Goal: Task Accomplishment & Management: Manage account settings

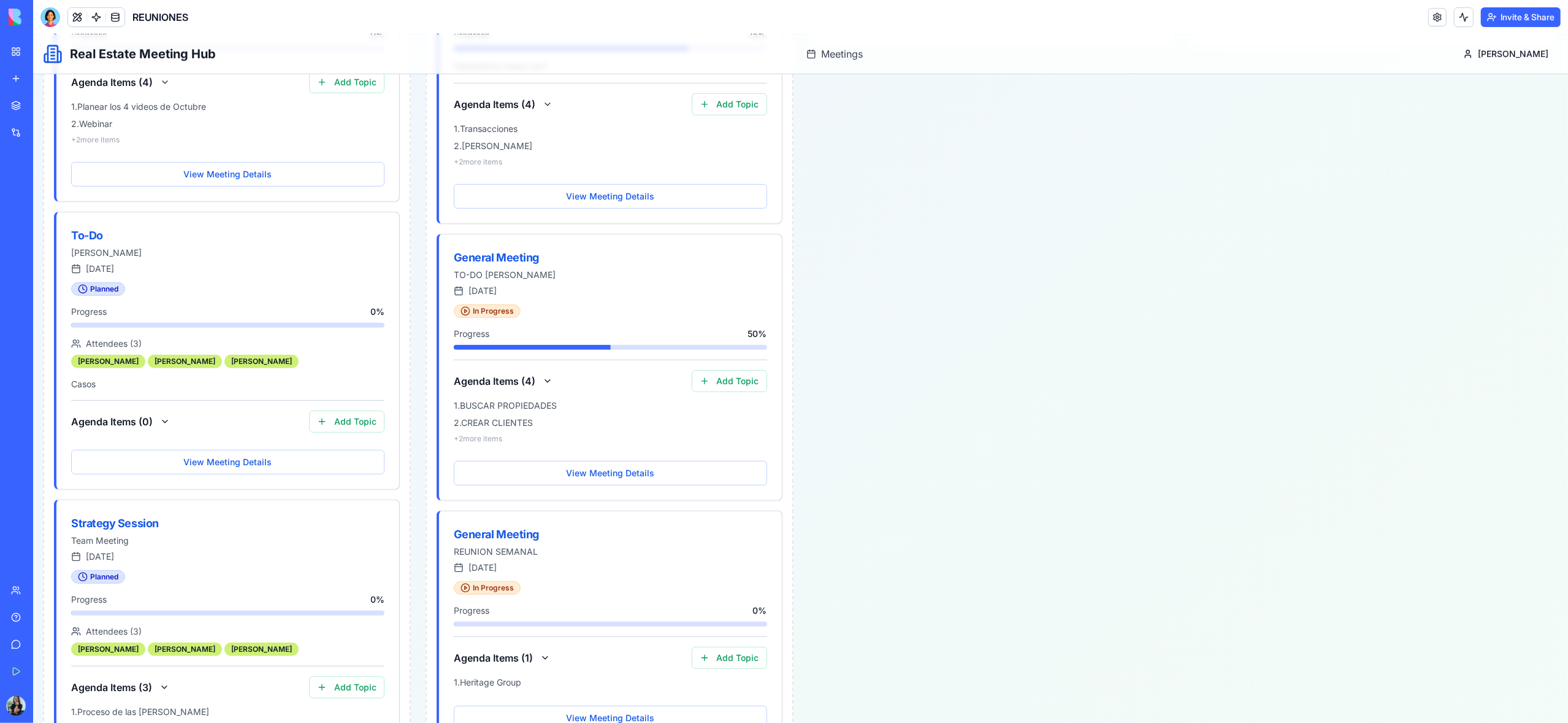
scroll to position [724, 0]
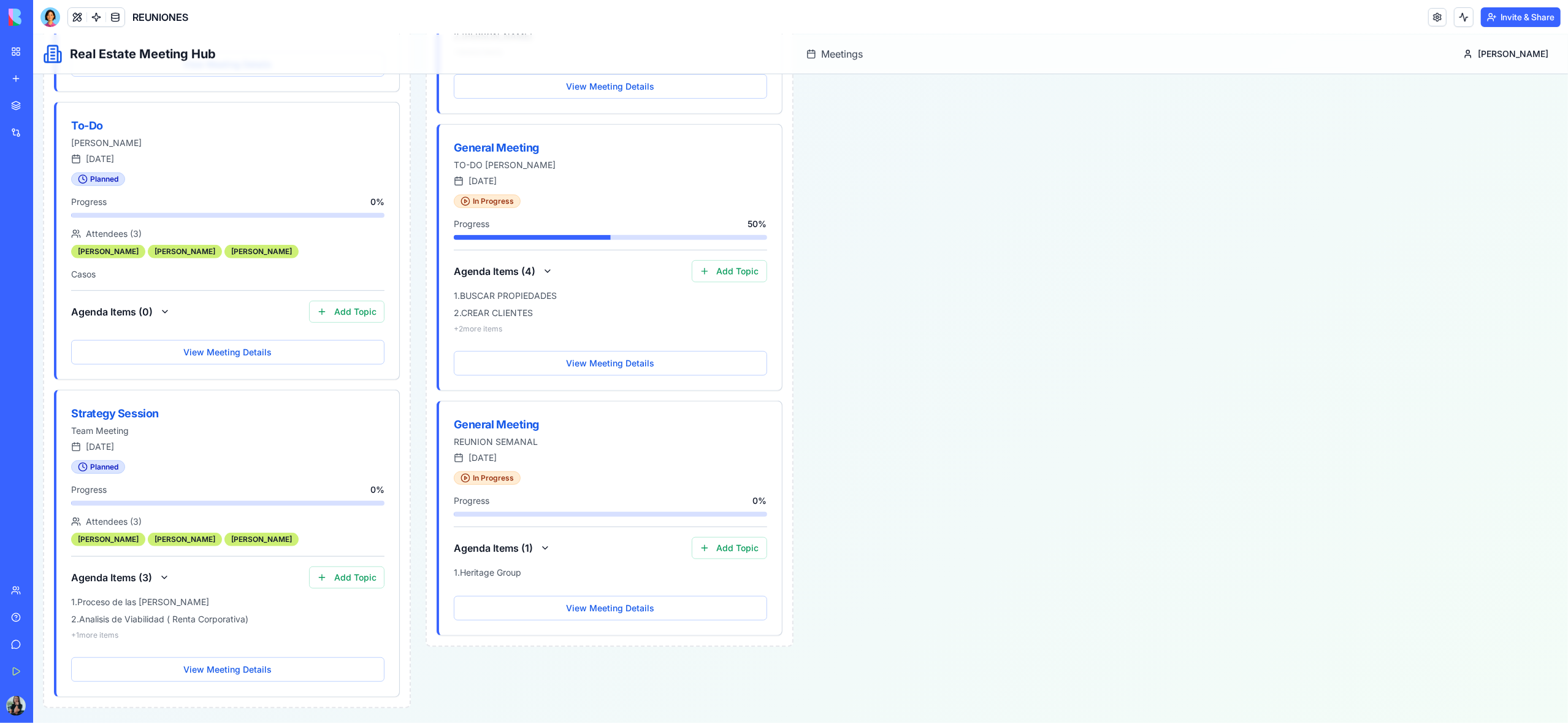
click at [14, 50] on link "My Workspace" at bounding box center [28, 51] width 49 height 24
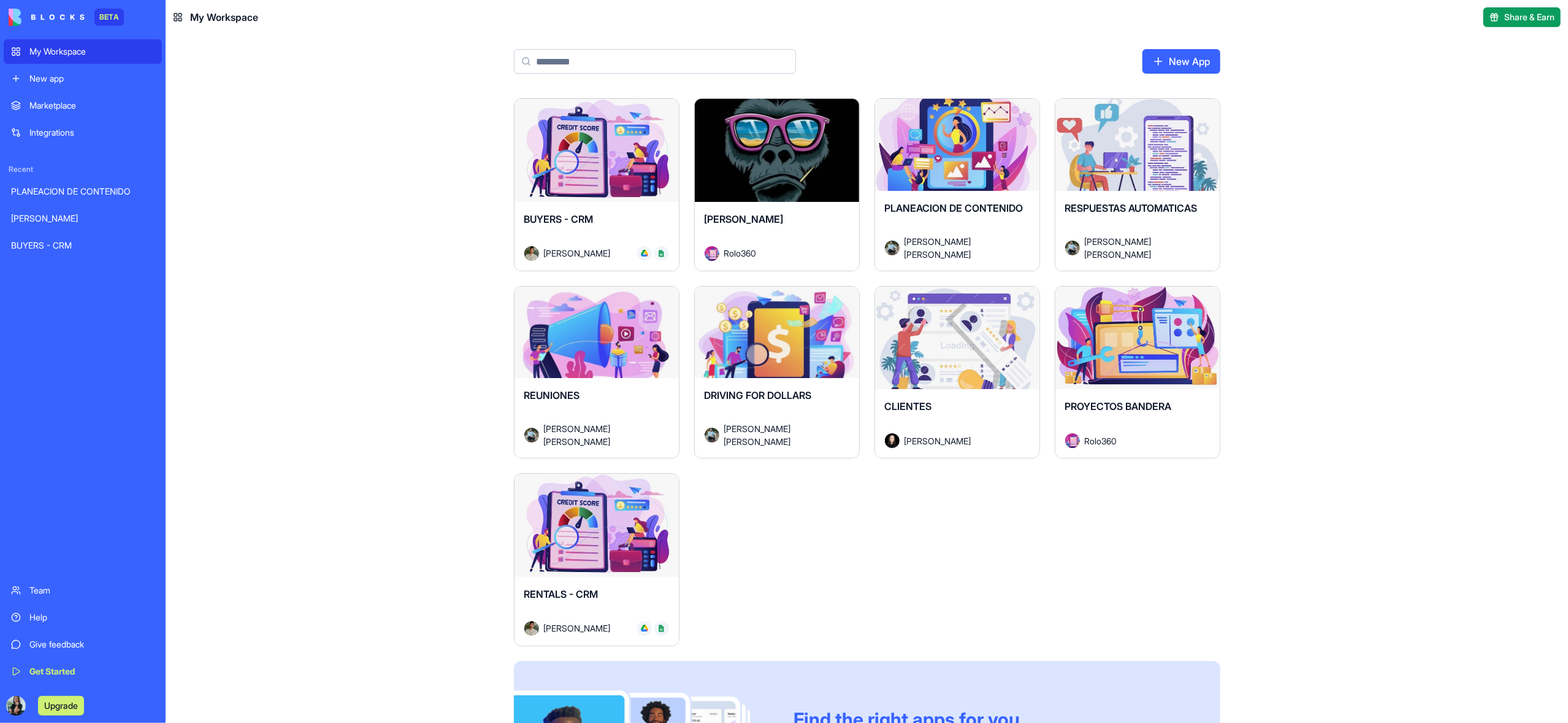
click at [630, 383] on div "Launch" at bounding box center [596, 337] width 164 height 103
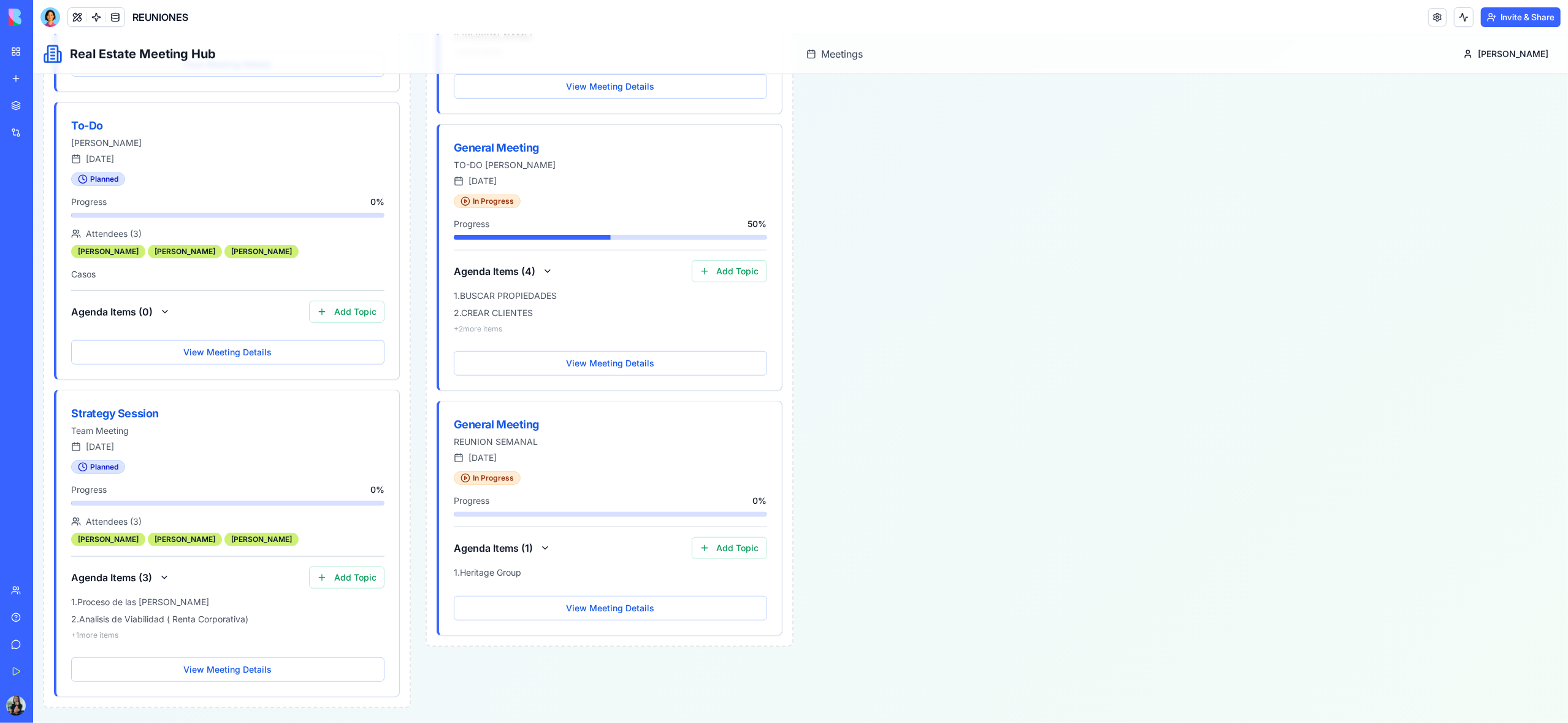
scroll to position [724, 0]
click at [138, 414] on div "Strategy Session" at bounding box center [188, 413] width 235 height 17
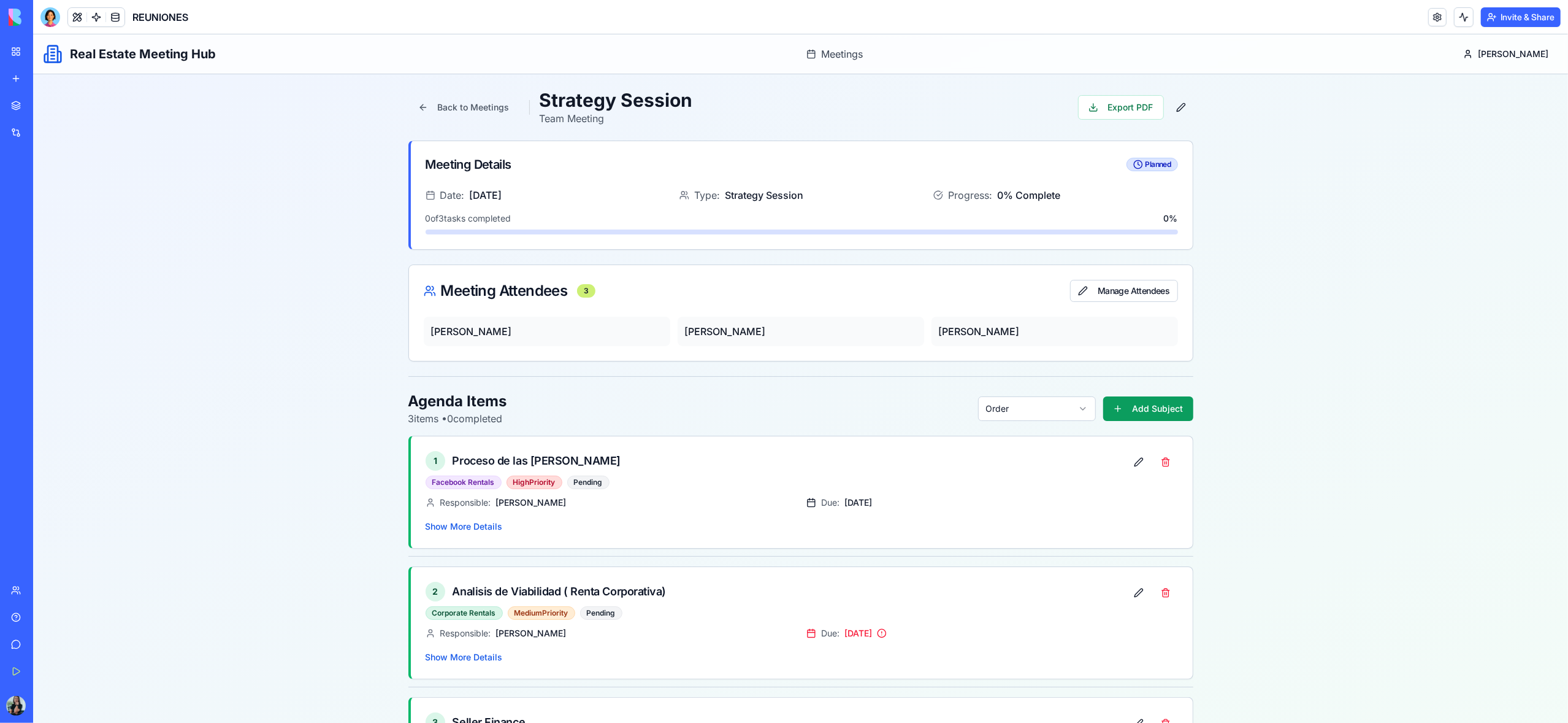
click at [45, 56] on div "My Workspace" at bounding box center [37, 51] width 16 height 12
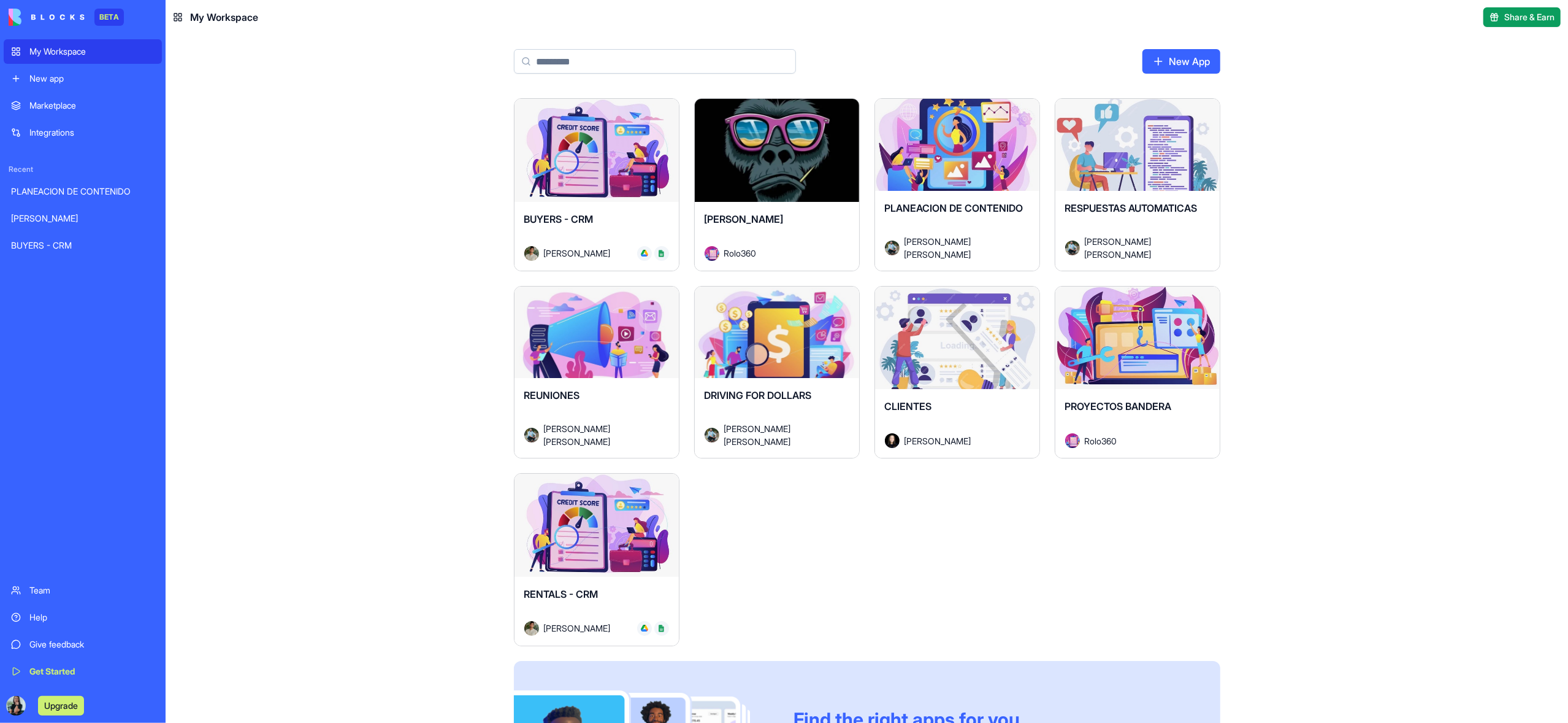
click at [52, 595] on div "Team" at bounding box center [92, 590] width 125 height 12
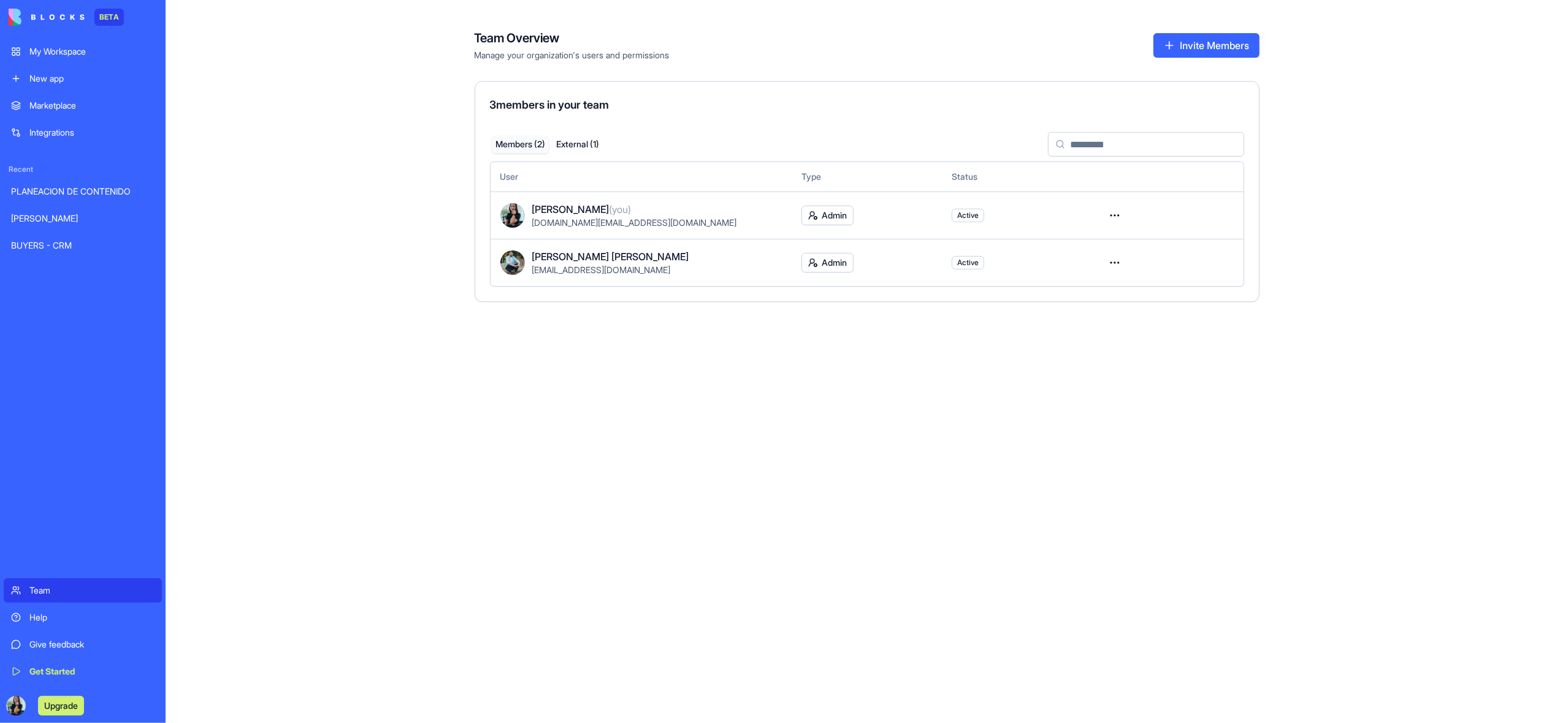
click at [580, 144] on button "External ( 1 )" at bounding box center [577, 144] width 58 height 18
click at [519, 143] on button "Members ( 2 )" at bounding box center [520, 144] width 58 height 18
click at [571, 143] on button "External ( 1 )" at bounding box center [577, 144] width 58 height 18
click at [32, 58] on link "My Workspace" at bounding box center [82, 51] width 158 height 24
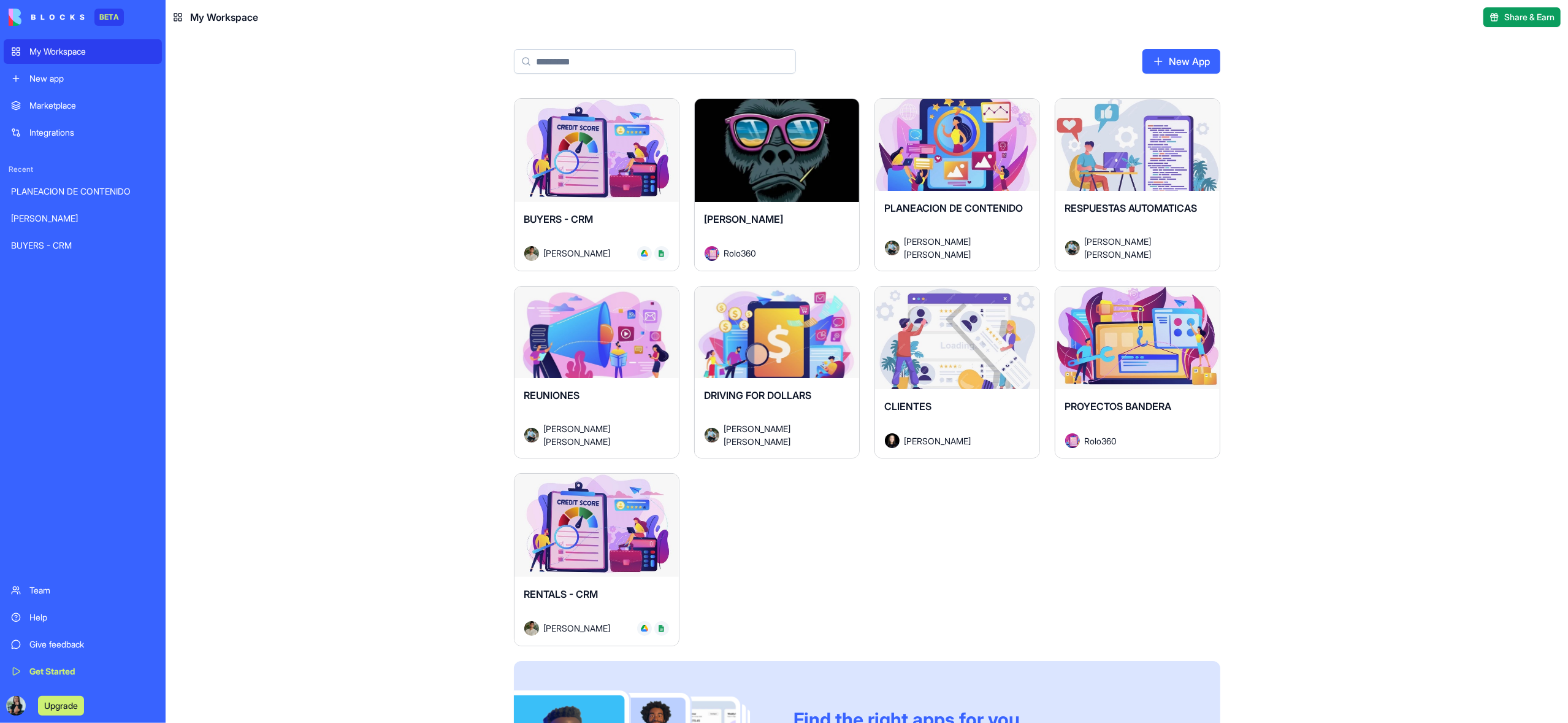
click at [610, 362] on div "Launch" at bounding box center [596, 337] width 164 height 103
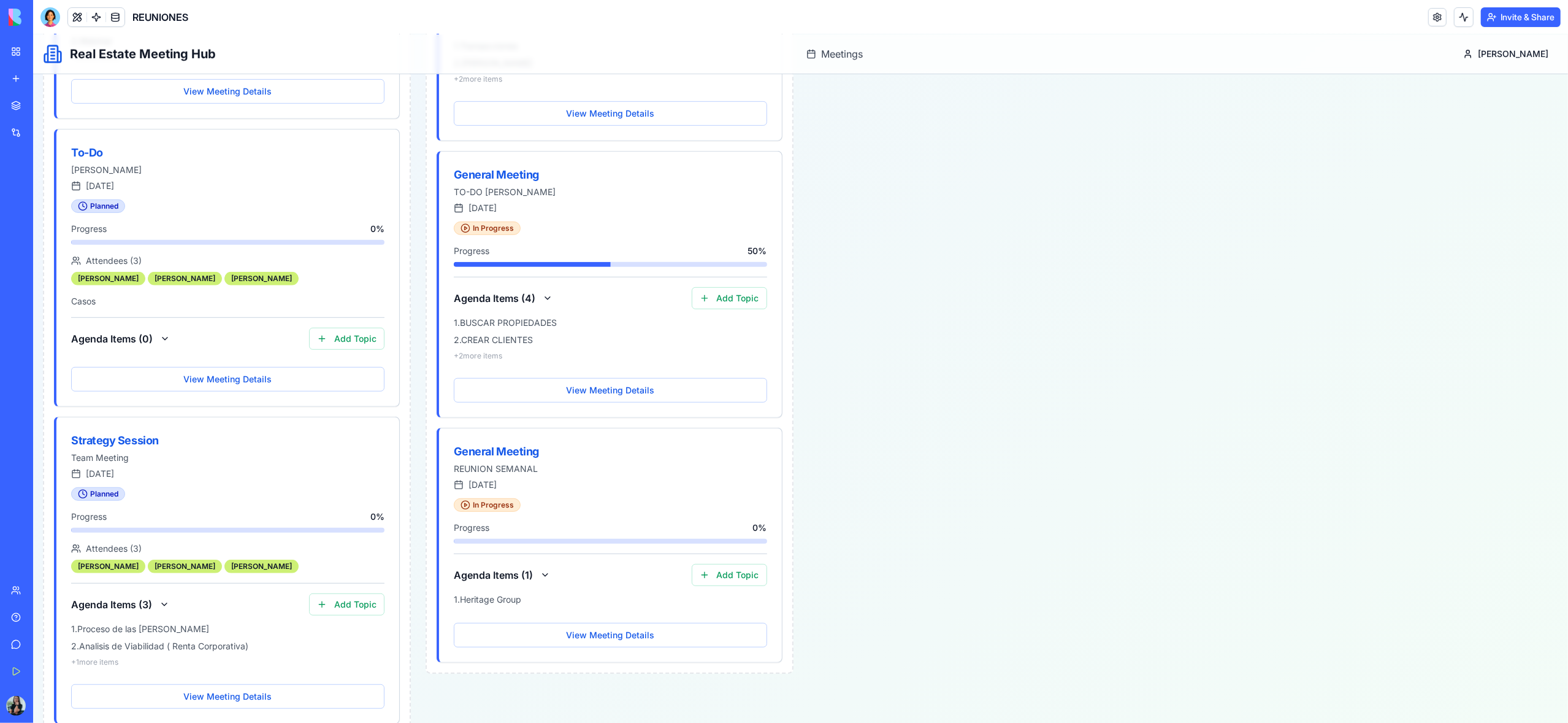
scroll to position [724, 0]
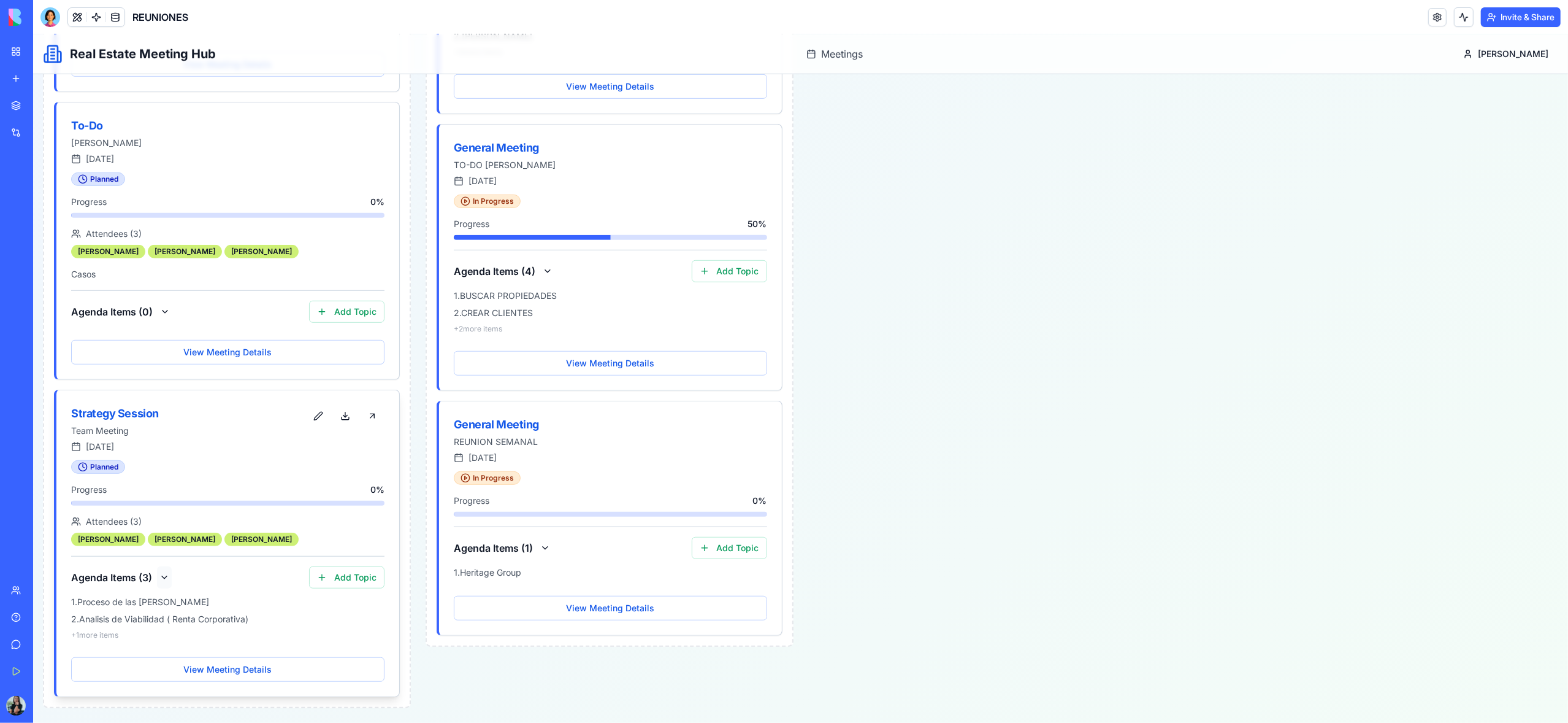
click at [166, 578] on button at bounding box center [164, 578] width 15 height 22
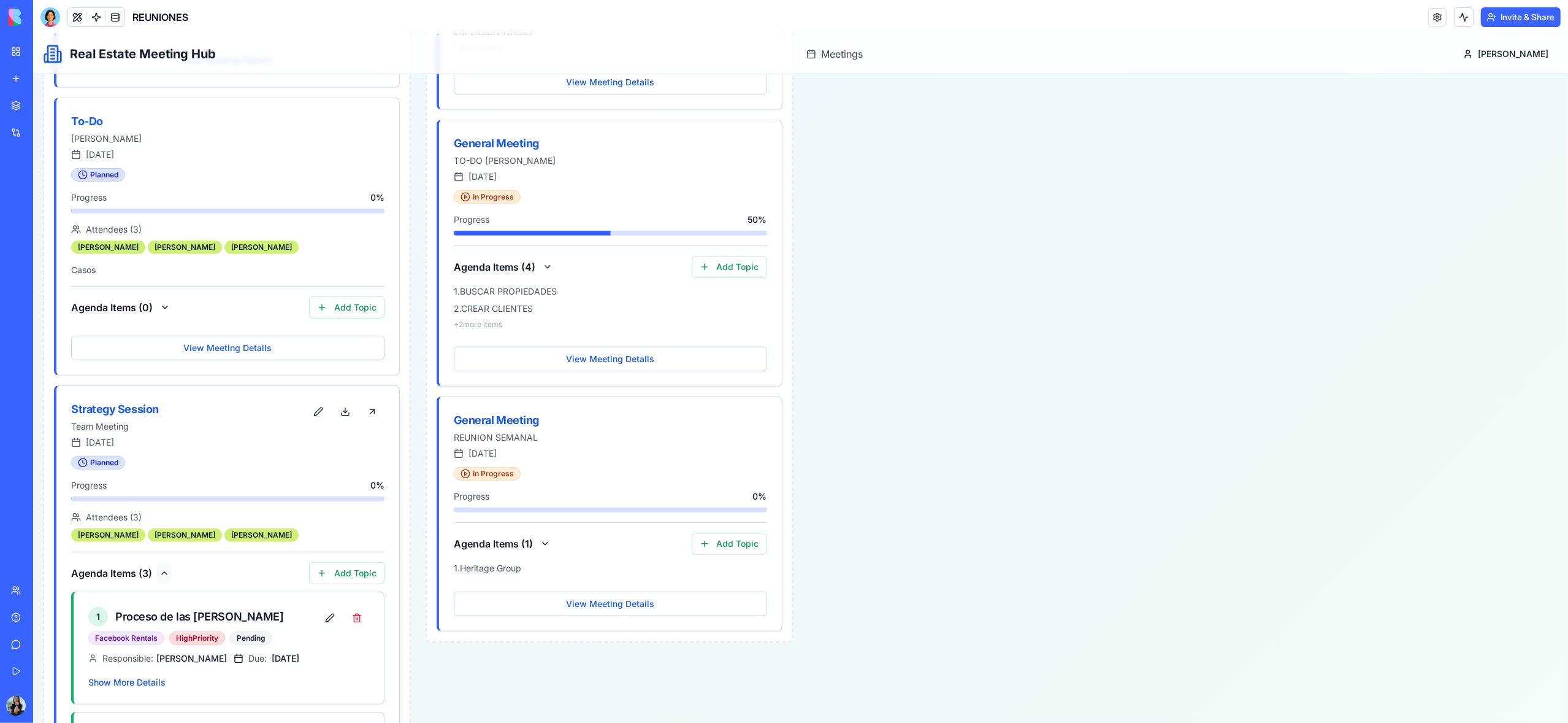
click at [166, 578] on button at bounding box center [164, 573] width 15 height 22
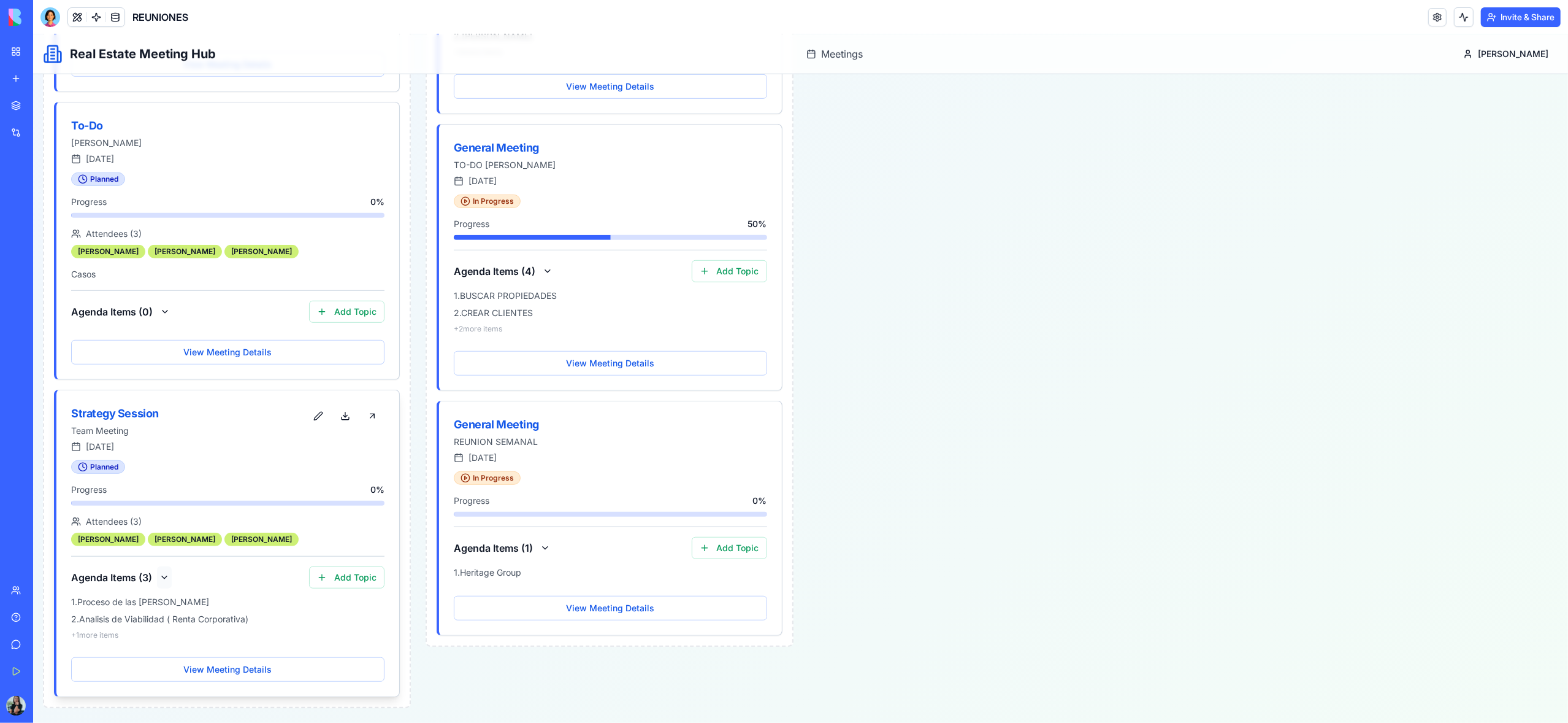
click at [163, 581] on button at bounding box center [164, 578] width 15 height 22
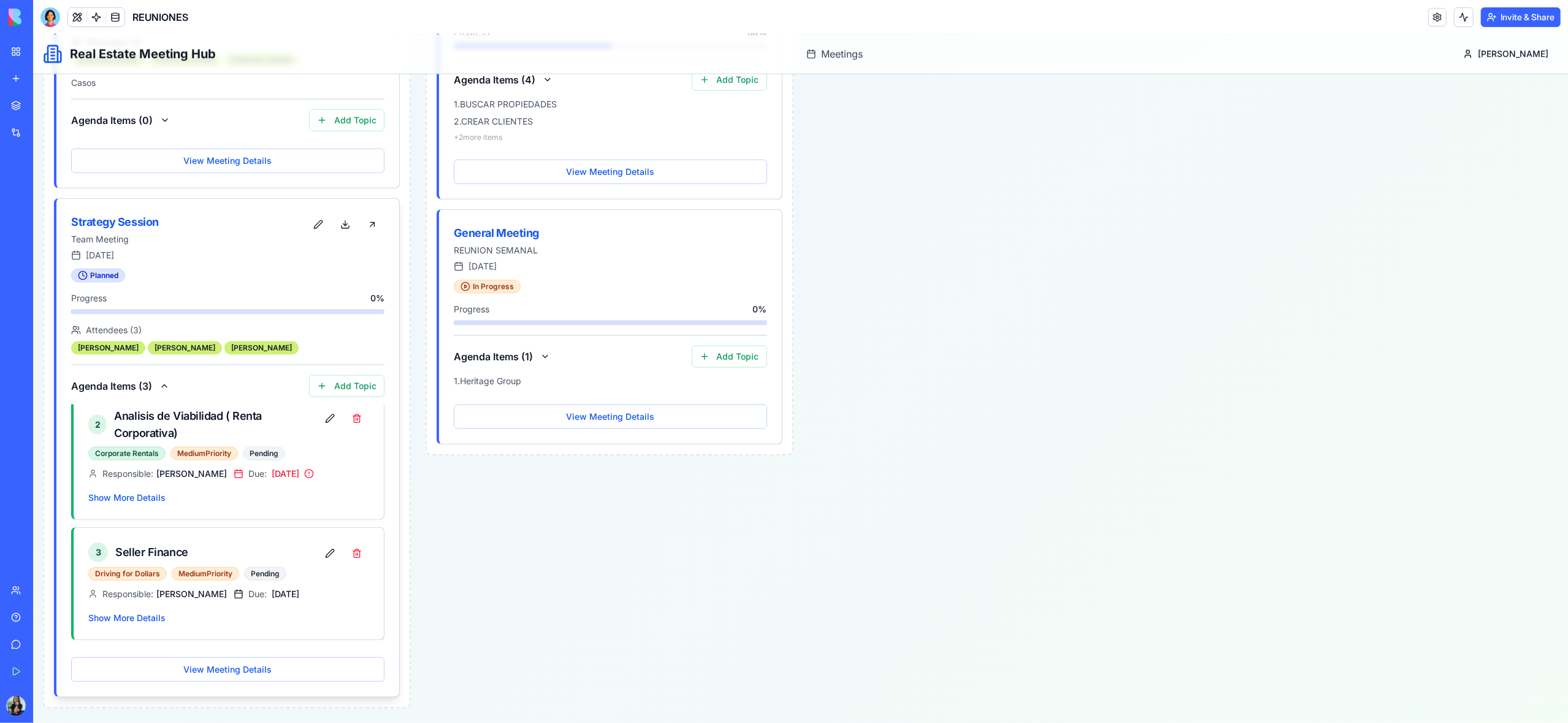
scroll to position [0, 0]
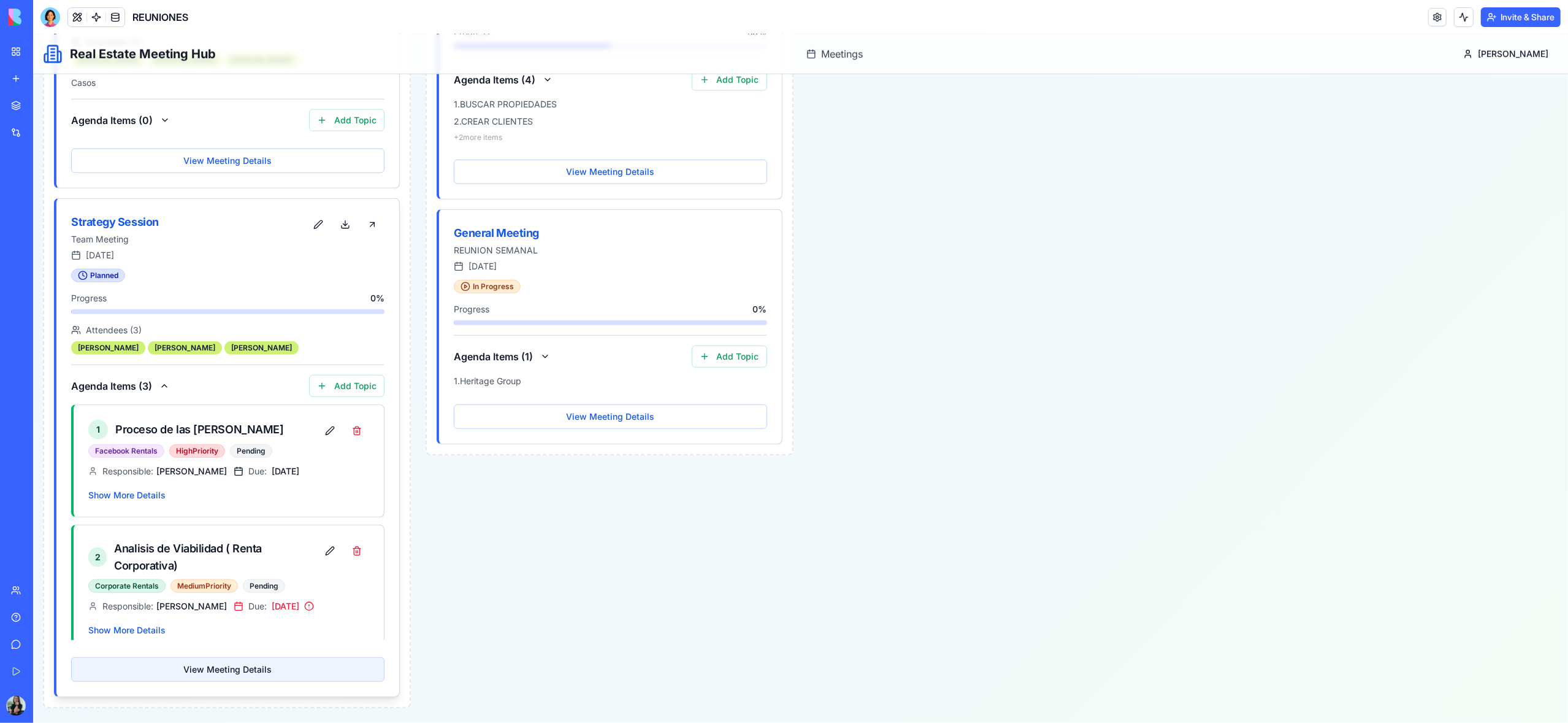
click at [225, 669] on button "View Meeting Details" at bounding box center [227, 669] width 313 height 24
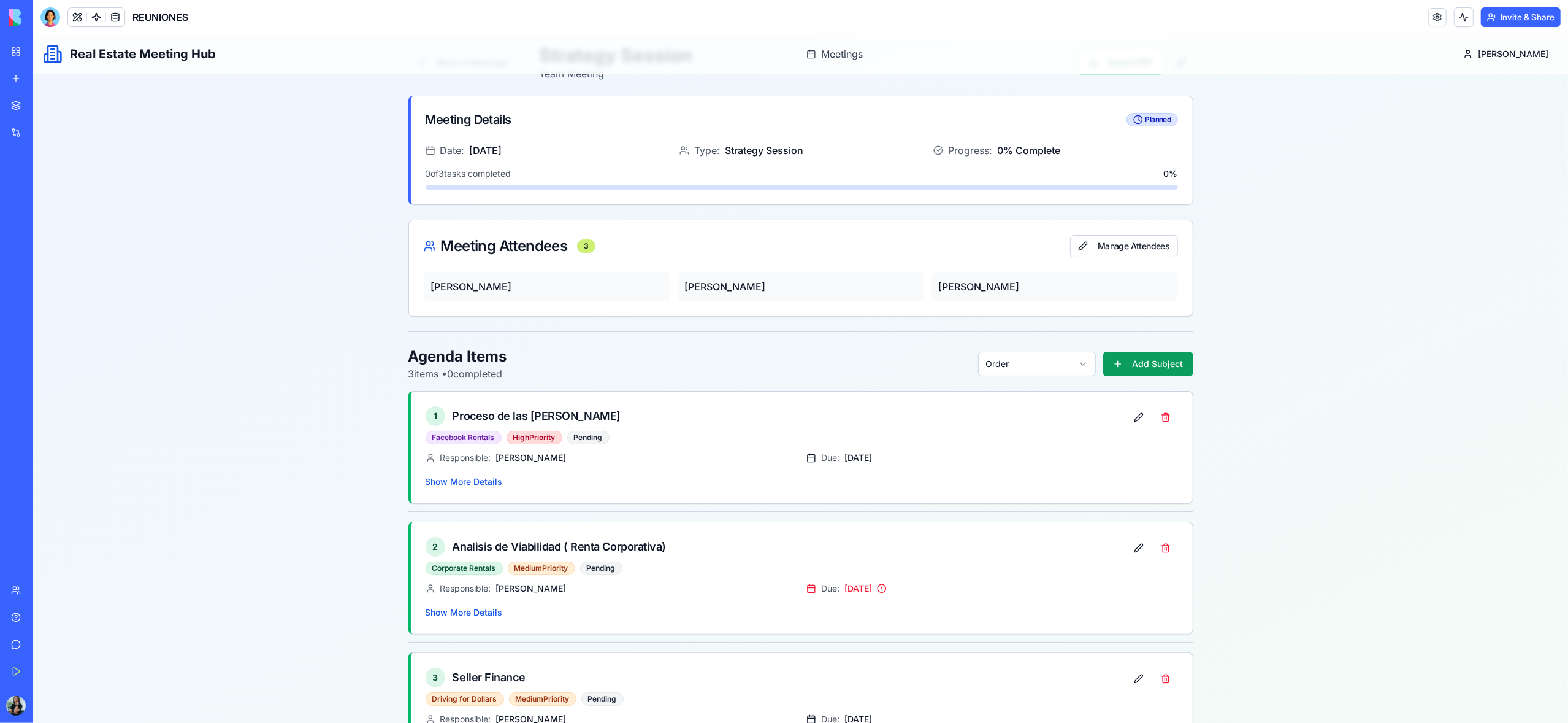
scroll to position [105, 0]
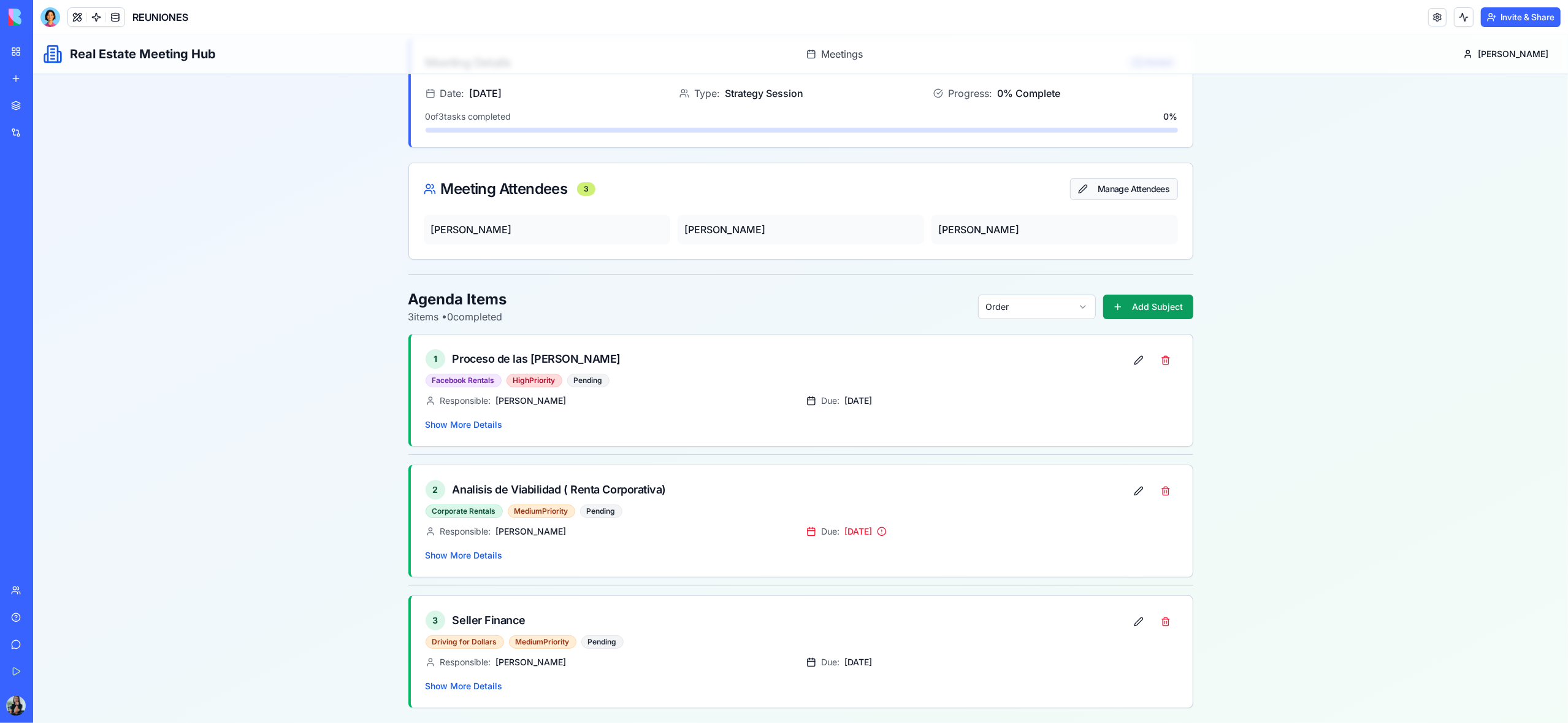
click at [1128, 188] on button "Manage Attendees" at bounding box center [1124, 189] width 107 height 22
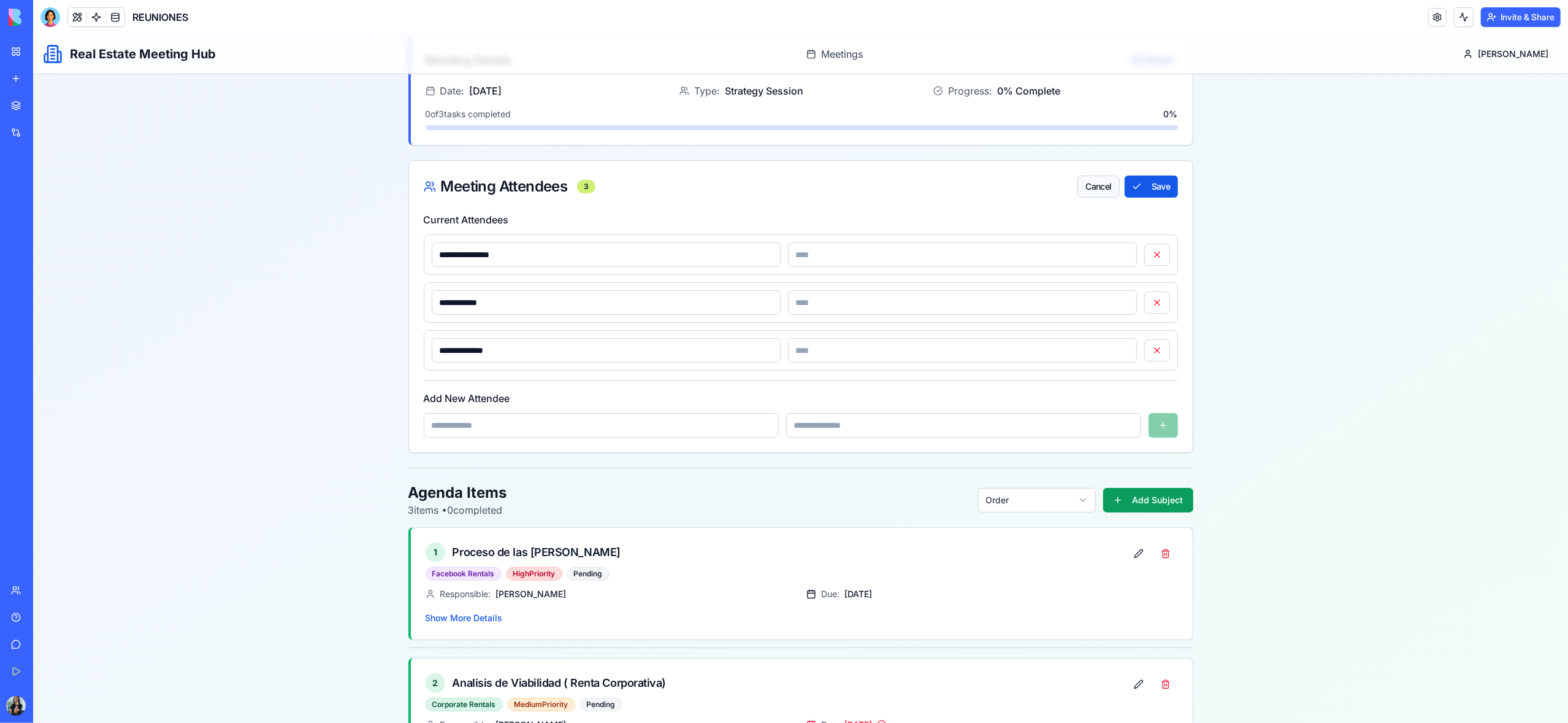
click at [1092, 190] on button "Cancel" at bounding box center [1098, 187] width 41 height 22
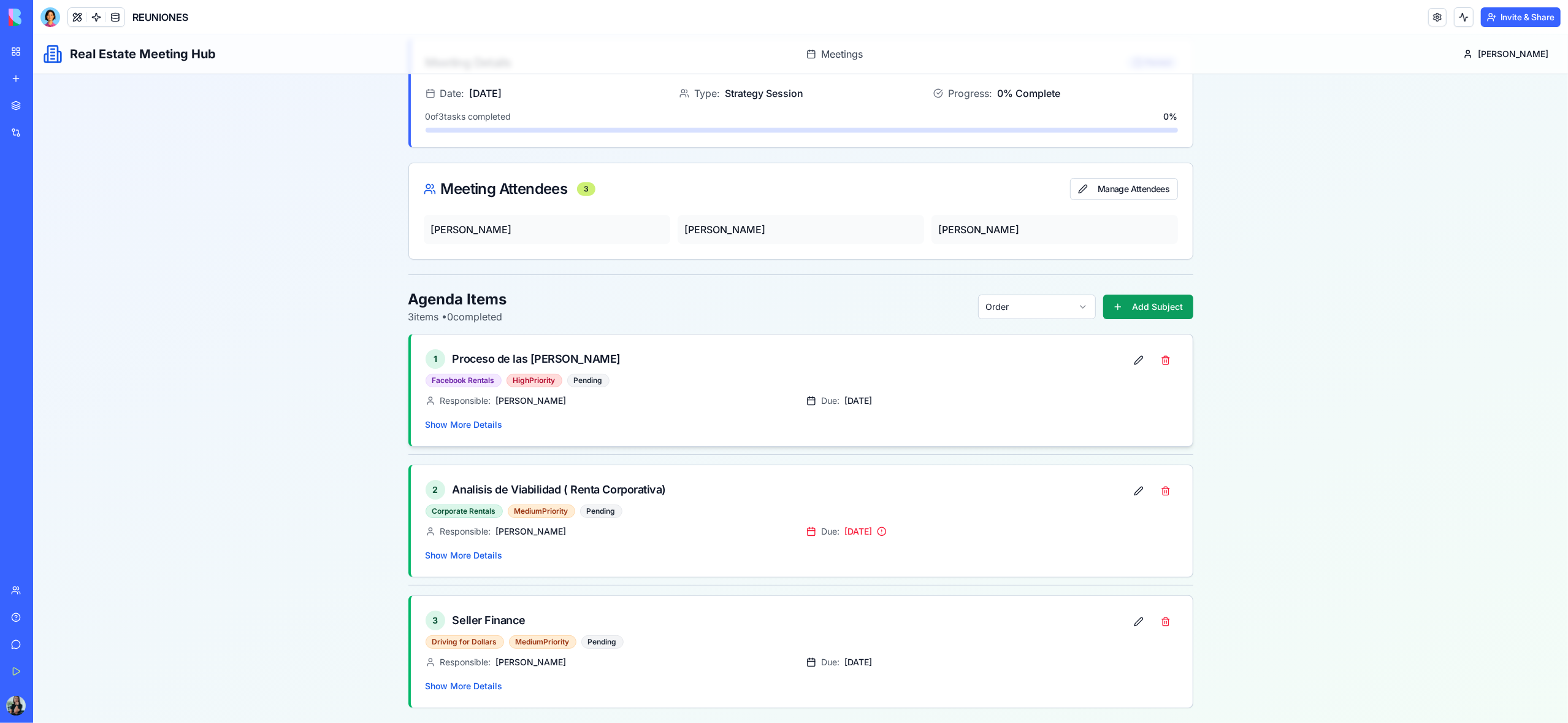
drag, startPoint x: 491, startPoint y: 423, endPoint x: 506, endPoint y: 422, distance: 15.0
click at [491, 423] on button "Show More Details" at bounding box center [463, 425] width 77 height 12
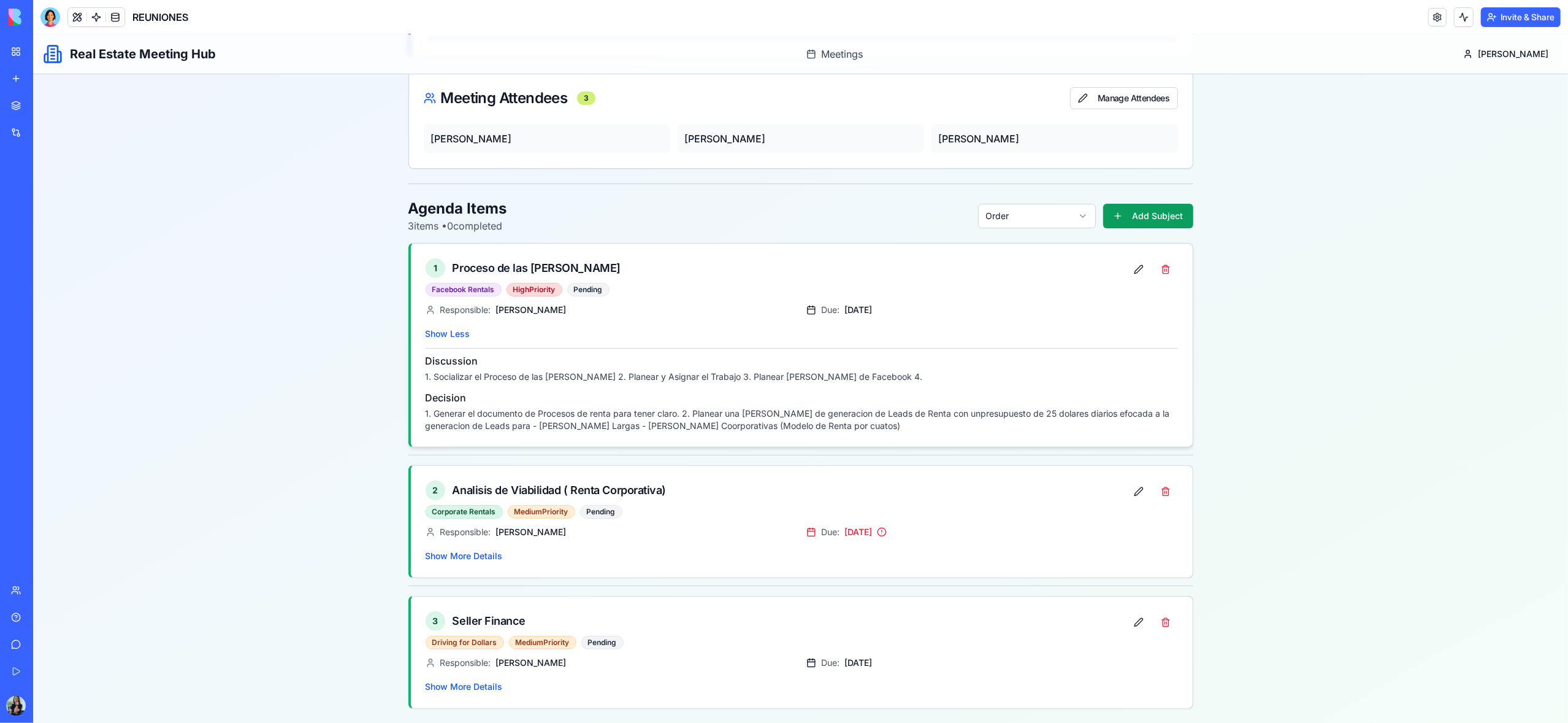
scroll to position [196, 0]
click at [468, 554] on button "Show More Details" at bounding box center [463, 555] width 77 height 12
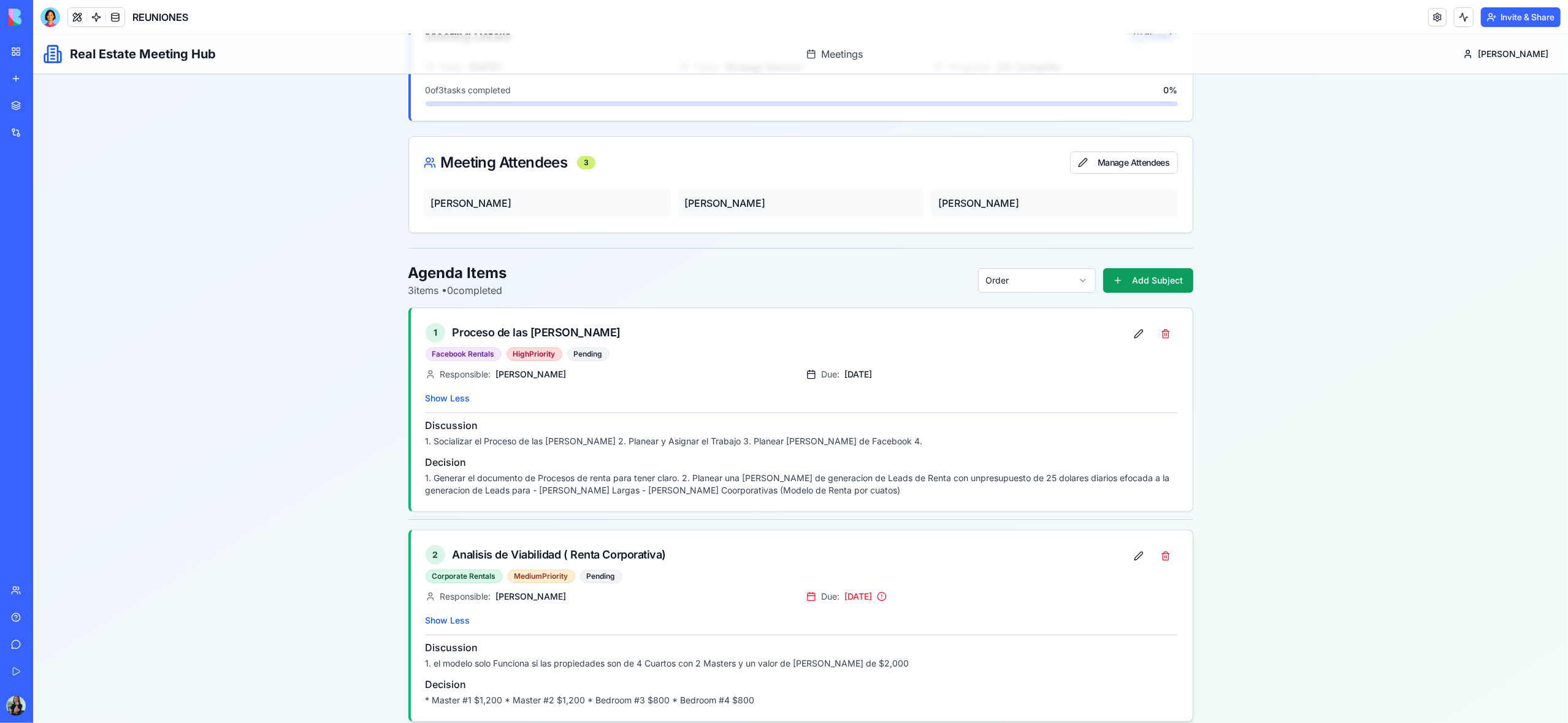
scroll to position [0, 0]
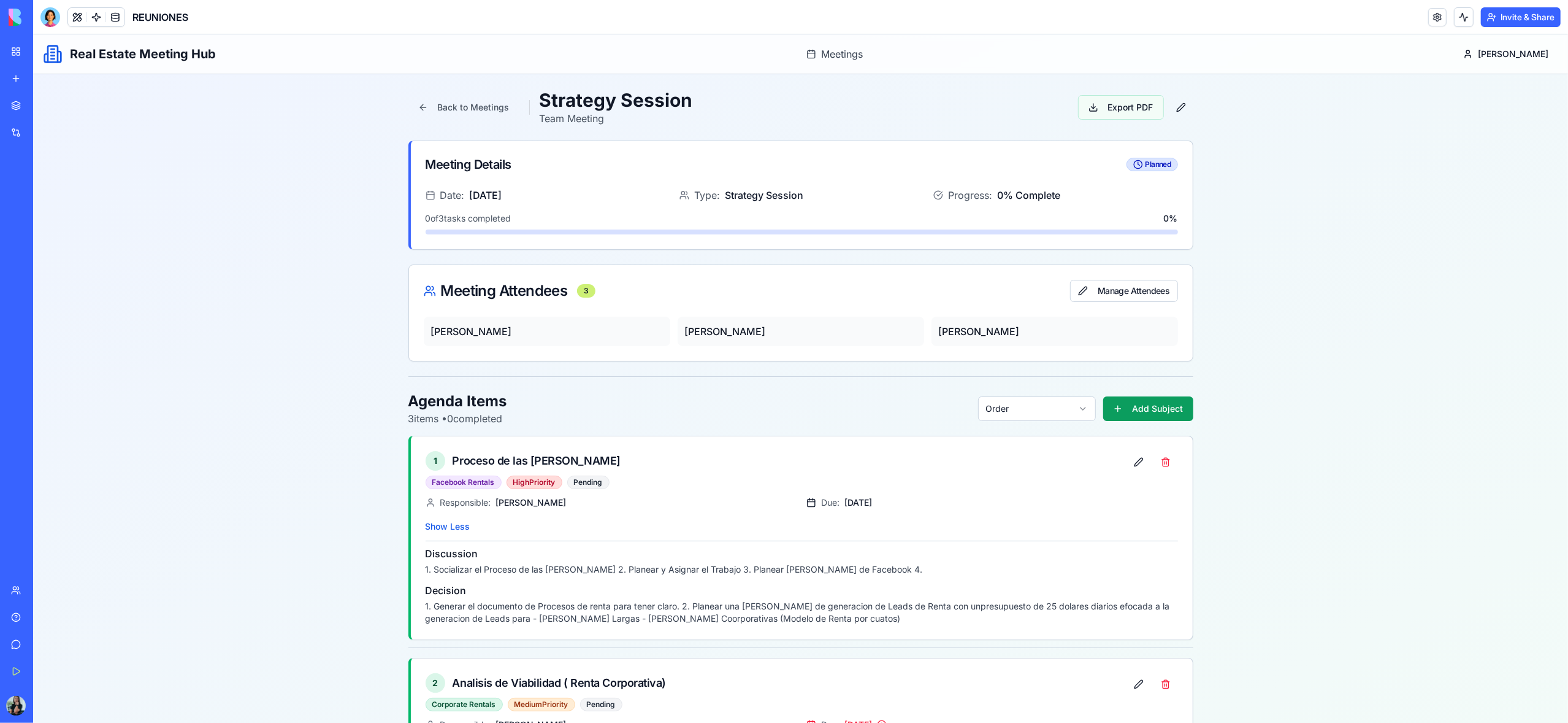
click at [1124, 111] on button "Export PDF" at bounding box center [1120, 107] width 86 height 24
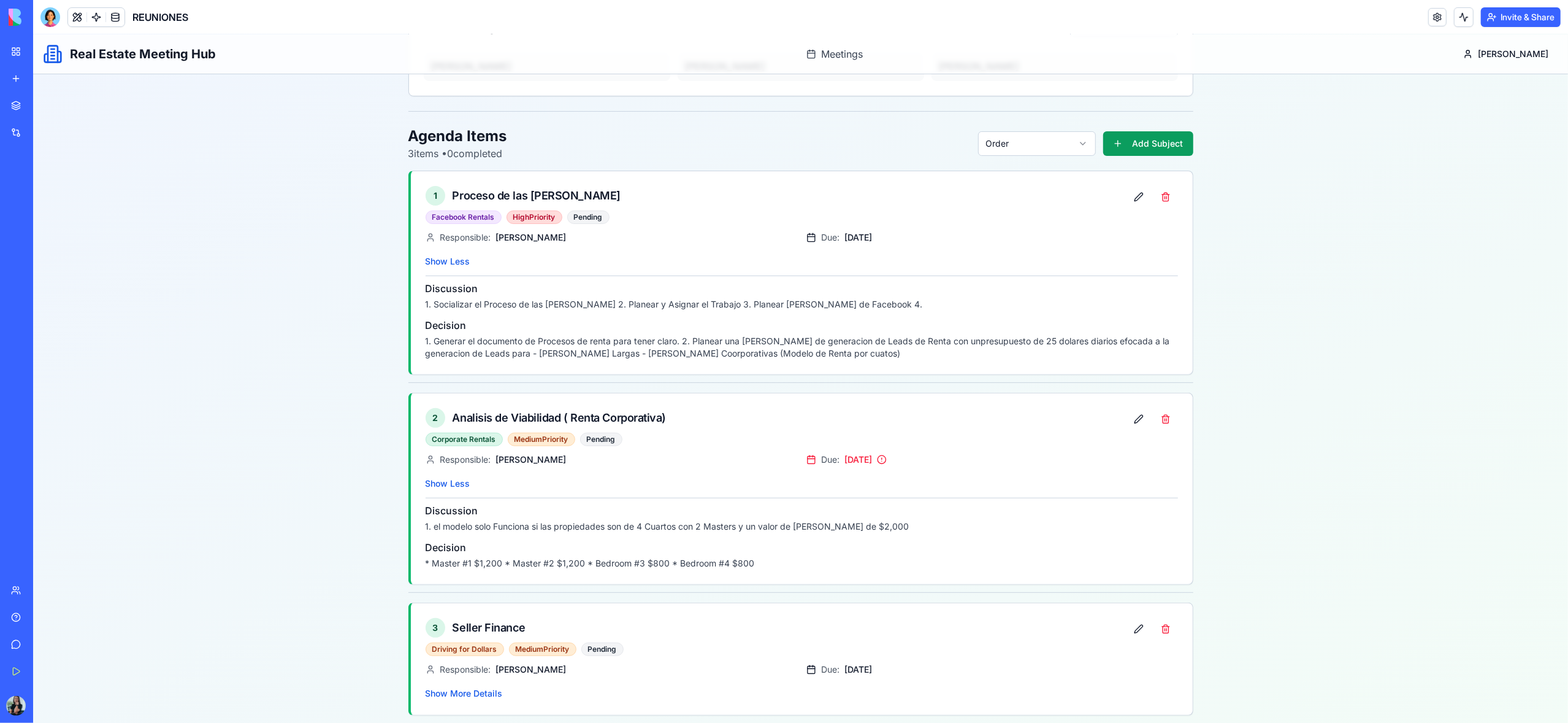
scroll to position [276, 0]
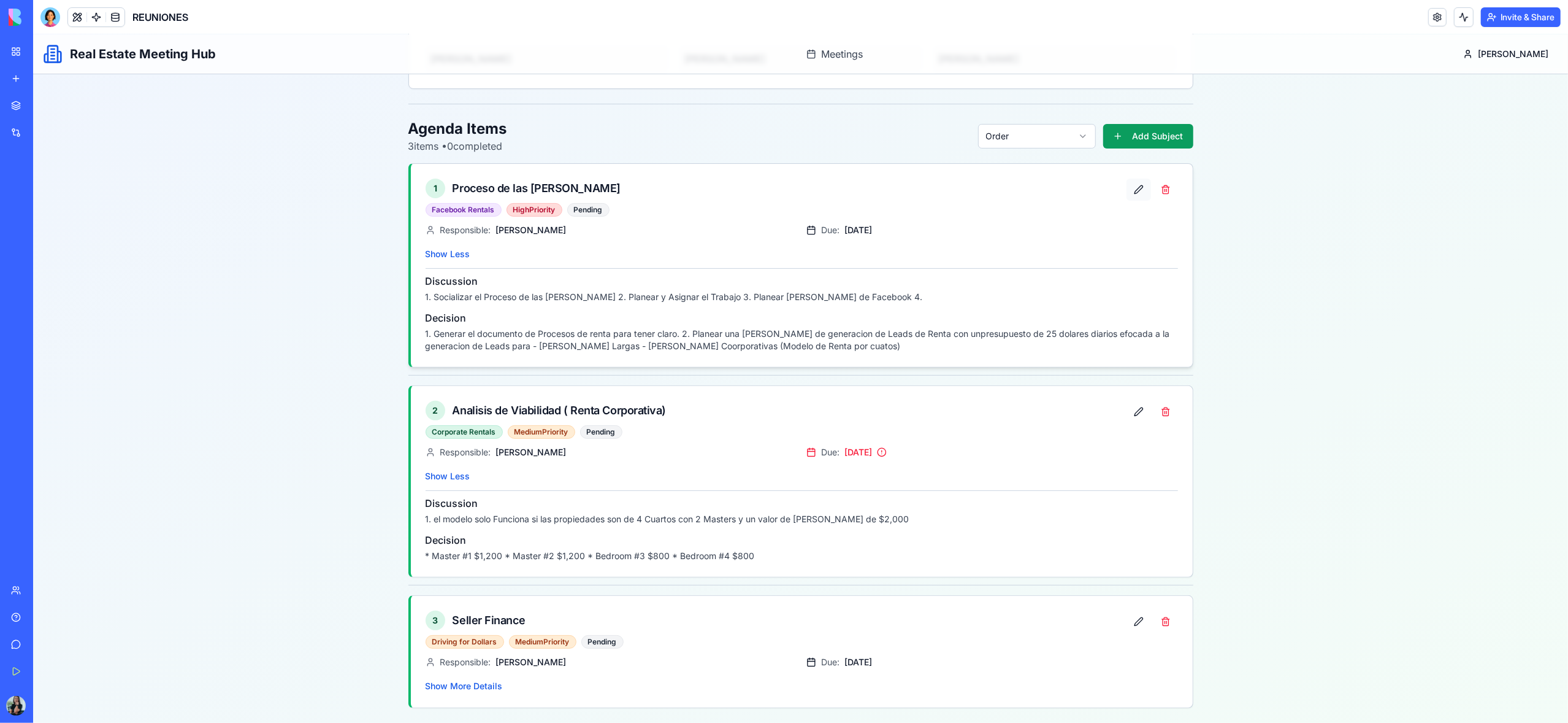
click at [1136, 191] on button at bounding box center [1138, 189] width 24 height 22
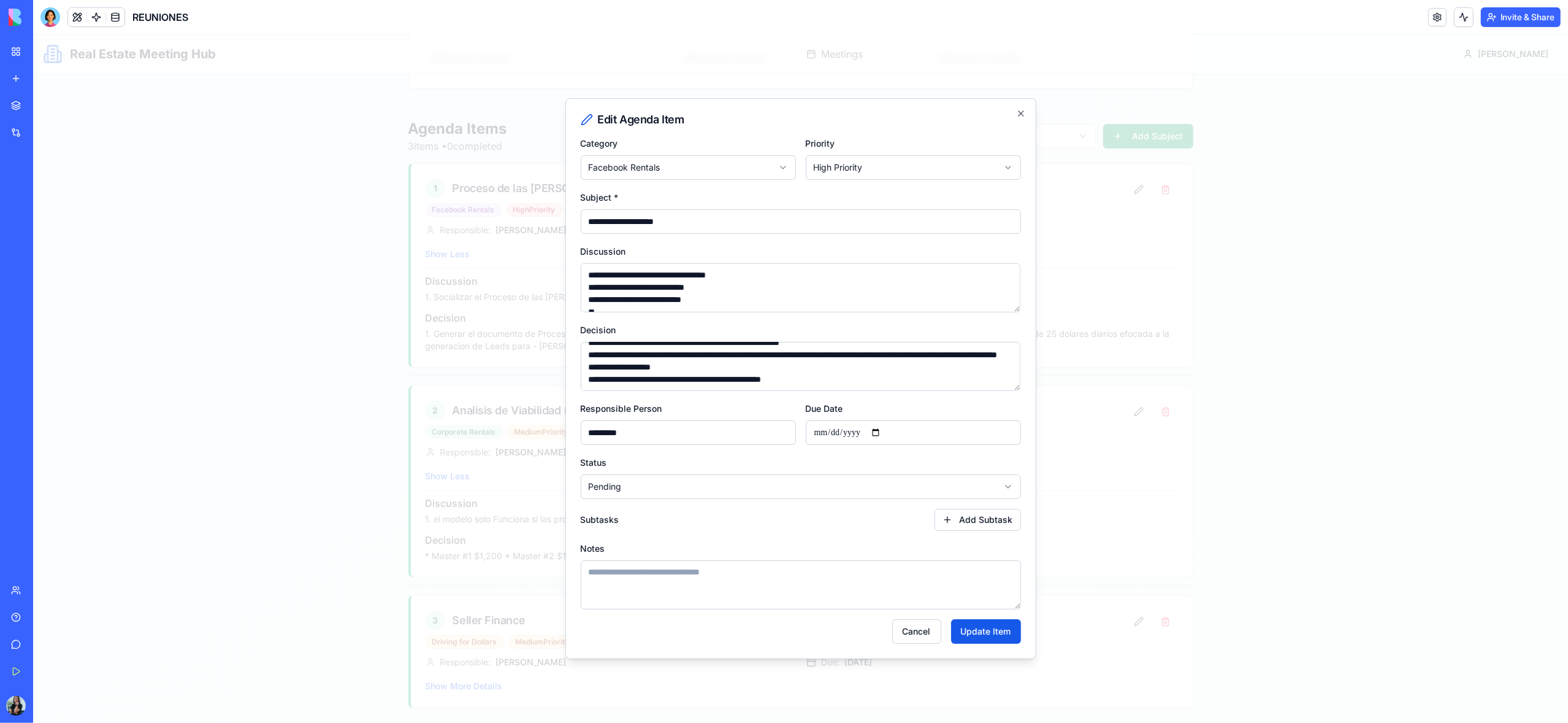
scroll to position [20, 0]
click at [1021, 113] on icon "button" at bounding box center [1021, 113] width 5 height 5
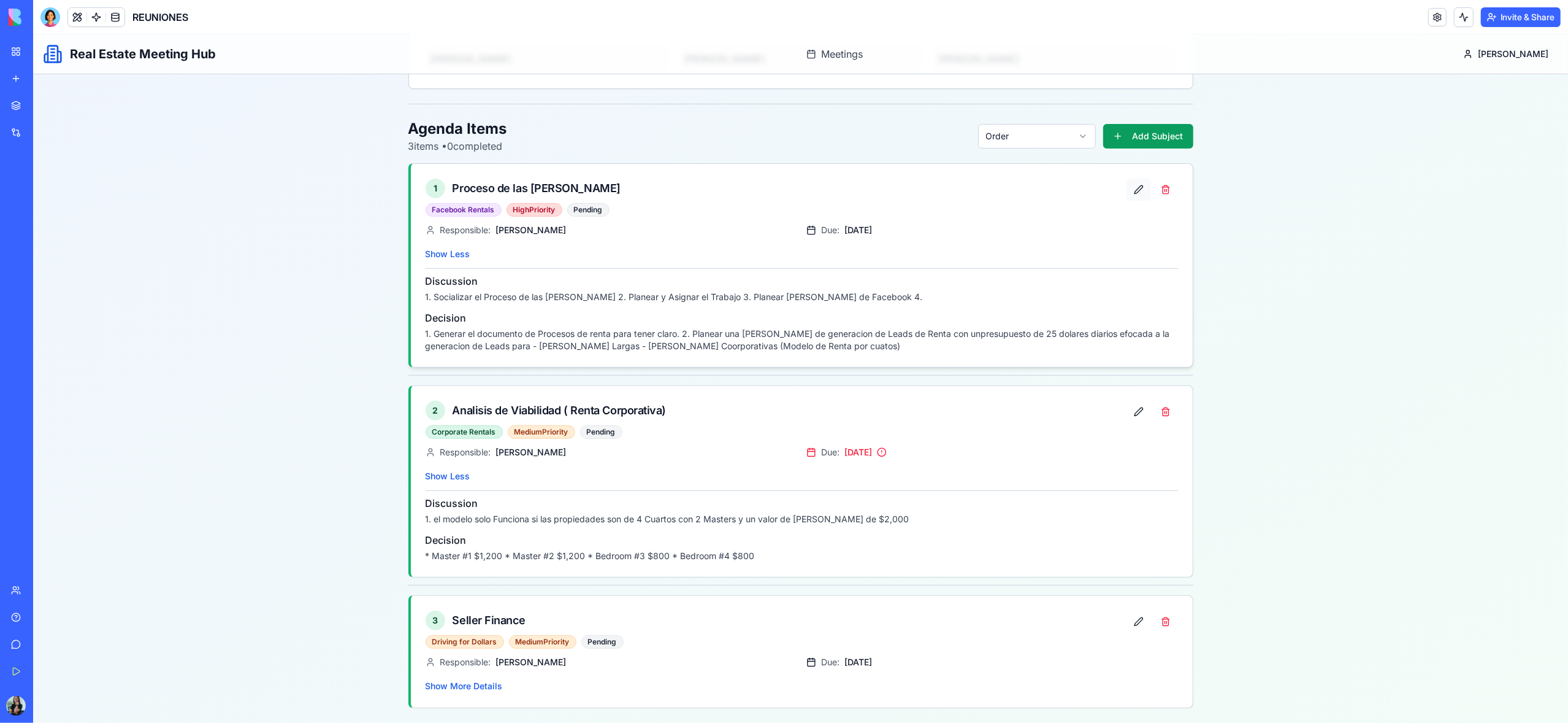
click at [1136, 189] on button at bounding box center [1138, 189] width 24 height 22
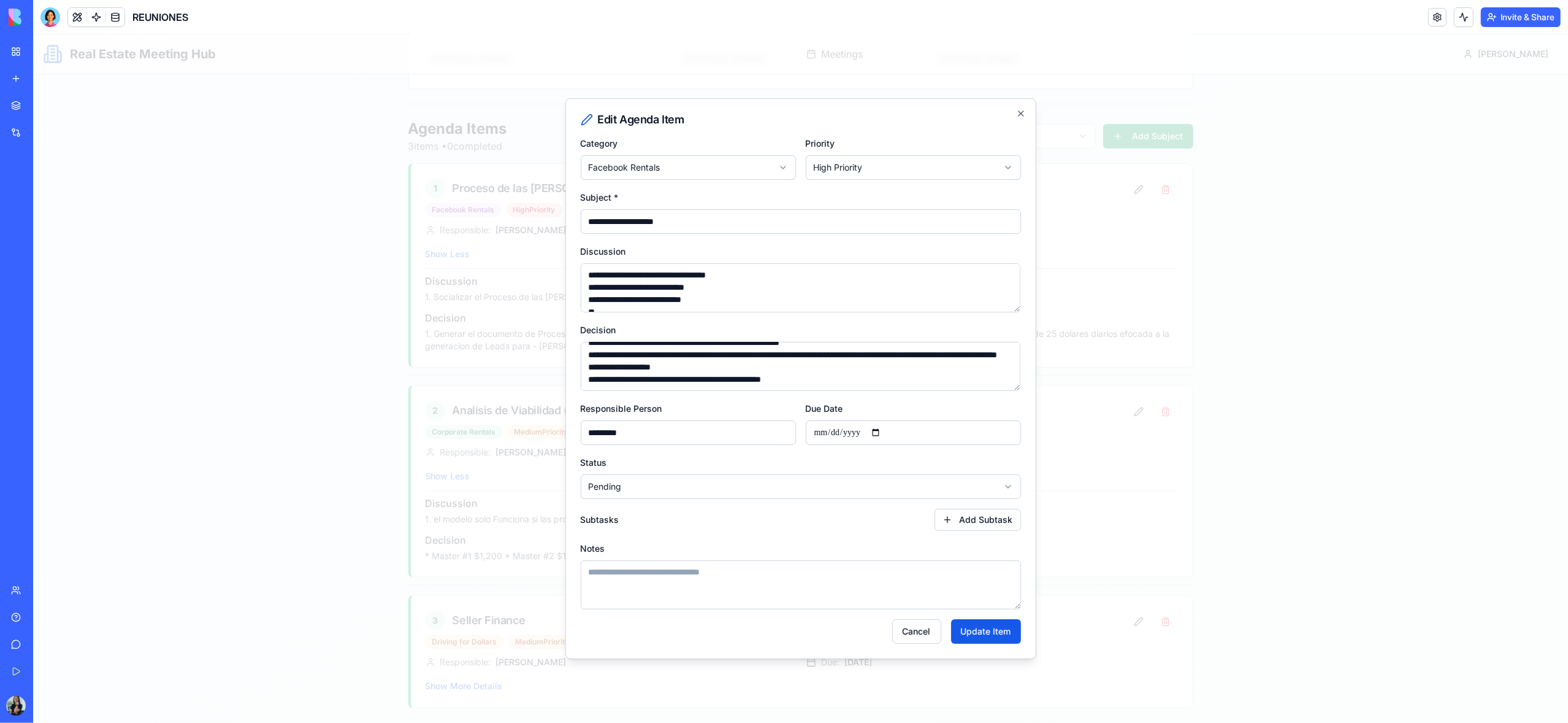
scroll to position [23, 0]
click at [972, 524] on button "Add Subtask" at bounding box center [978, 520] width 86 height 22
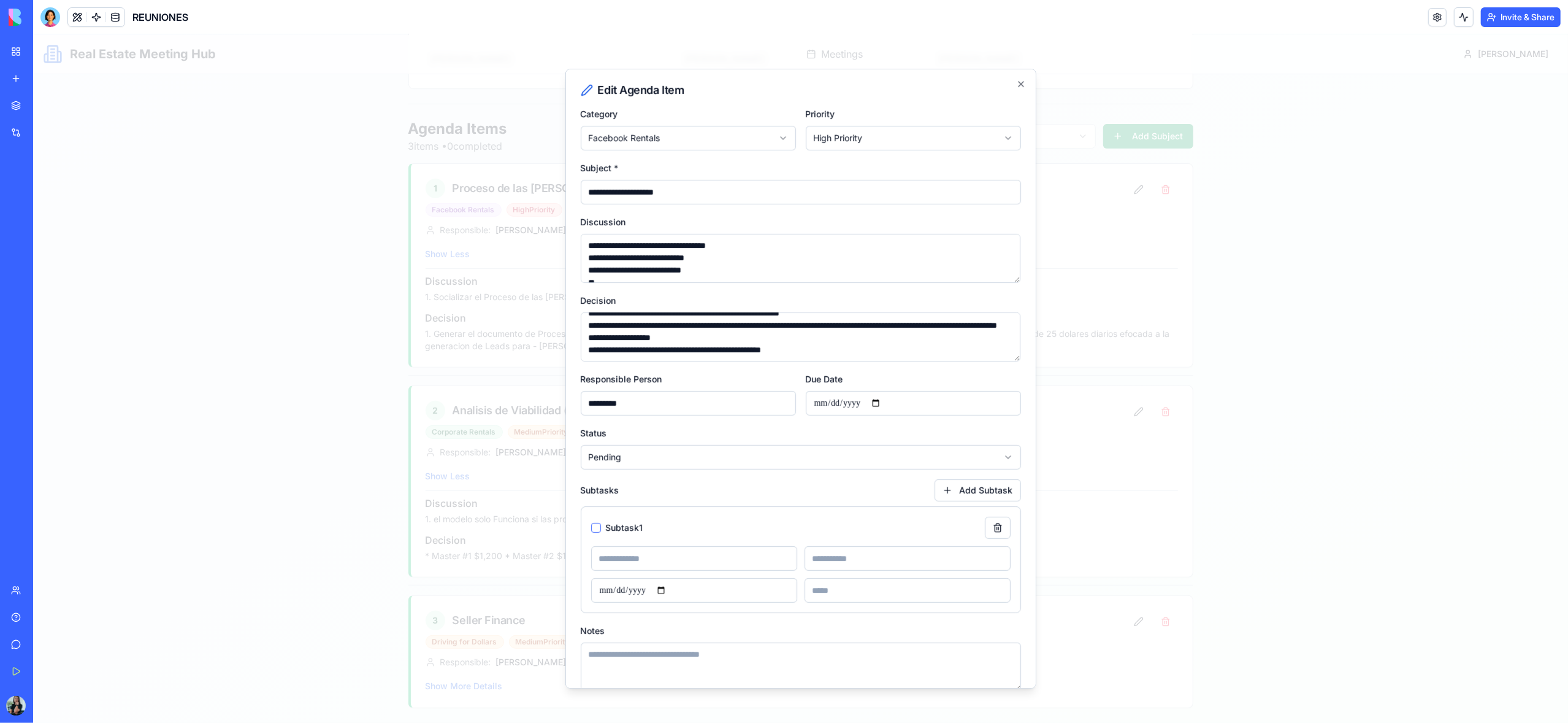
click at [897, 554] on input at bounding box center [908, 558] width 206 height 24
click at [729, 564] on input at bounding box center [694, 558] width 206 height 24
type input "**********"
click at [883, 556] on input at bounding box center [908, 558] width 206 height 24
type input "*"
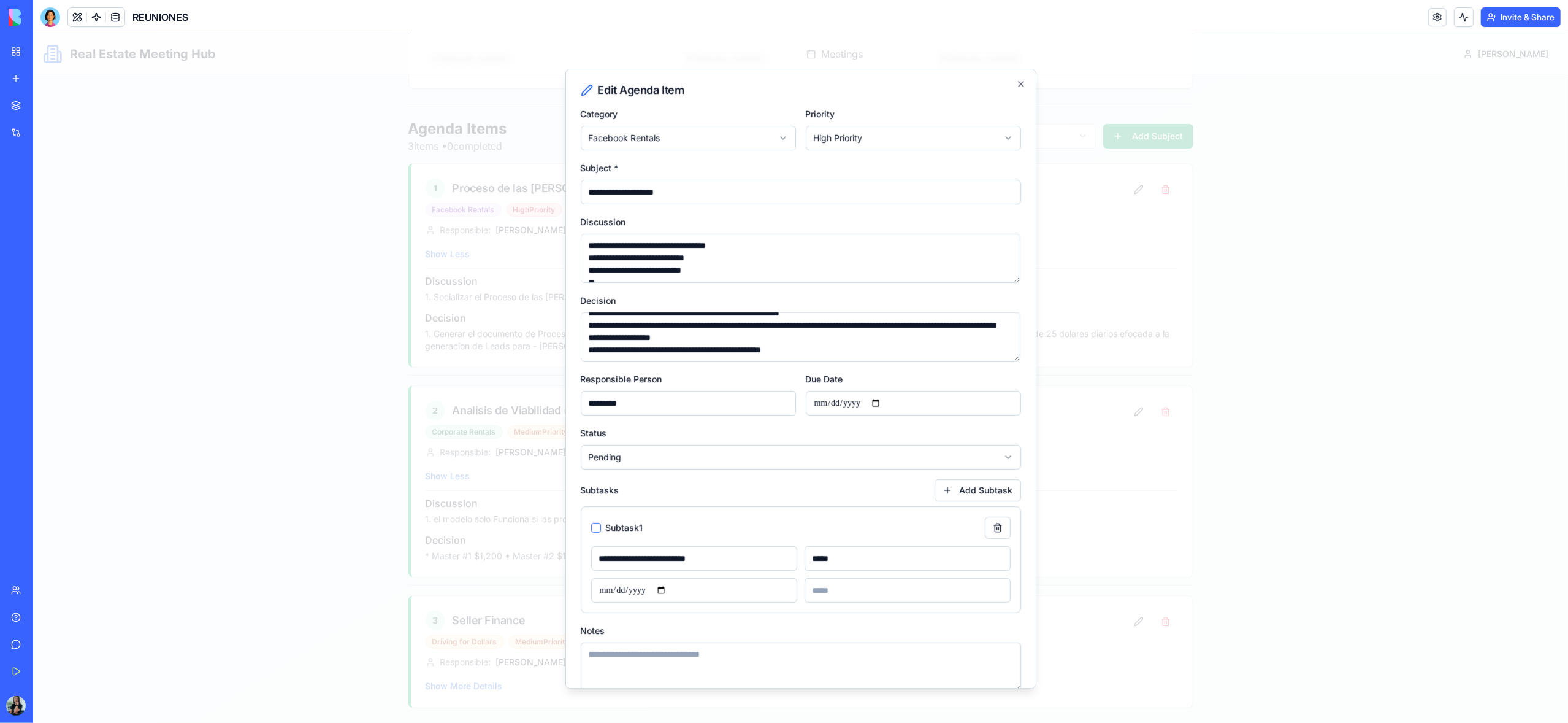
type input "*****"
click at [717, 586] on input "date" at bounding box center [694, 590] width 206 height 24
click at [672, 589] on input "date" at bounding box center [694, 590] width 206 height 24
type input "**********"
click at [845, 595] on input at bounding box center [908, 590] width 206 height 24
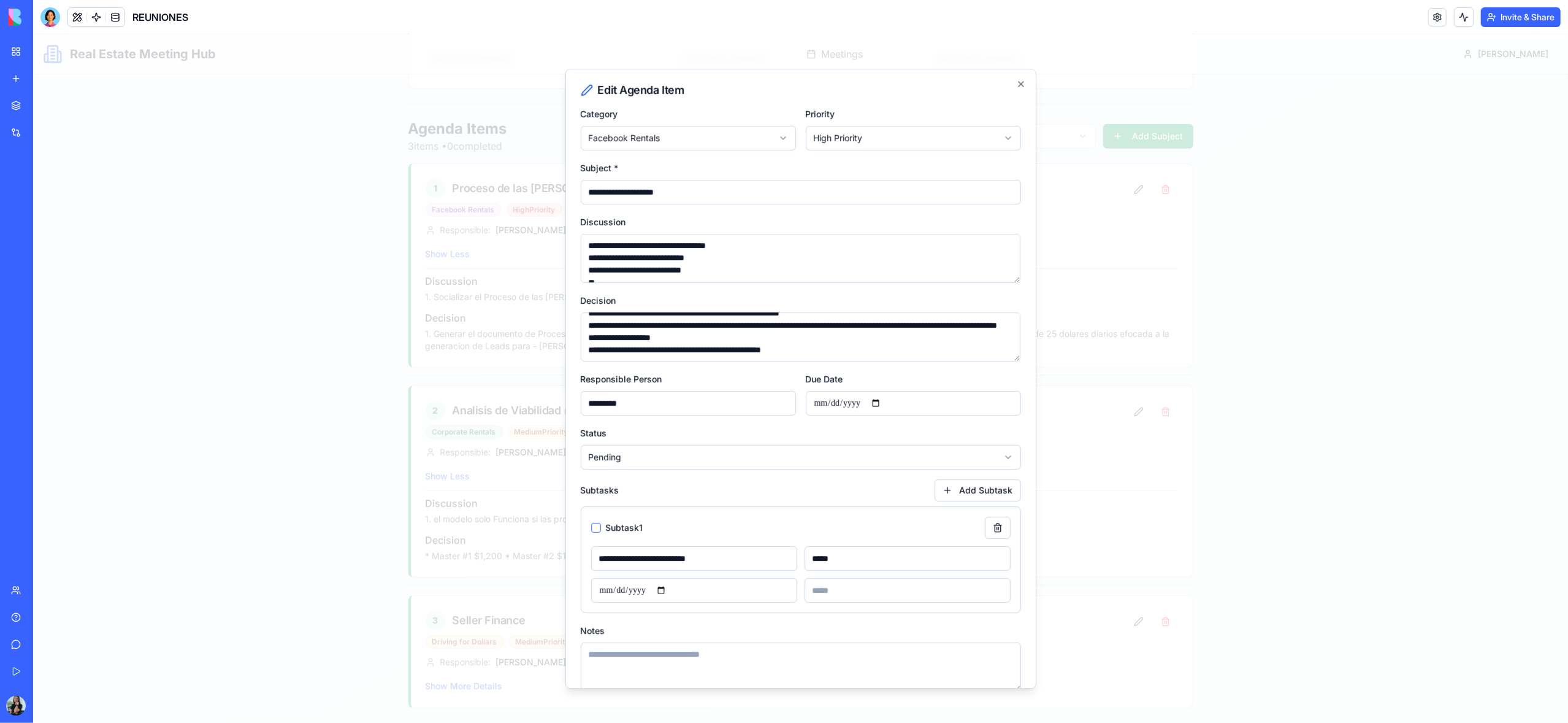
click at [610, 554] on input "**********" at bounding box center [694, 558] width 206 height 24
type input "**********"
click at [598, 527] on button "button" at bounding box center [596, 527] width 10 height 10
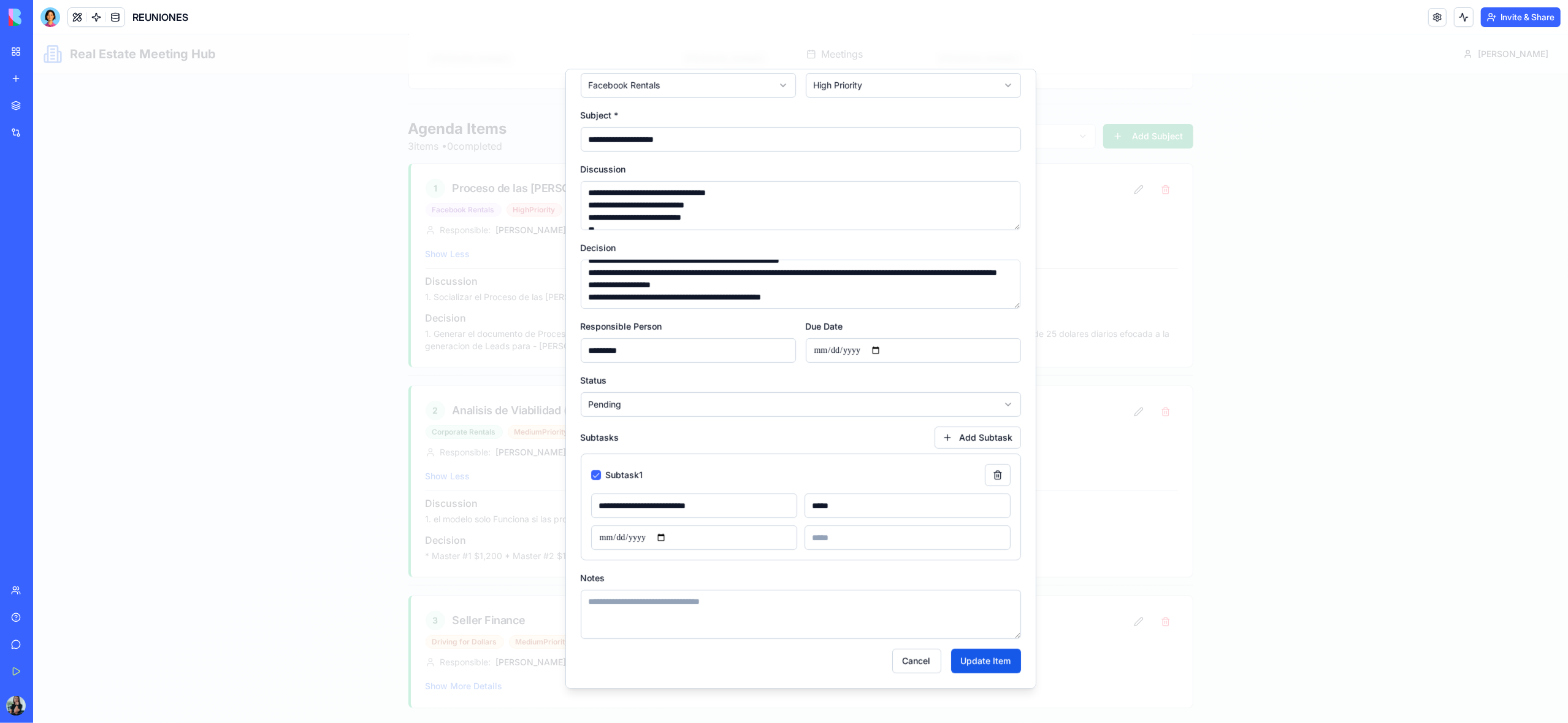
drag, startPoint x: 594, startPoint y: 474, endPoint x: 608, endPoint y: 479, distance: 14.9
click at [594, 474] on button "button" at bounding box center [596, 474] width 10 height 10
click at [982, 661] on button "Update Item" at bounding box center [985, 661] width 70 height 24
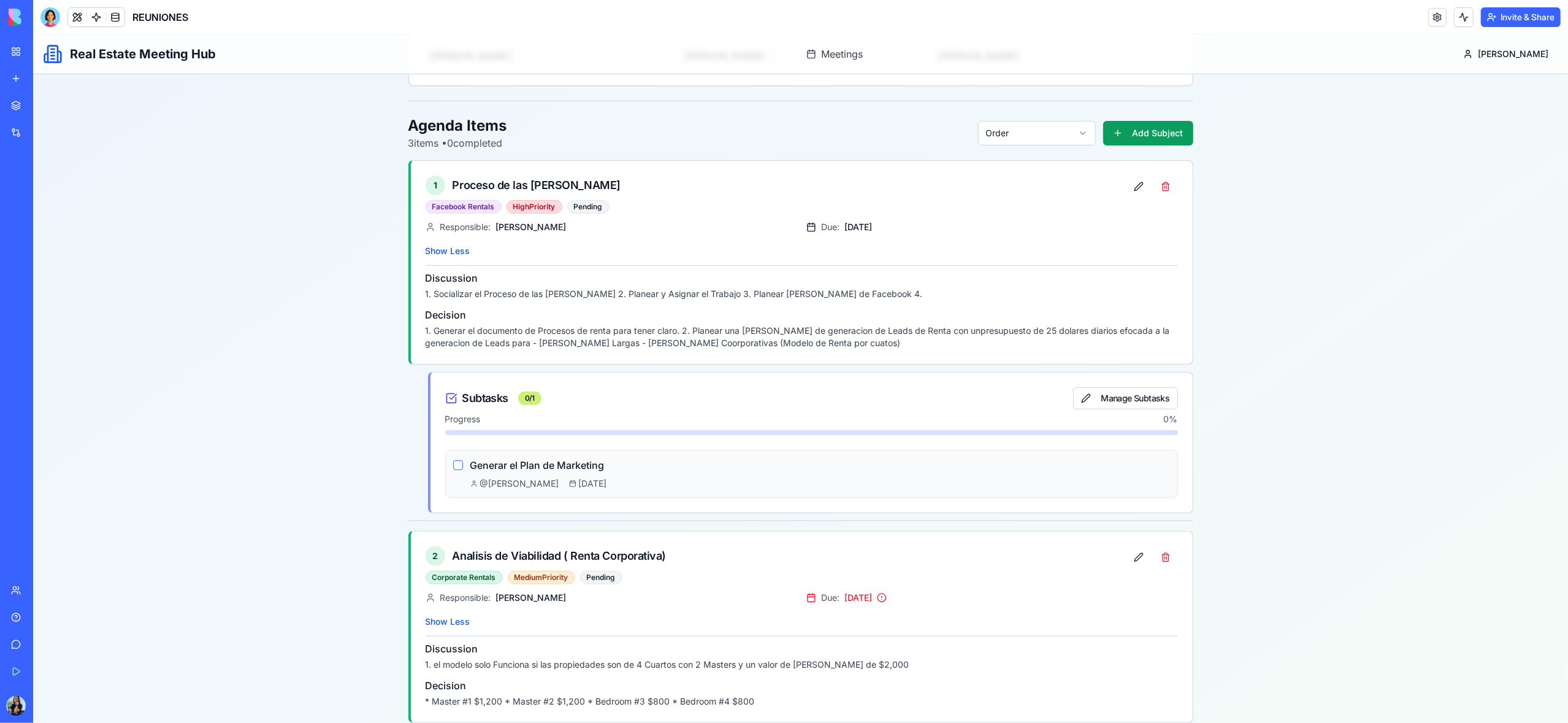
click at [456, 465] on button "button" at bounding box center [457, 464] width 10 height 10
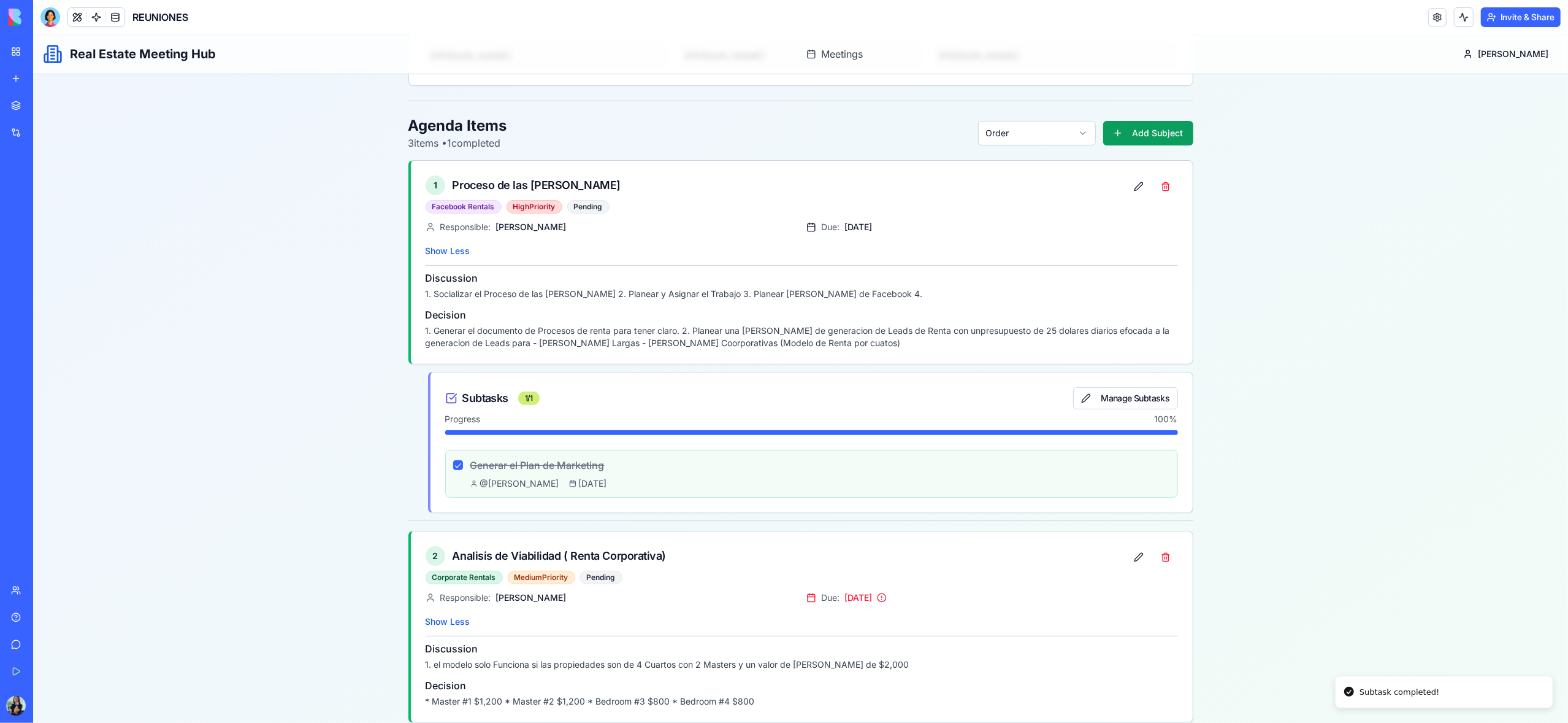
click at [460, 468] on button "button" at bounding box center [457, 464] width 10 height 10
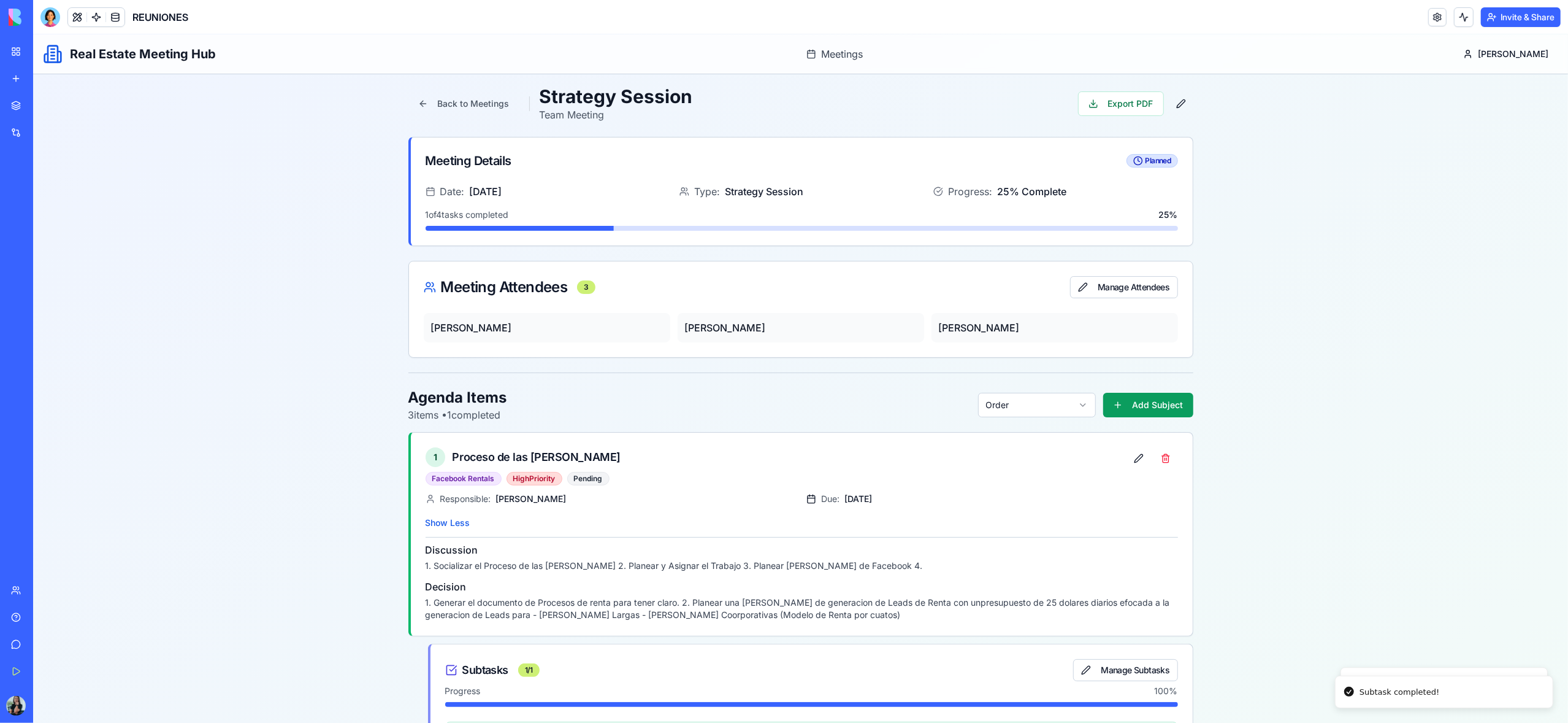
scroll to position [0, 0]
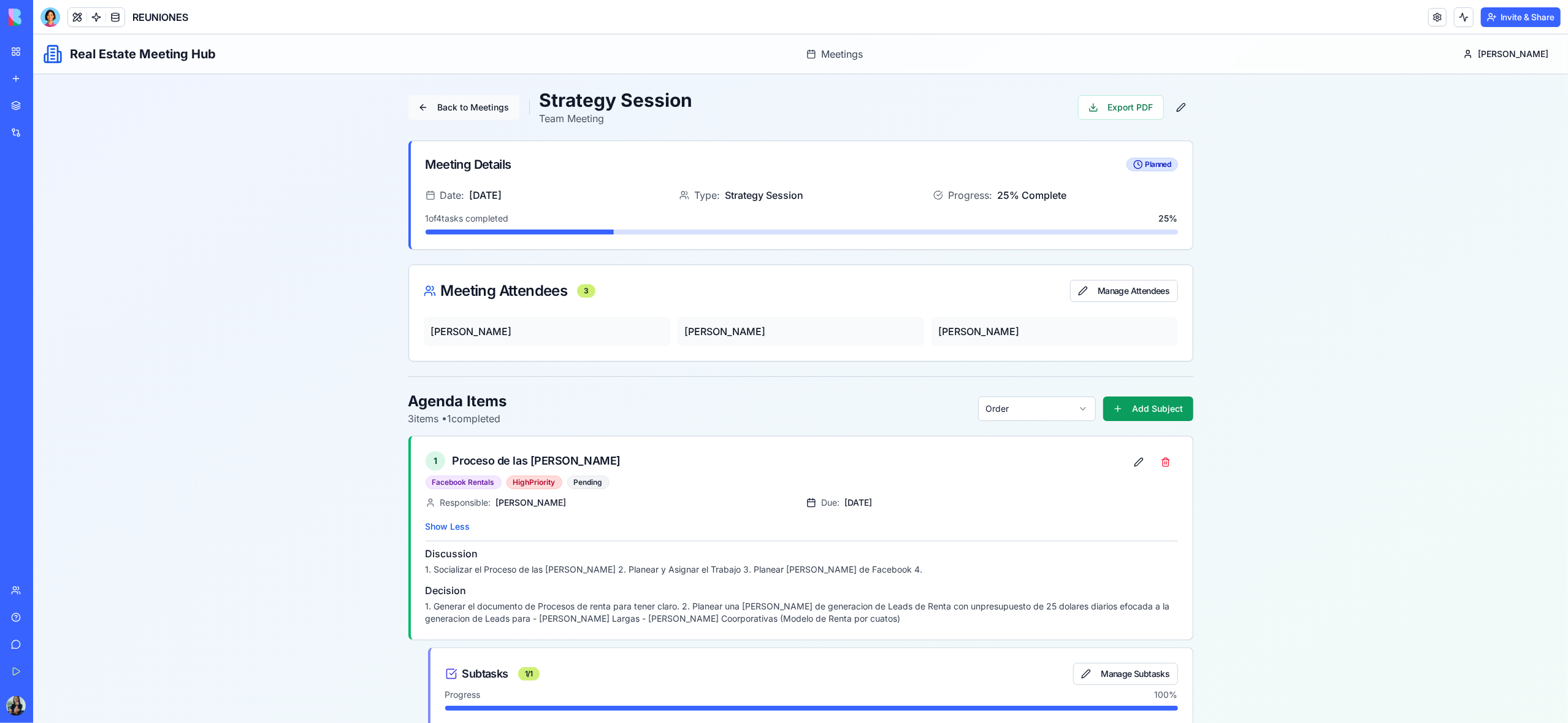
click at [450, 110] on button "Back to Meetings" at bounding box center [463, 107] width 111 height 24
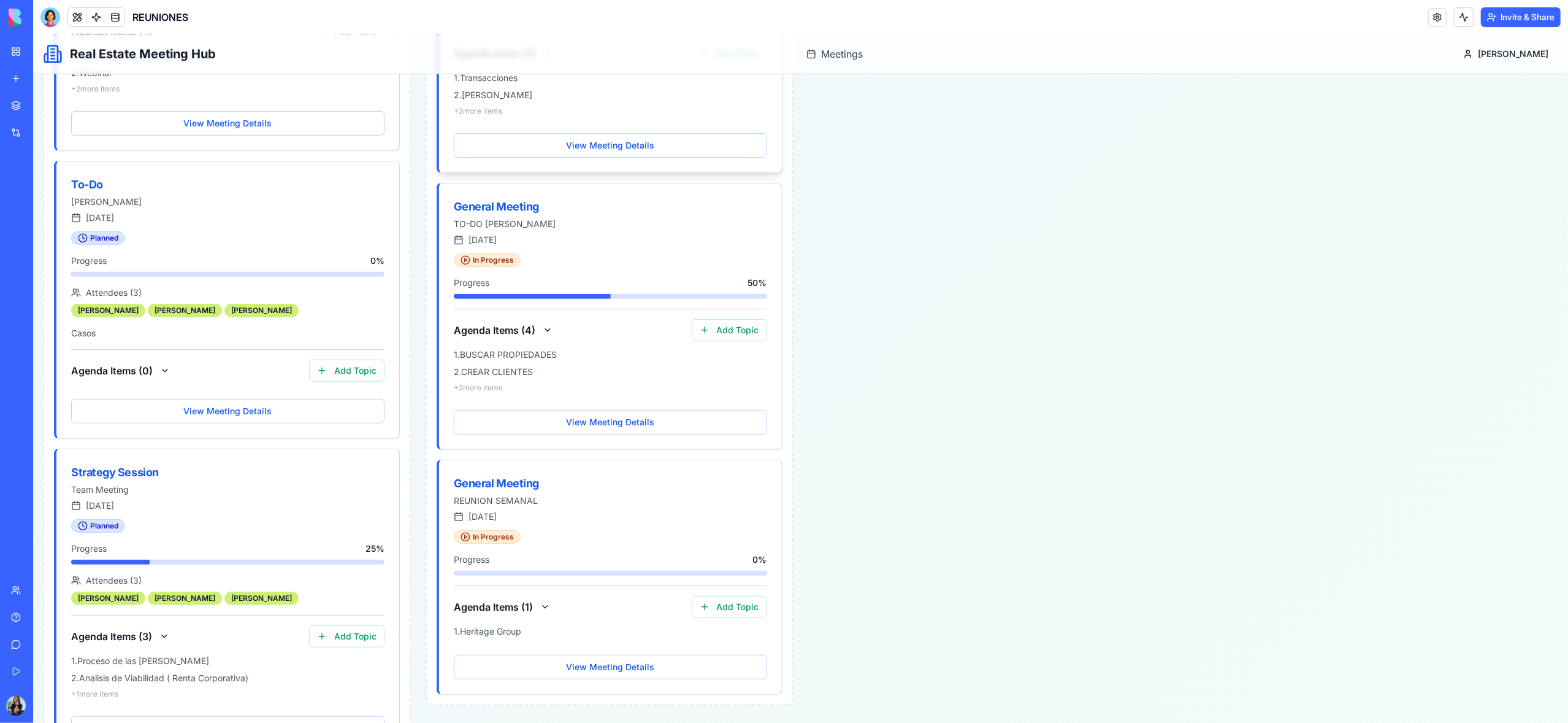
scroll to position [724, 0]
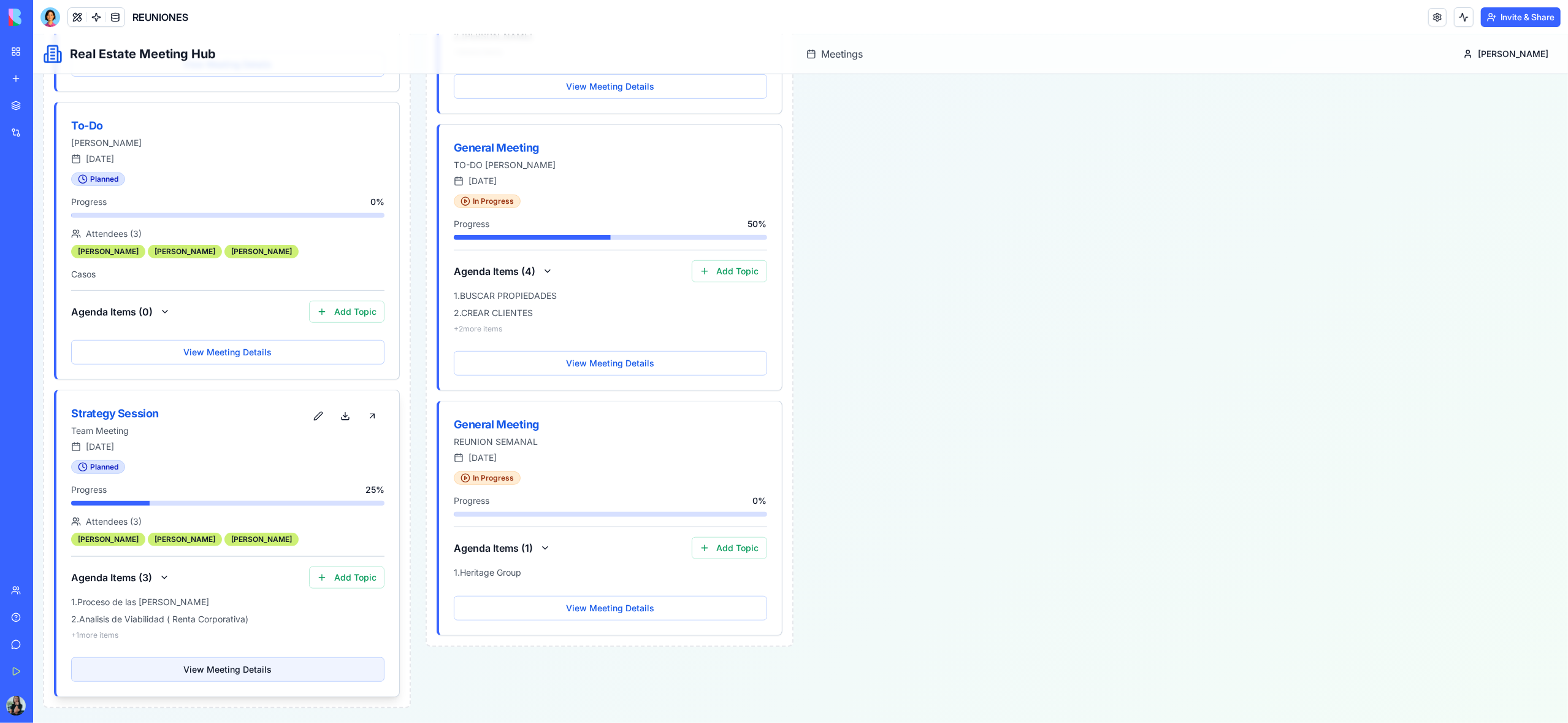
click at [260, 672] on button "View Meeting Details" at bounding box center [227, 669] width 313 height 24
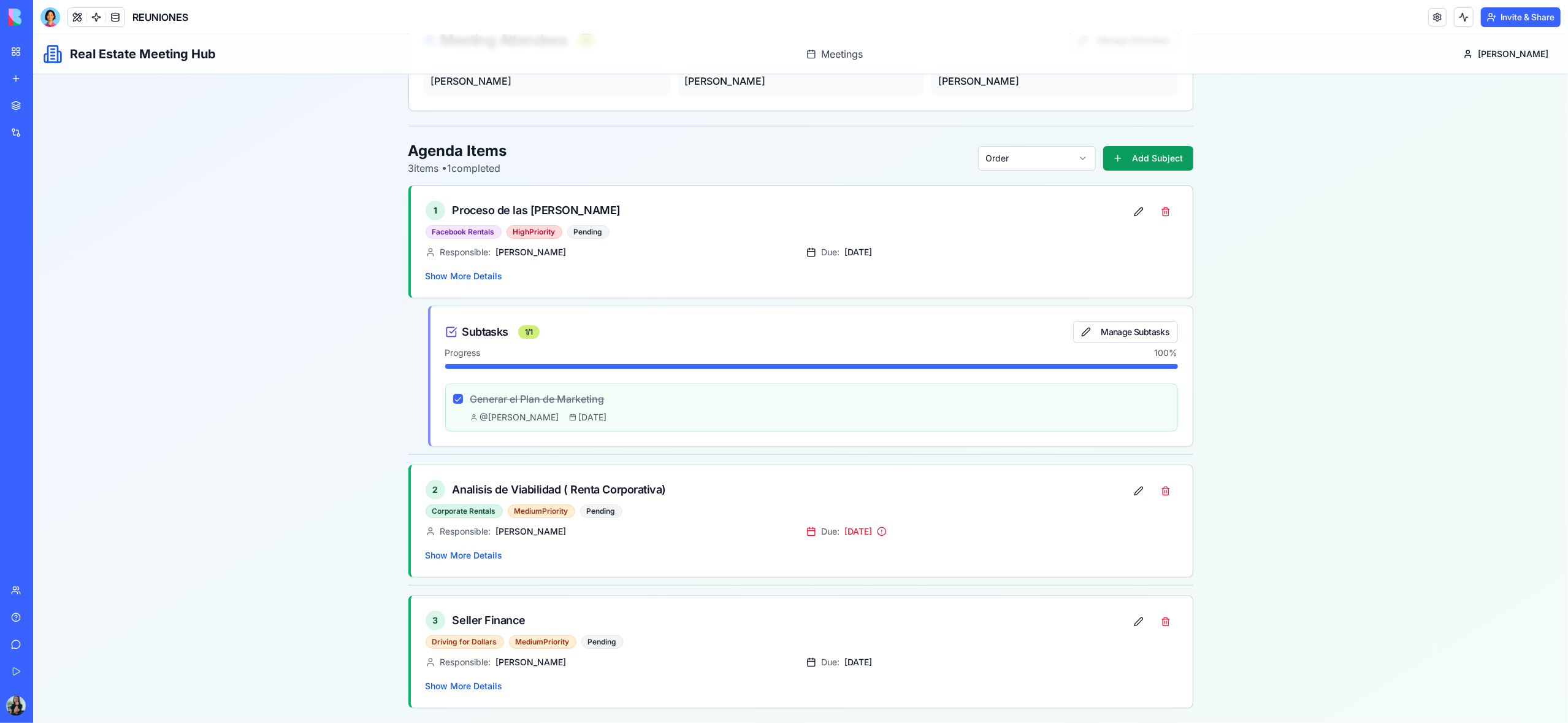
scroll to position [254, 0]
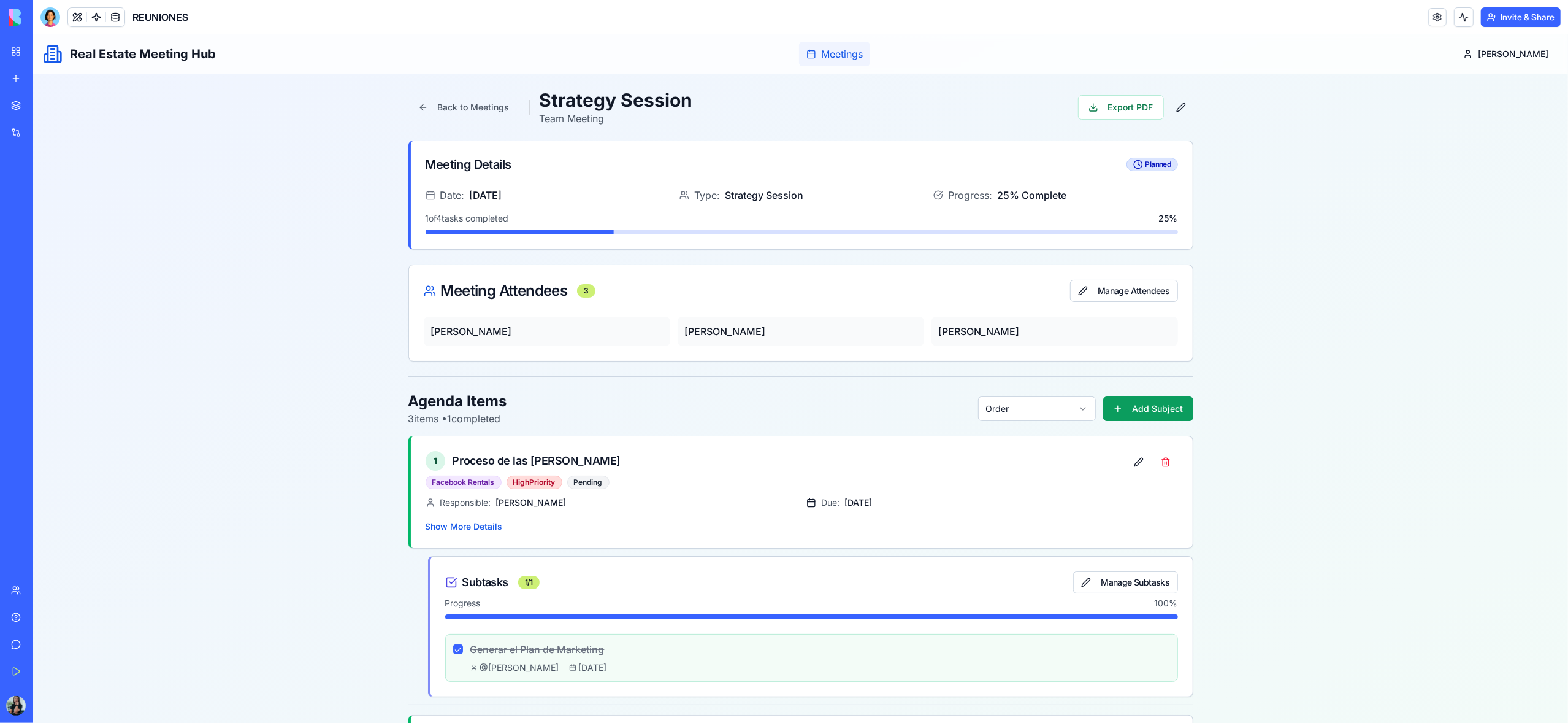
click at [863, 49] on span "Meetings" at bounding box center [842, 54] width 41 height 15
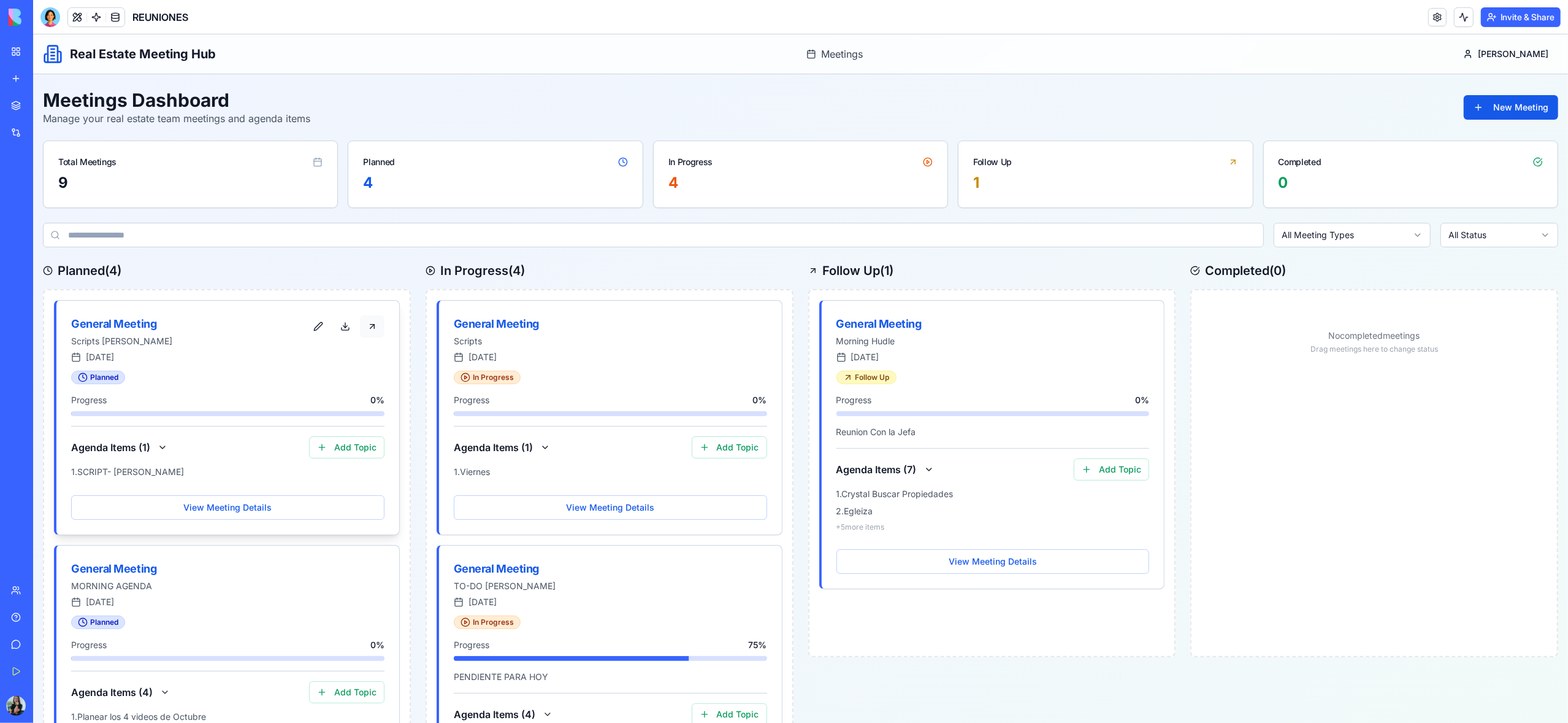
click at [373, 330] on button at bounding box center [372, 327] width 24 height 22
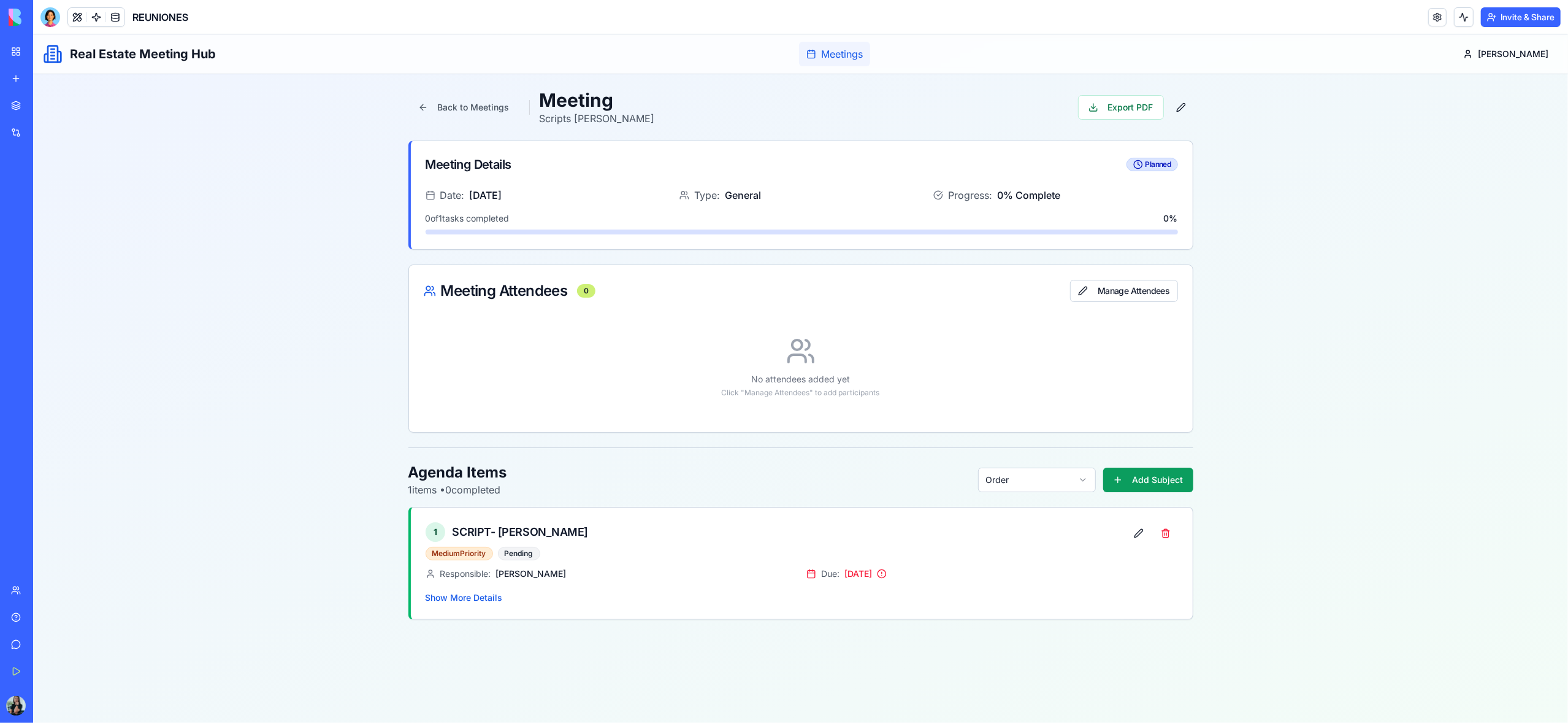
click at [852, 58] on span "Meetings" at bounding box center [842, 54] width 41 height 15
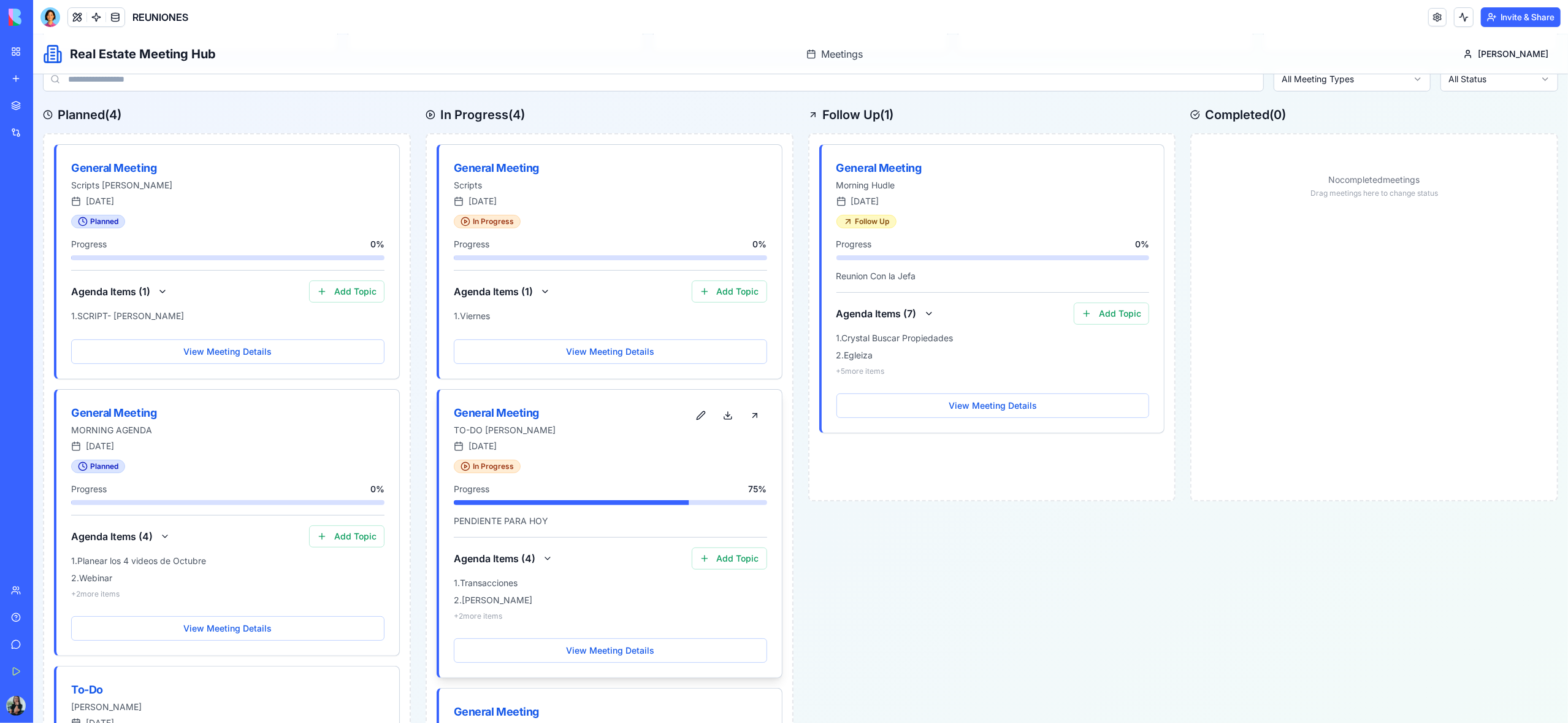
scroll to position [155, 0]
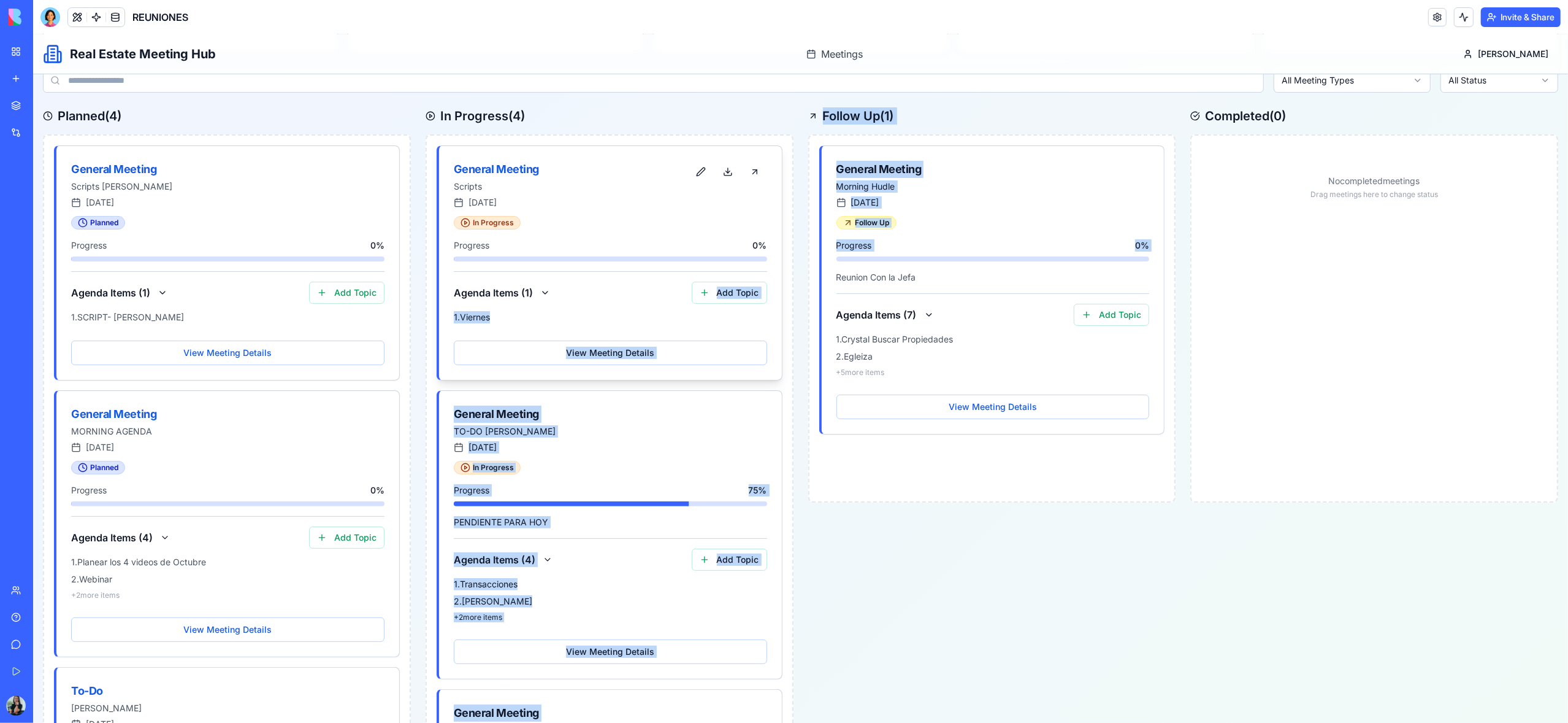
drag, startPoint x: 970, startPoint y: 273, endPoint x: 557, endPoint y: 282, distance: 413.1
click at [557, 282] on div "Planned ( 4 ) General Meeting Scripts Milton September 26th, 2025 Planned Progr…" at bounding box center [800, 690] width 1515 height 1166
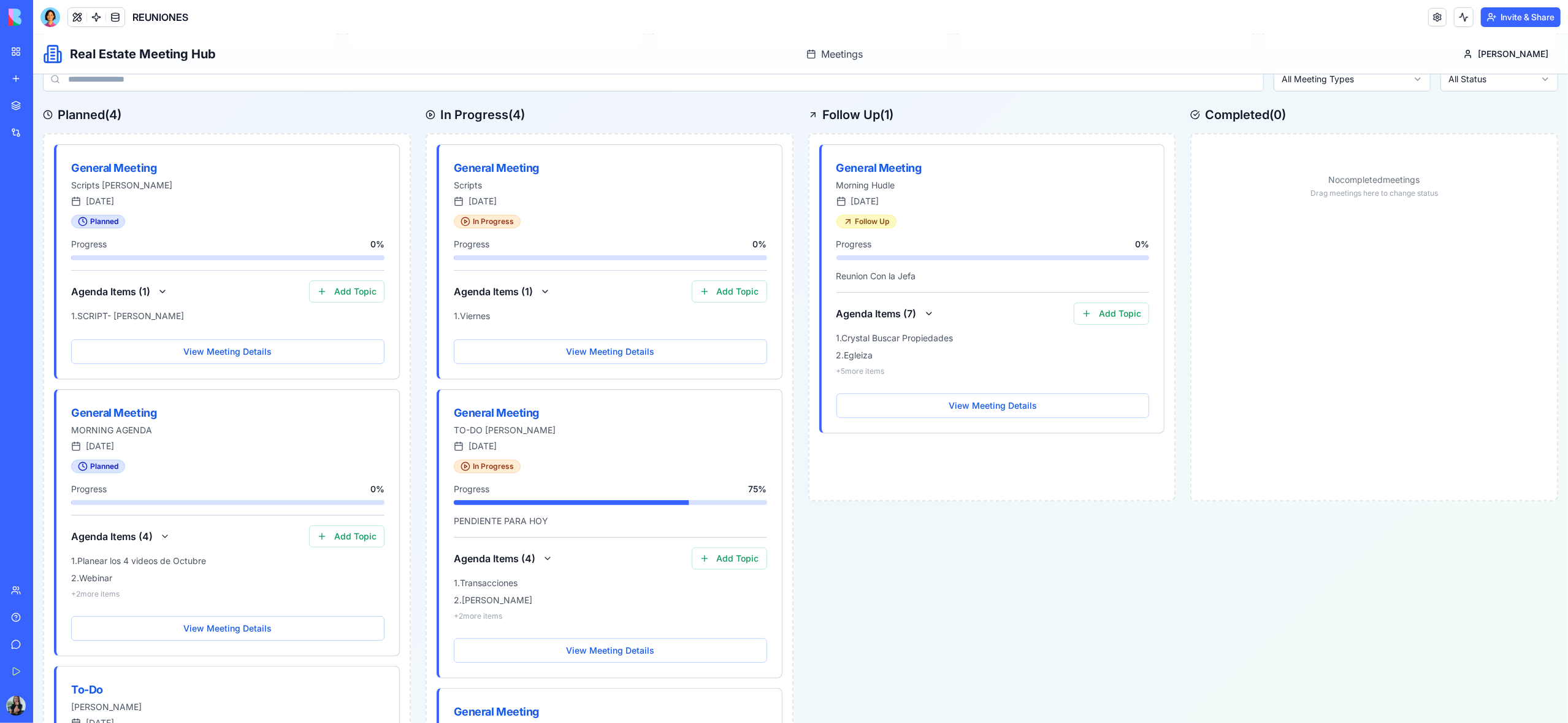
click at [1122, 584] on div "Follow Up ( 1 ) General Meeting Morning Hudle September 25th, 2025 Follow Up Pr…" at bounding box center [992, 689] width 368 height 1166
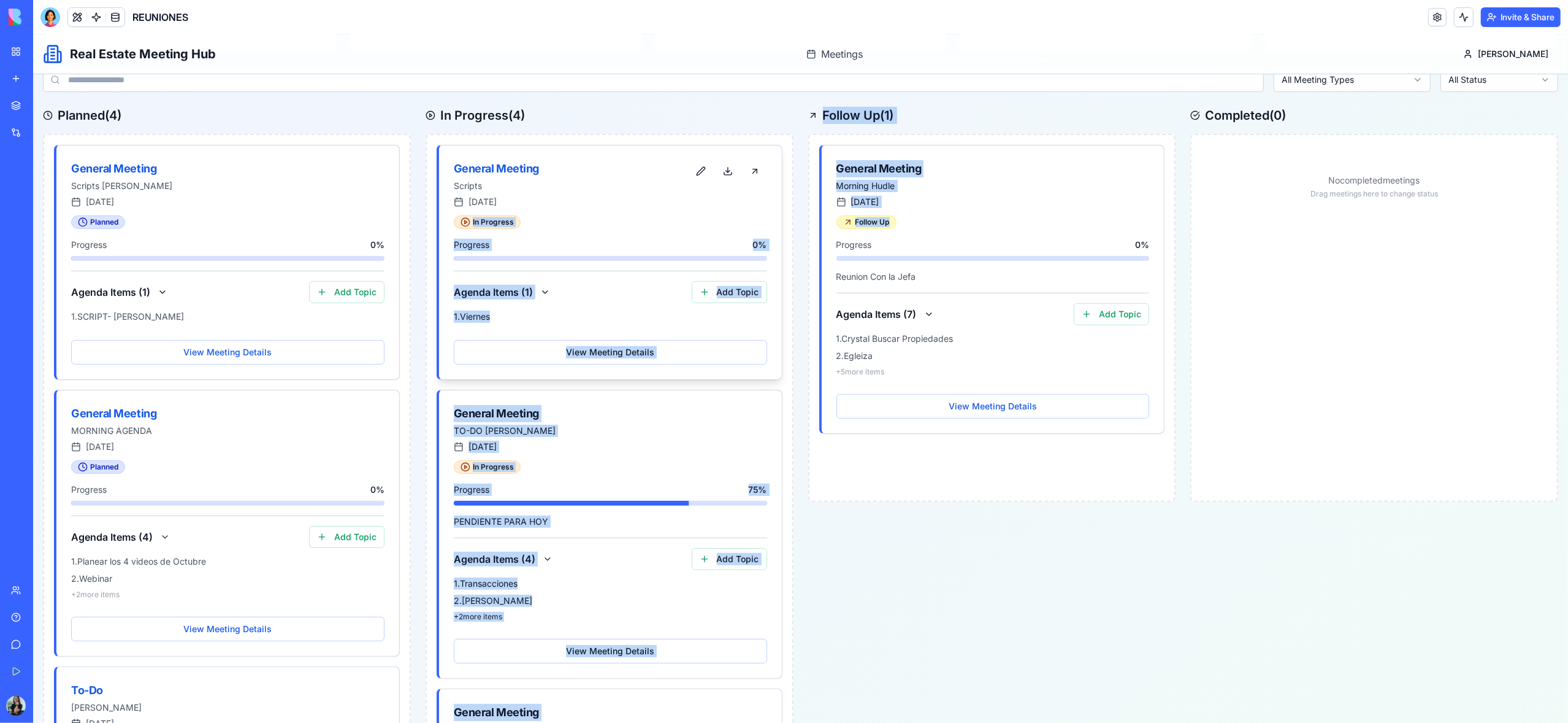
drag, startPoint x: 1024, startPoint y: 219, endPoint x: 778, endPoint y: 216, distance: 246.0
click at [778, 216] on div "Planned ( 4 ) General Meeting Scripts Milton September 26th, 2025 Planned Progr…" at bounding box center [800, 689] width 1515 height 1166
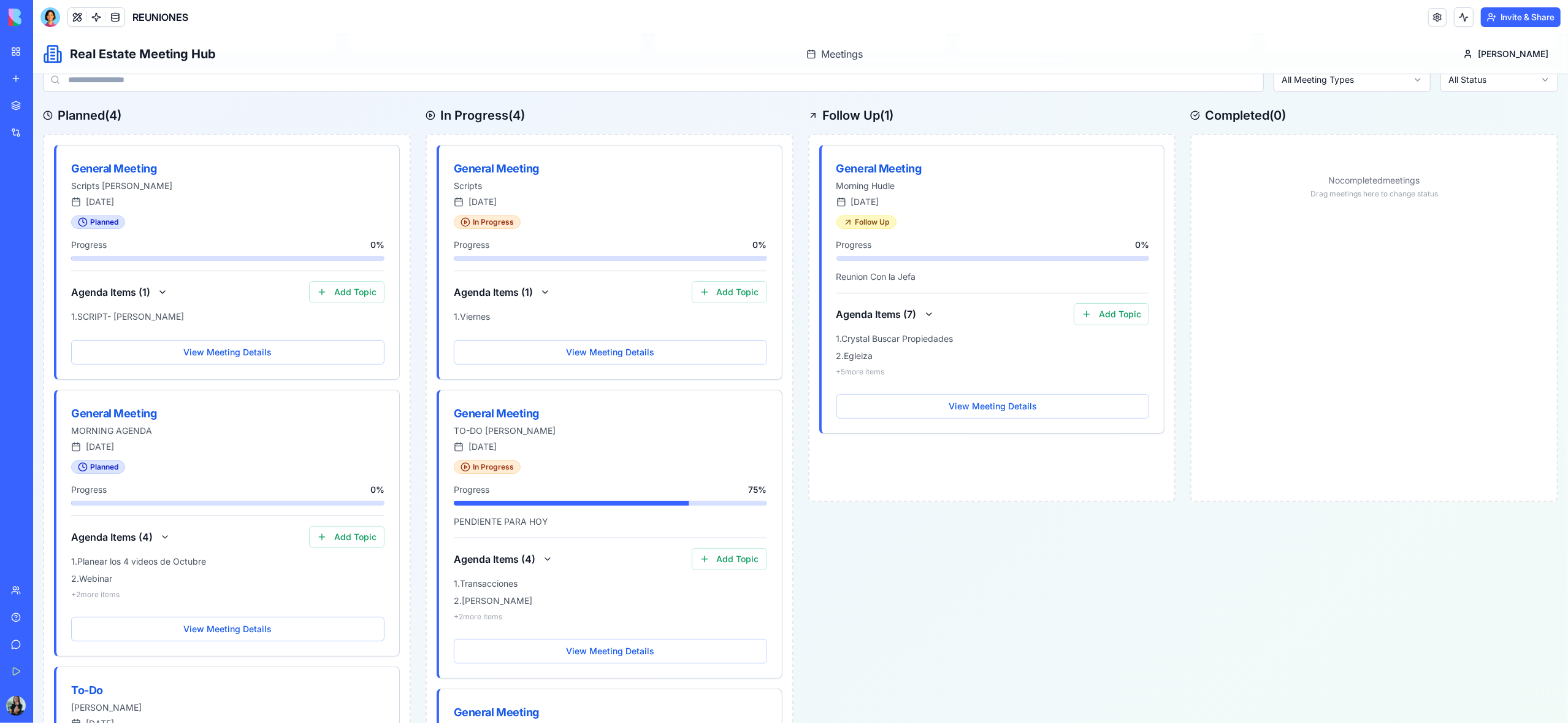
click at [1138, 617] on div "Follow Up ( 1 ) General Meeting Morning Hudle September 25th, 2025 Follow Up Pr…" at bounding box center [992, 689] width 368 height 1166
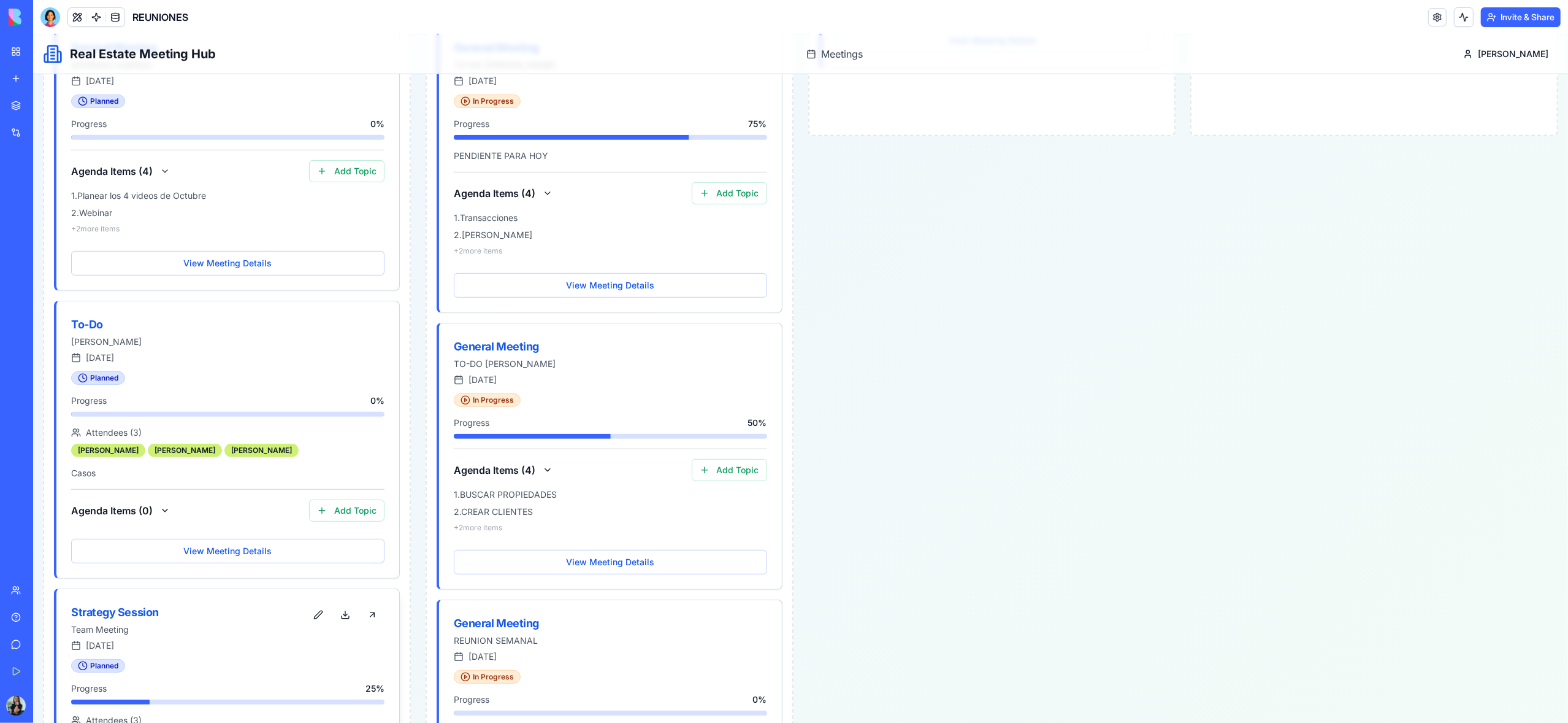
scroll to position [521, 0]
click at [250, 641] on div "Strategy Session Team Meeting October 3rd, 2025" at bounding box center [227, 624] width 343 height 70
click at [374, 619] on button at bounding box center [372, 616] width 24 height 22
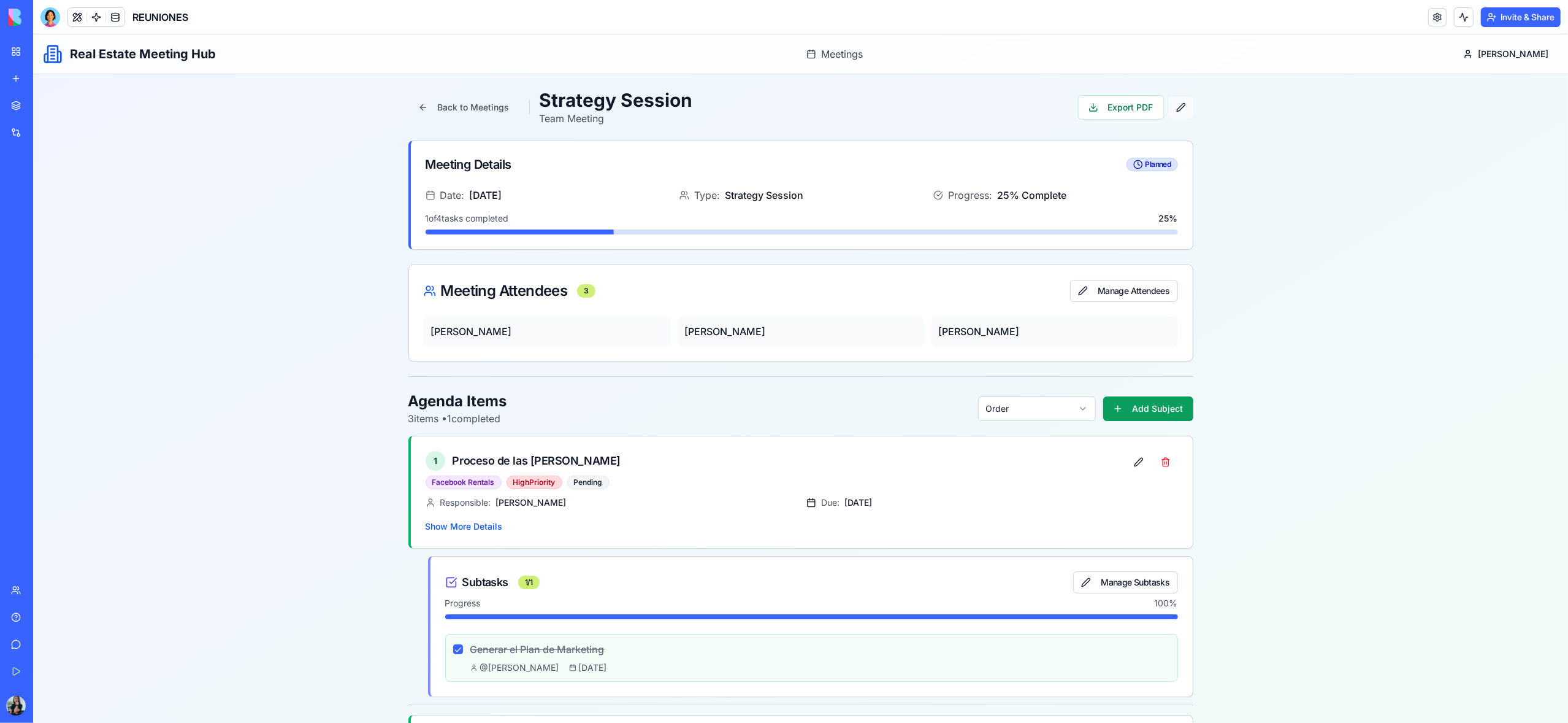
click at [1177, 112] on button "button" at bounding box center [1181, 107] width 24 height 22
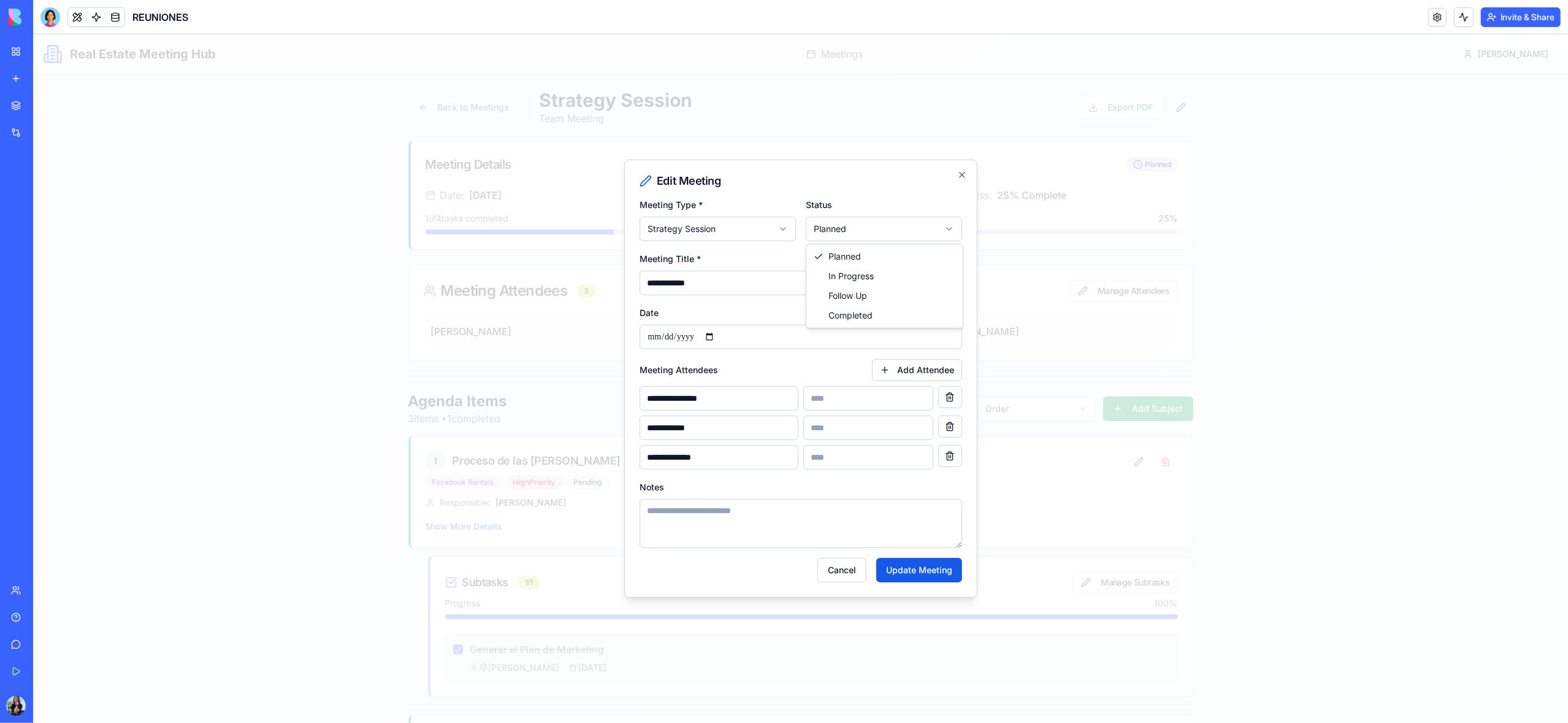
click at [838, 231] on body "**********" at bounding box center [800, 503] width 1535 height 938
click at [921, 228] on body "**********" at bounding box center [800, 503] width 1535 height 938
click at [917, 578] on button "Update Meeting" at bounding box center [919, 570] width 86 height 24
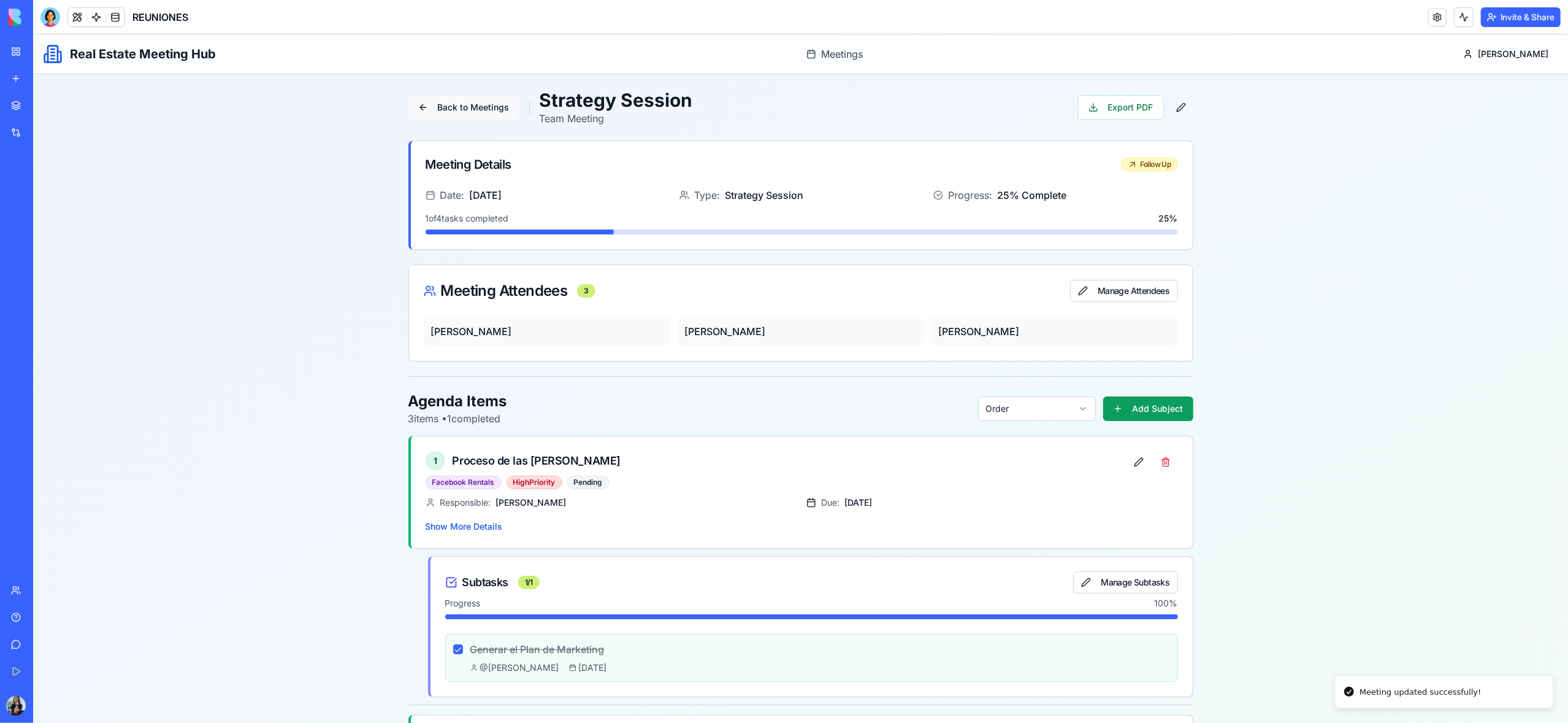
click at [466, 102] on button "Back to Meetings" at bounding box center [463, 107] width 111 height 24
click at [81, 18] on button at bounding box center [77, 16] width 18 height 18
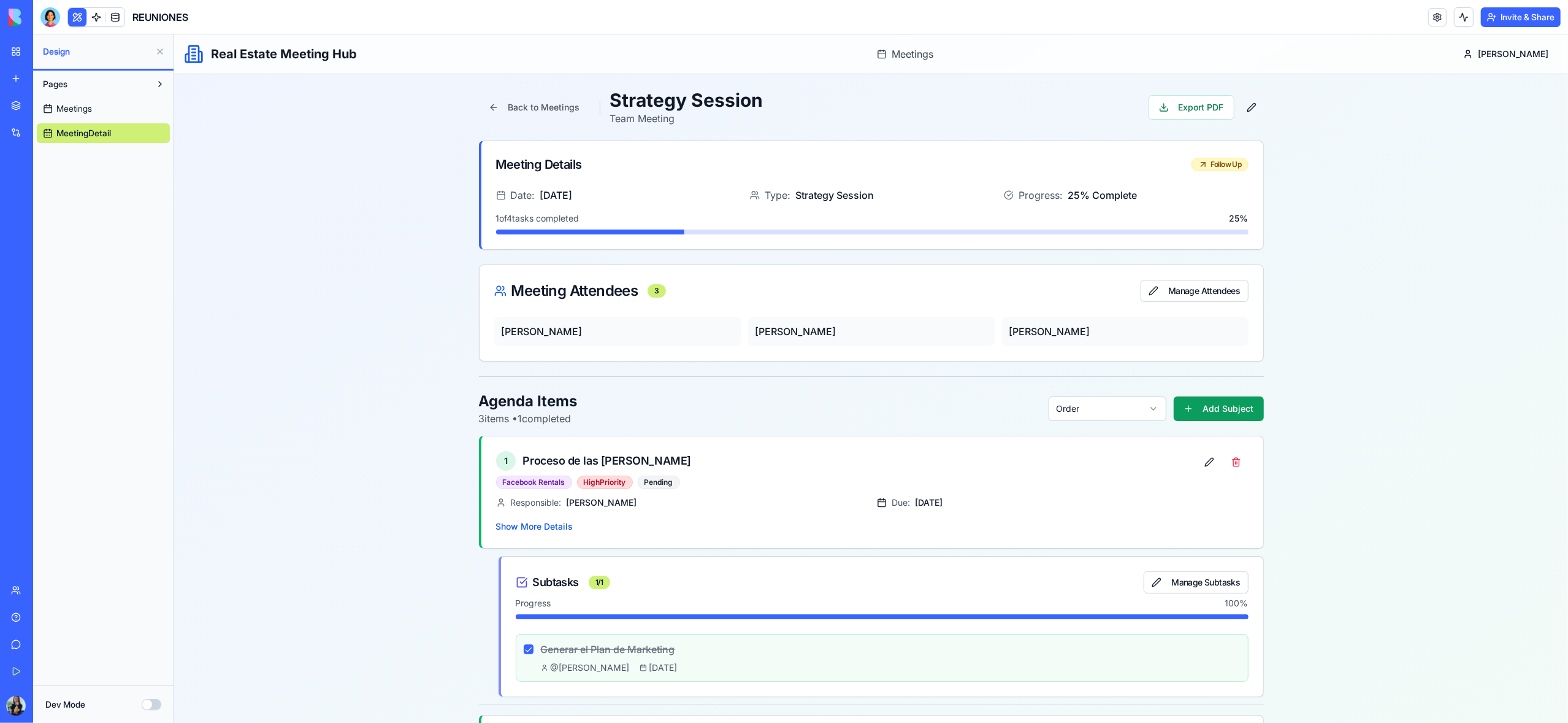
click at [87, 106] on span "Meetings" at bounding box center [73, 108] width 35 height 12
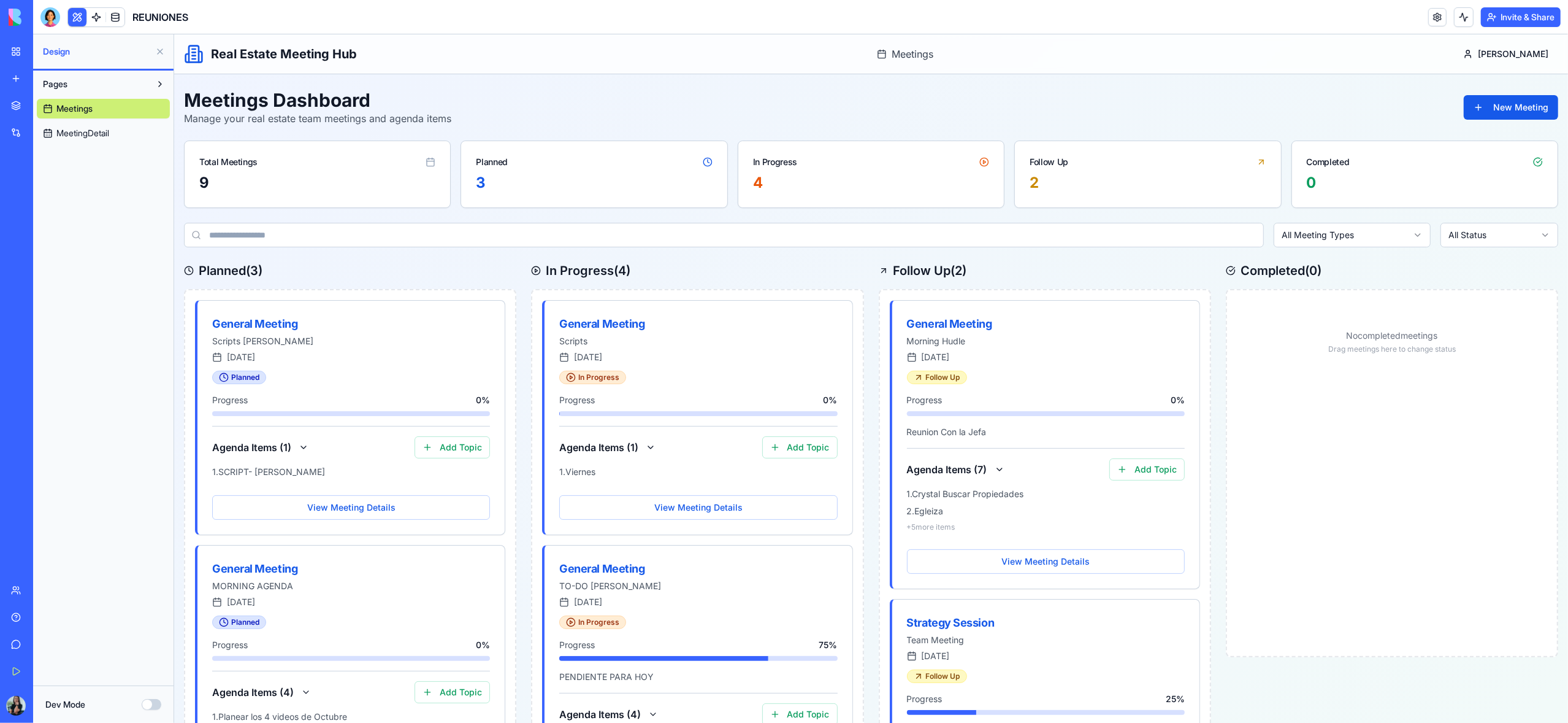
click at [18, 50] on link "My Workspace" at bounding box center [28, 51] width 49 height 24
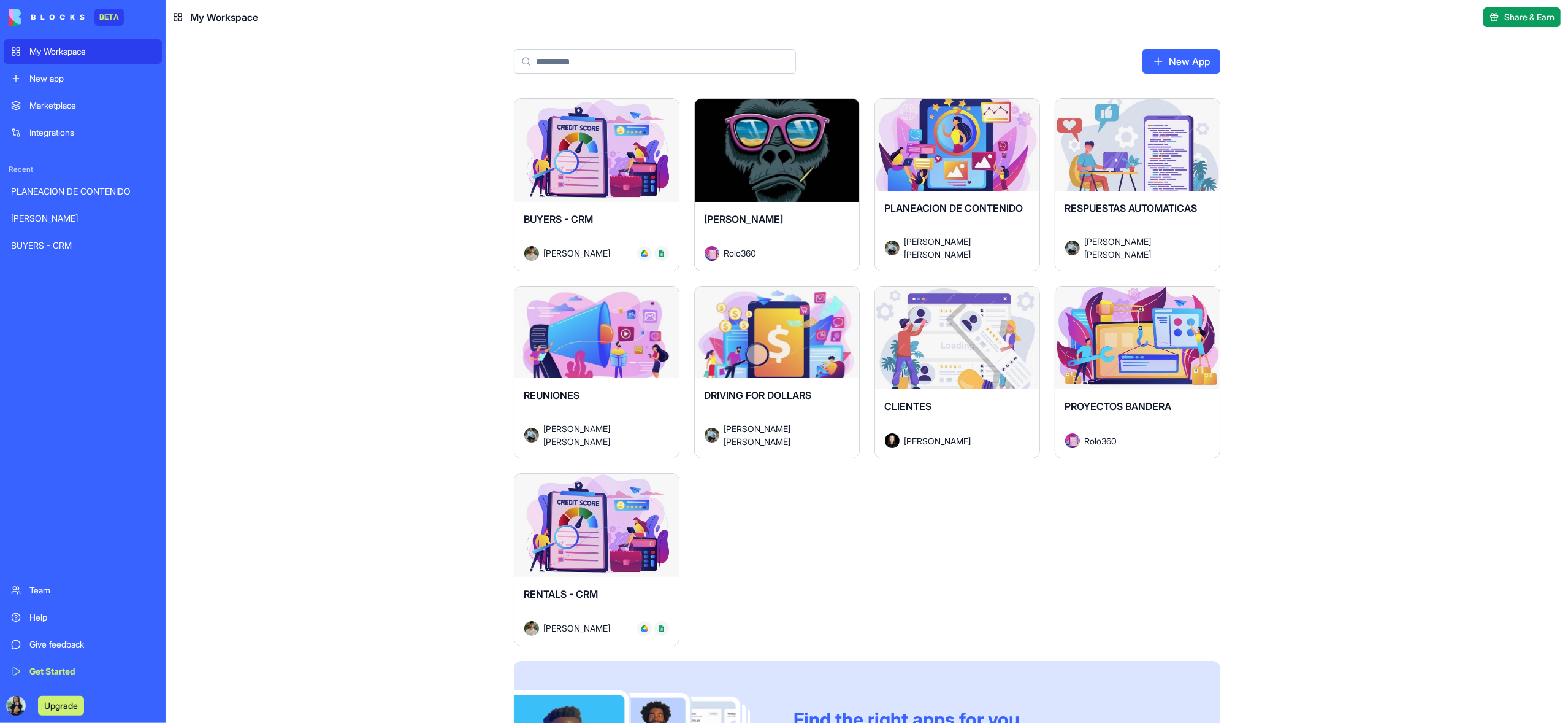
click at [768, 370] on div "Launch" at bounding box center [777, 337] width 164 height 103
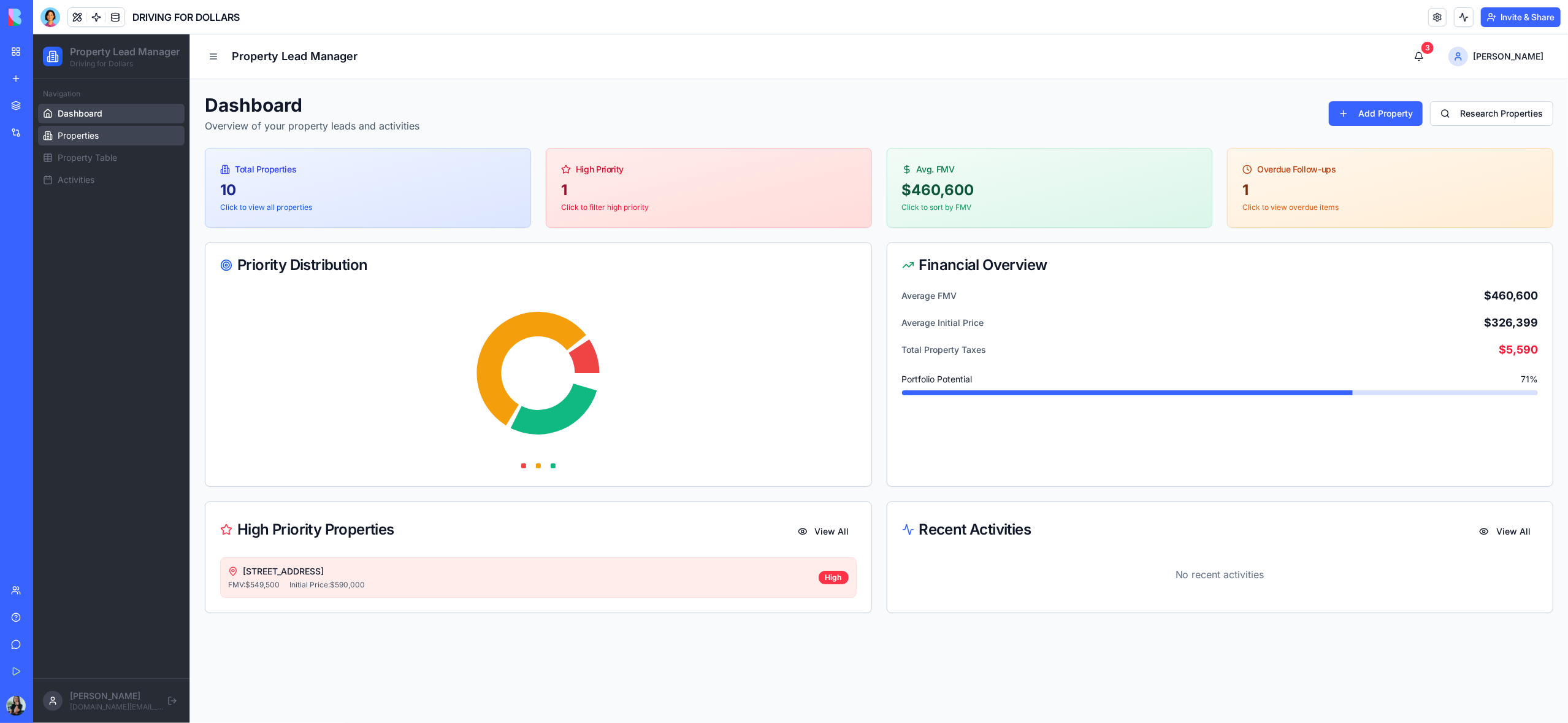
click at [84, 142] on span "Properties" at bounding box center [79, 136] width 41 height 12
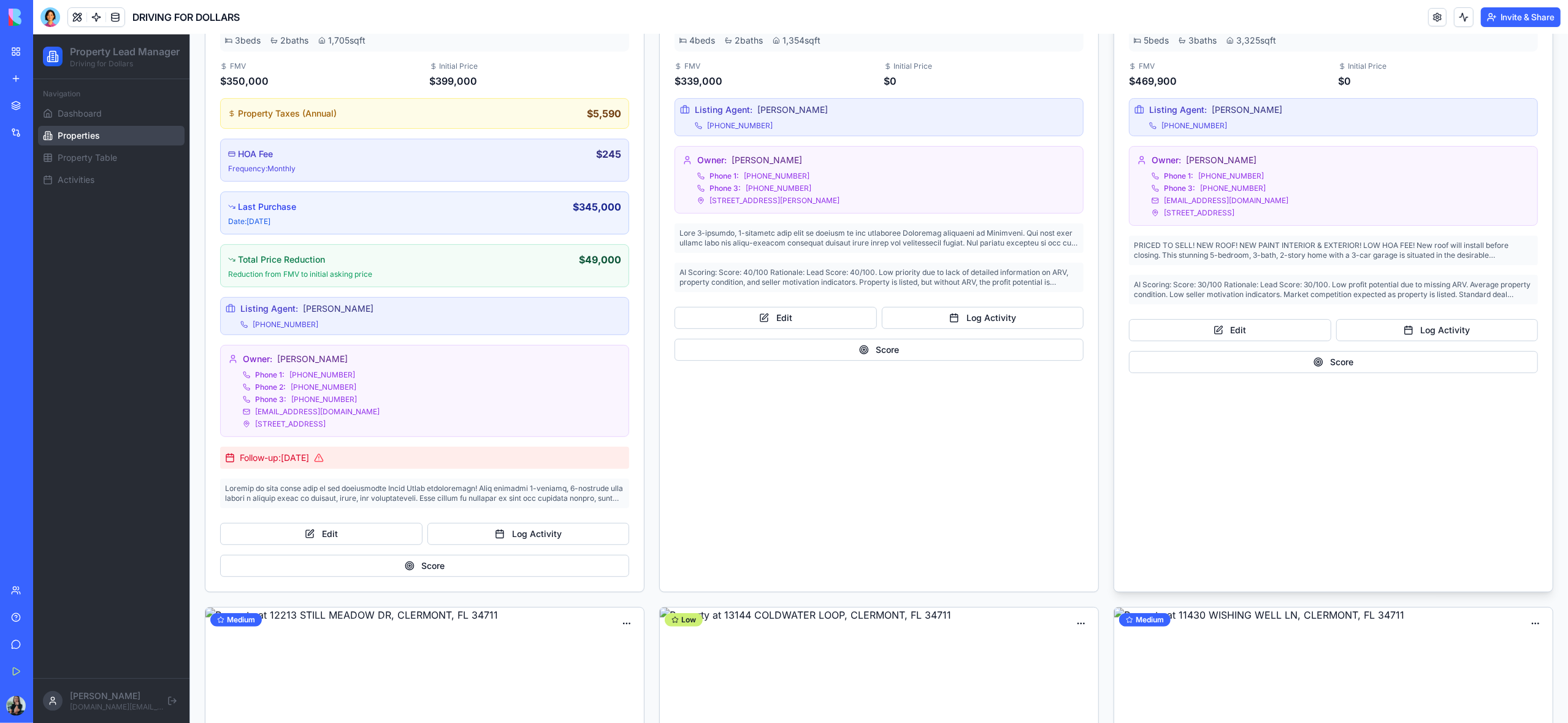
scroll to position [359, 0]
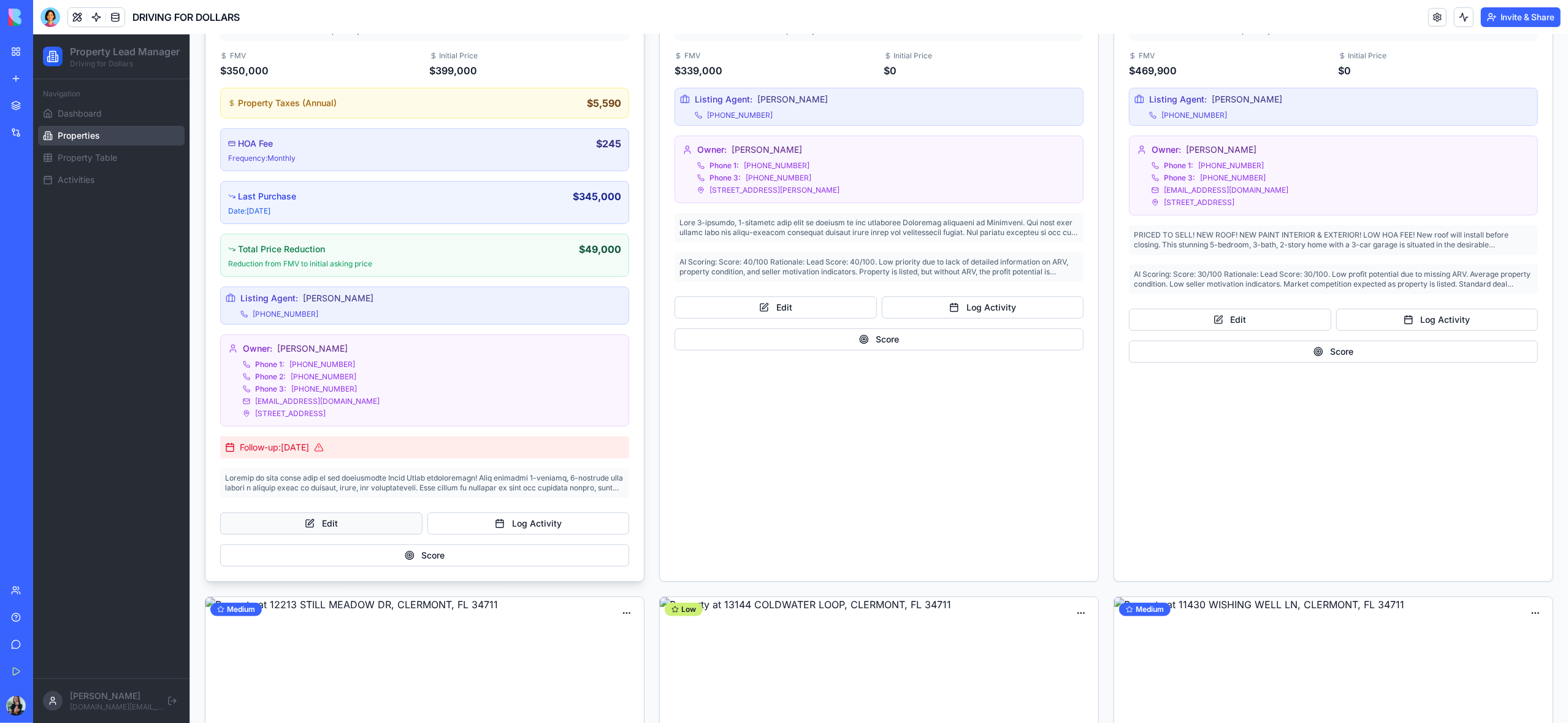
click at [379, 527] on button "Edit" at bounding box center [322, 523] width 202 height 22
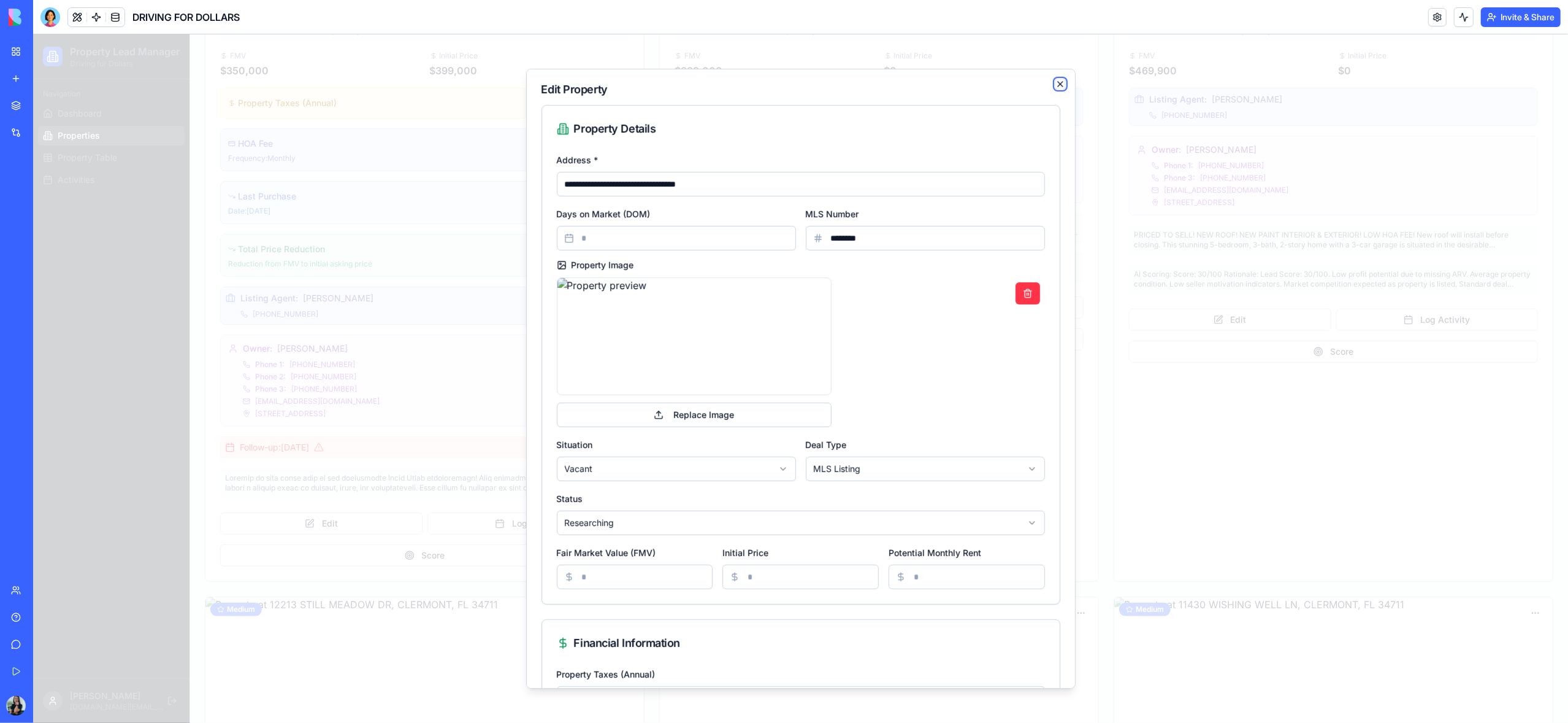
click at [1061, 85] on icon "button" at bounding box center [1061, 84] width 5 height 5
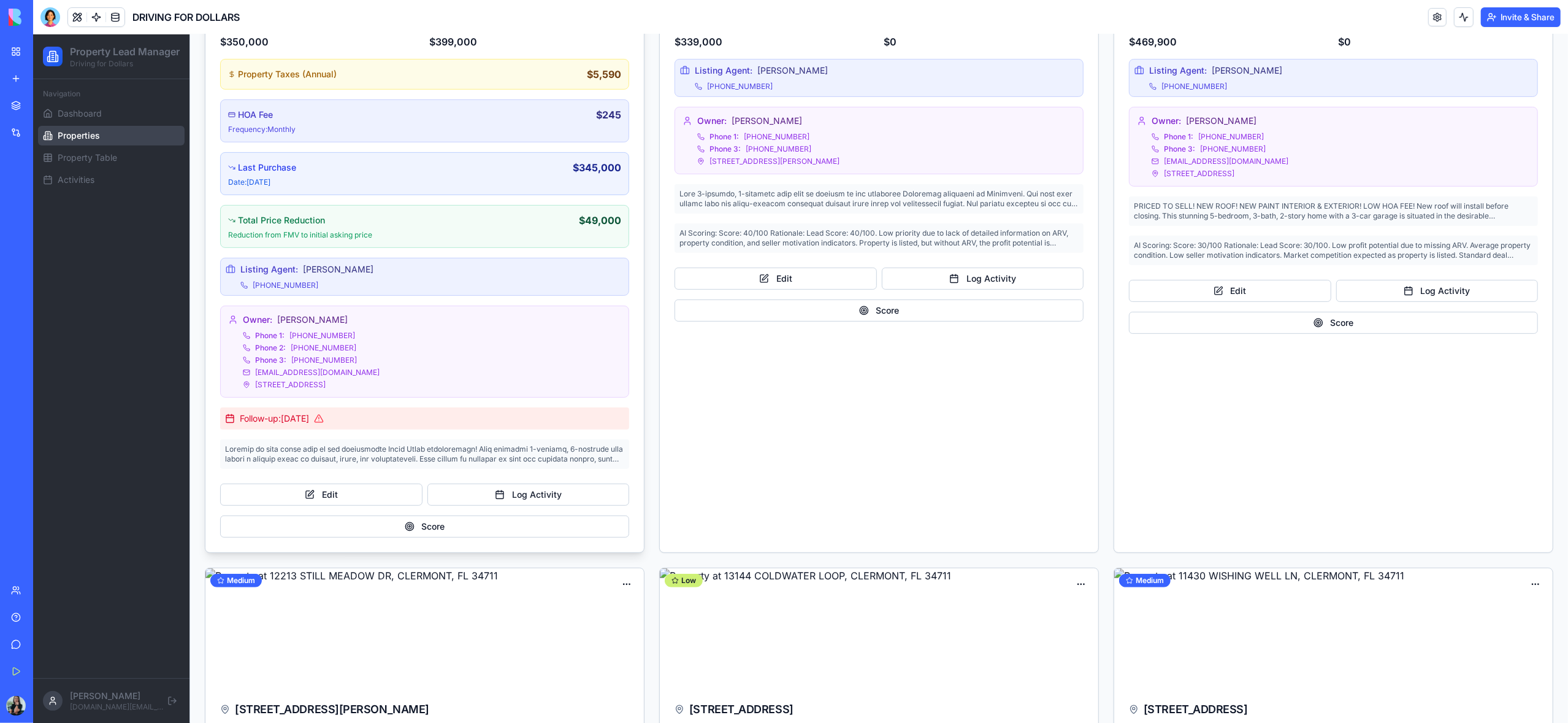
scroll to position [393, 0]
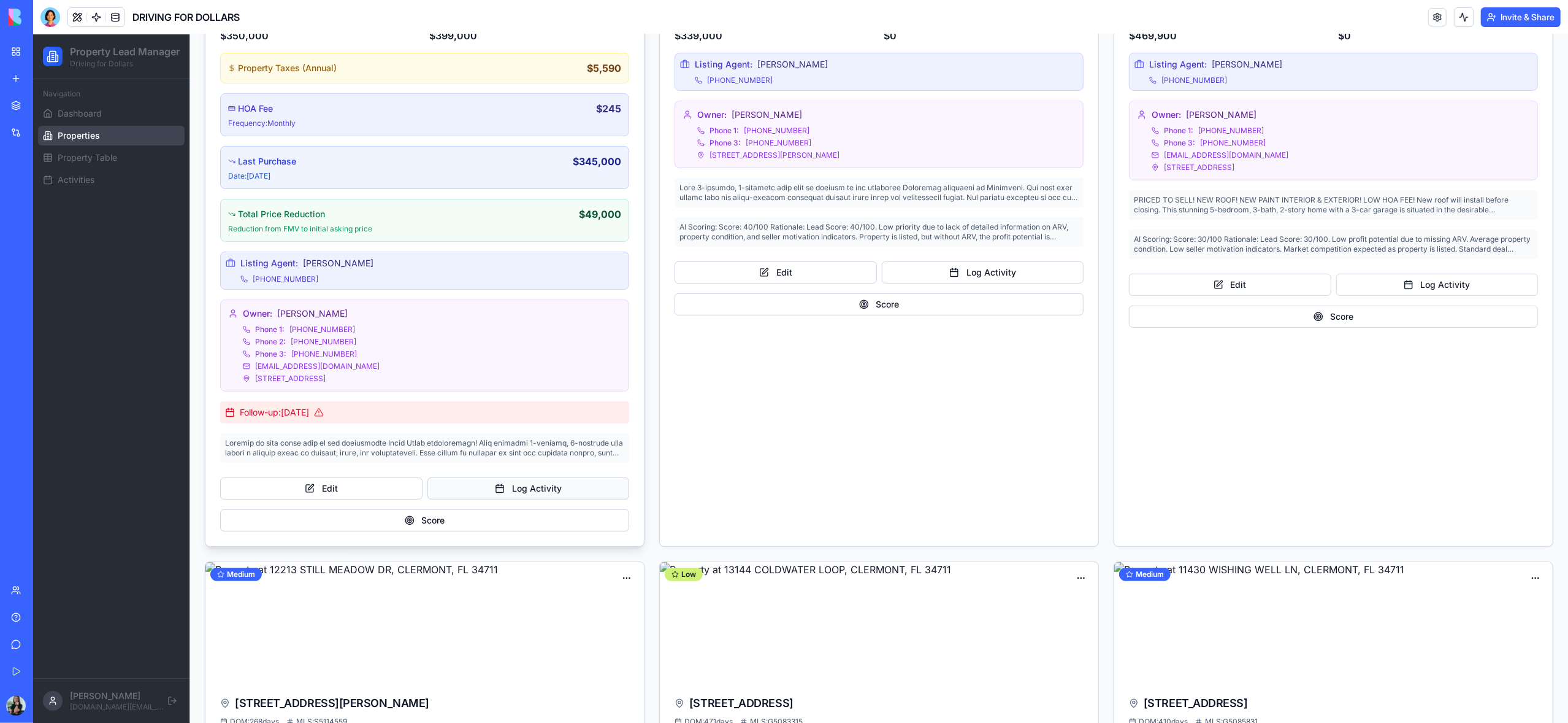
click at [543, 491] on button "Log Activity" at bounding box center [528, 489] width 202 height 22
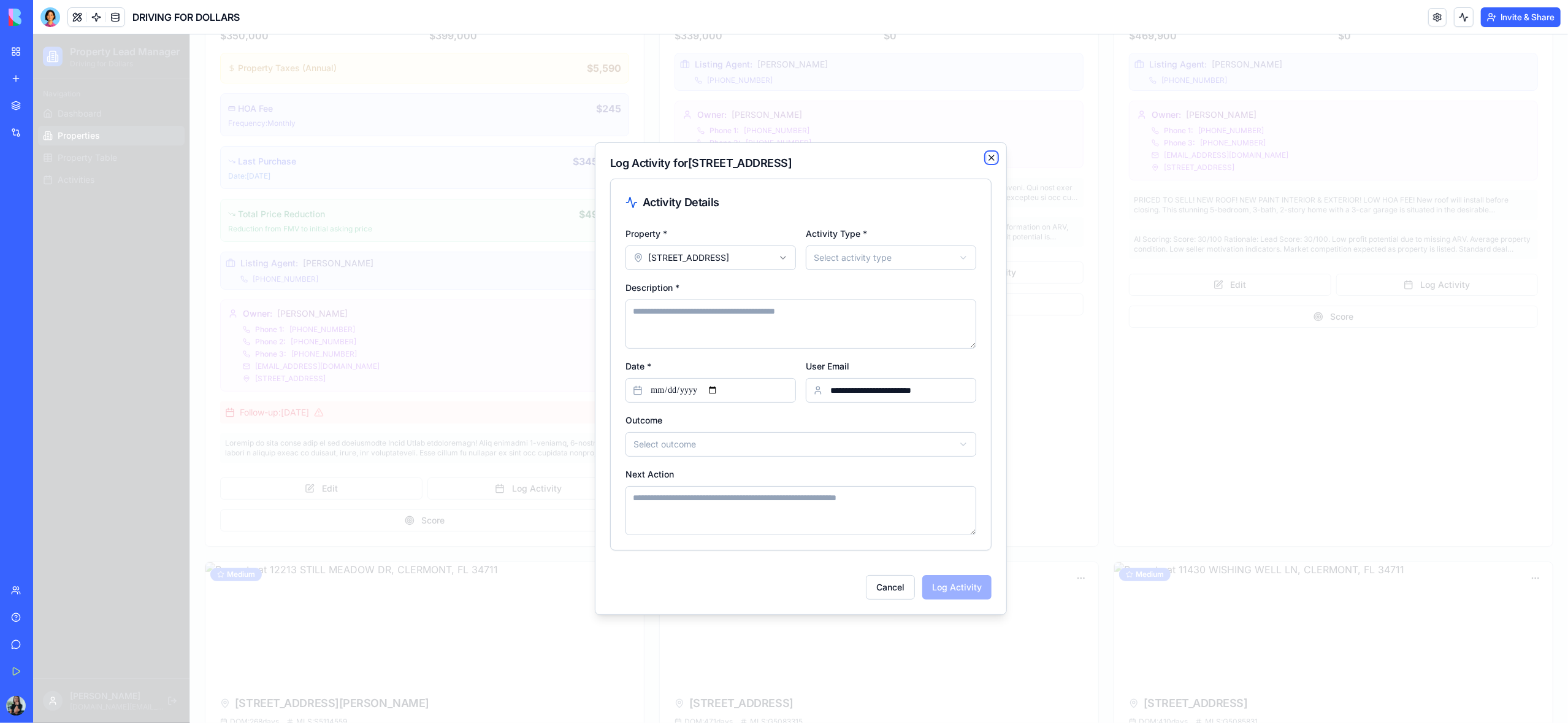
click at [991, 157] on icon "button" at bounding box center [991, 157] width 10 height 10
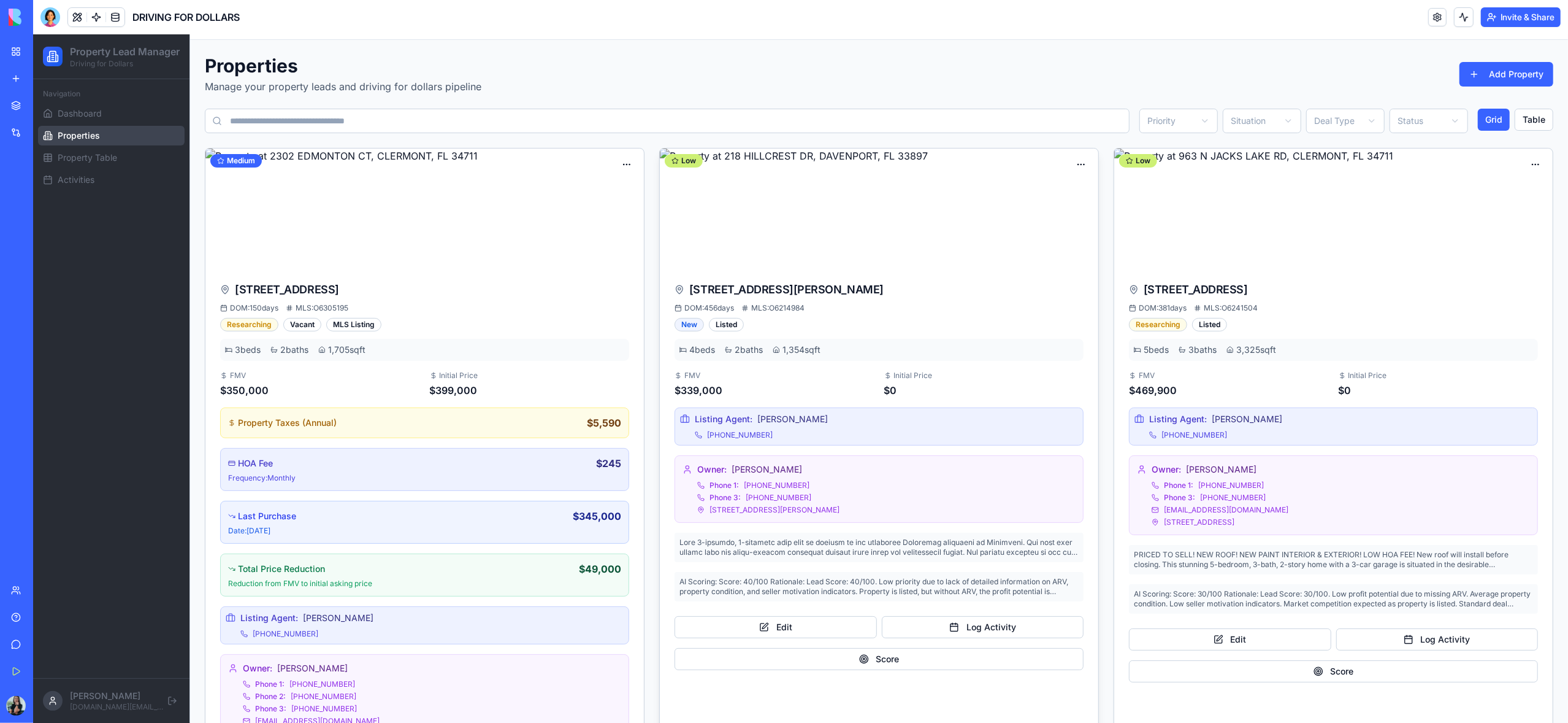
scroll to position [0, 0]
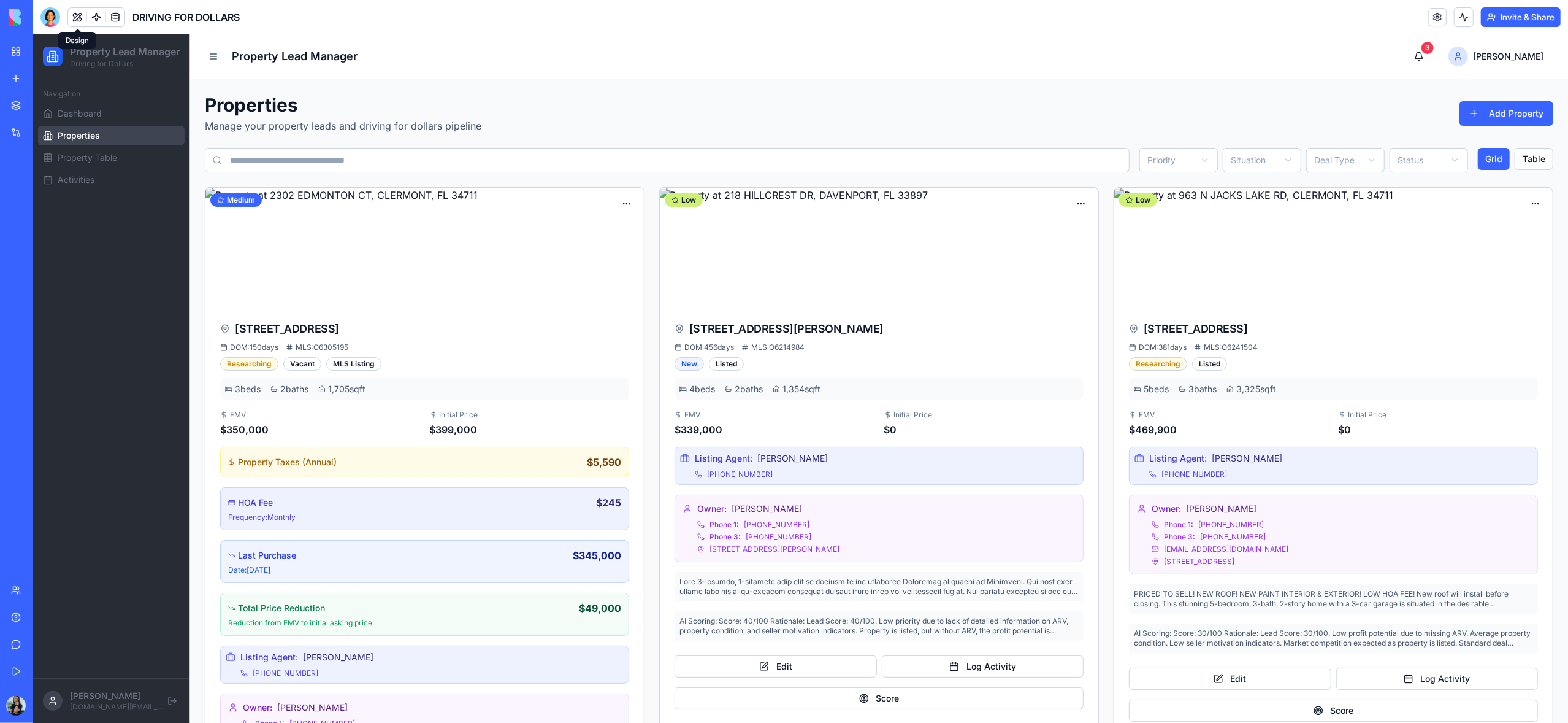
click at [78, 21] on button at bounding box center [77, 16] width 18 height 18
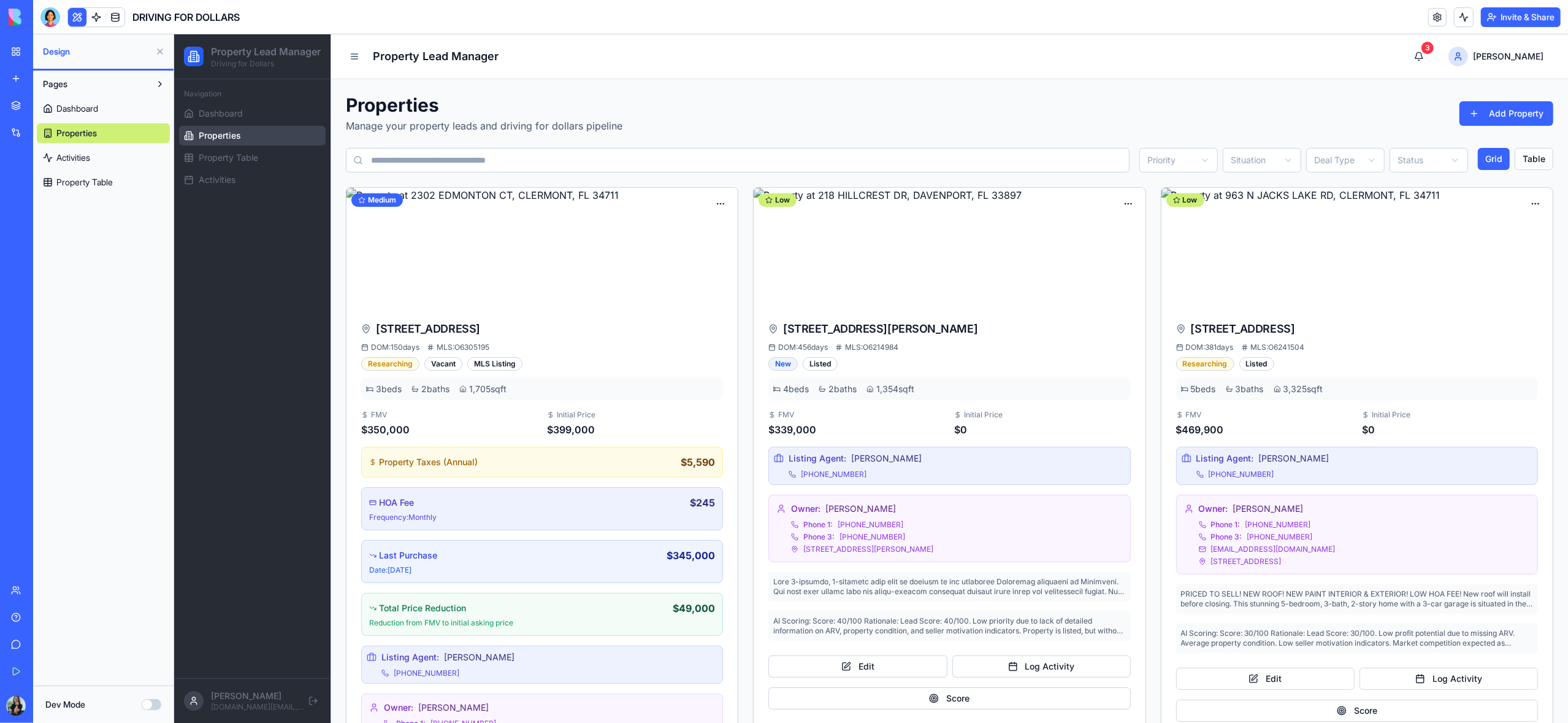
click at [78, 21] on button at bounding box center [77, 16] width 18 height 18
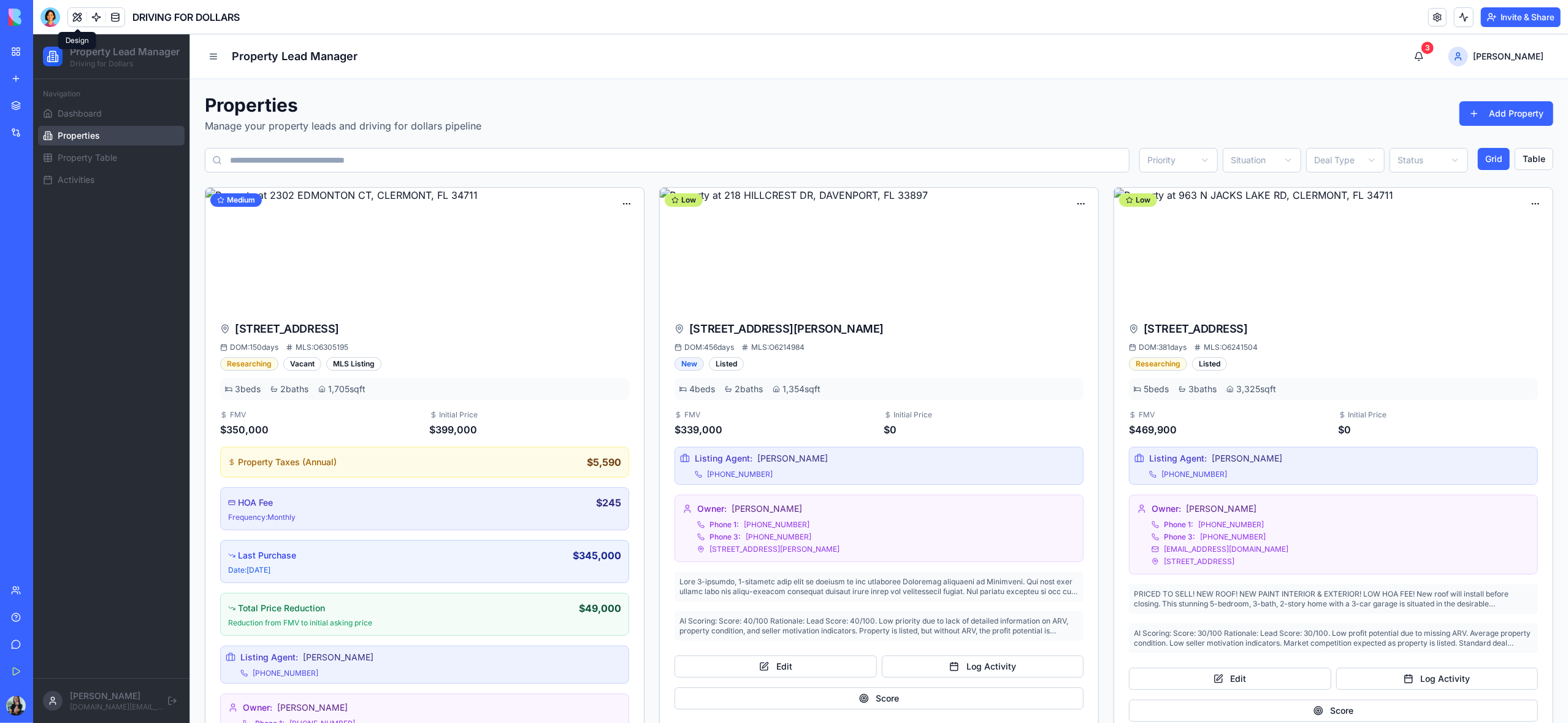
click at [74, 22] on button at bounding box center [77, 16] width 18 height 18
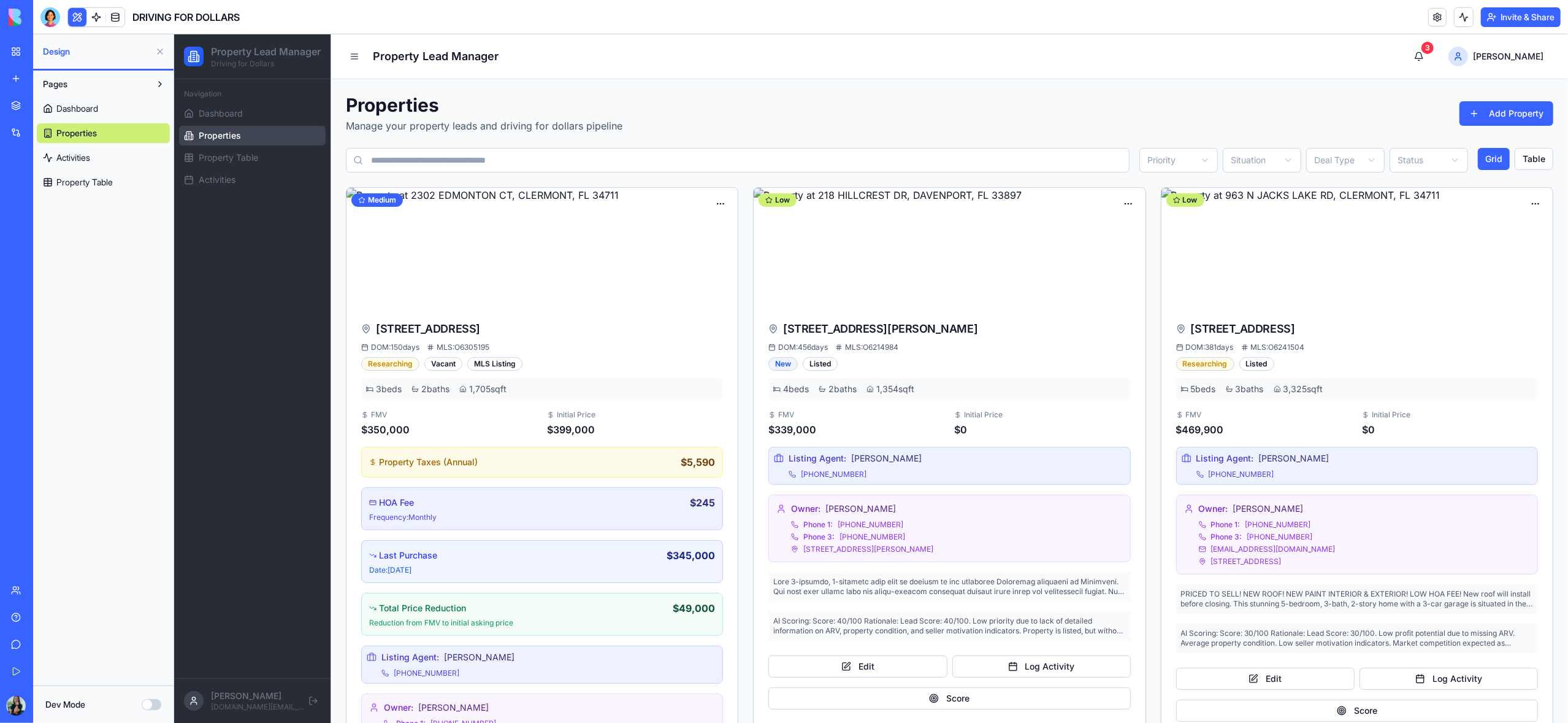
click at [74, 22] on button at bounding box center [77, 16] width 18 height 18
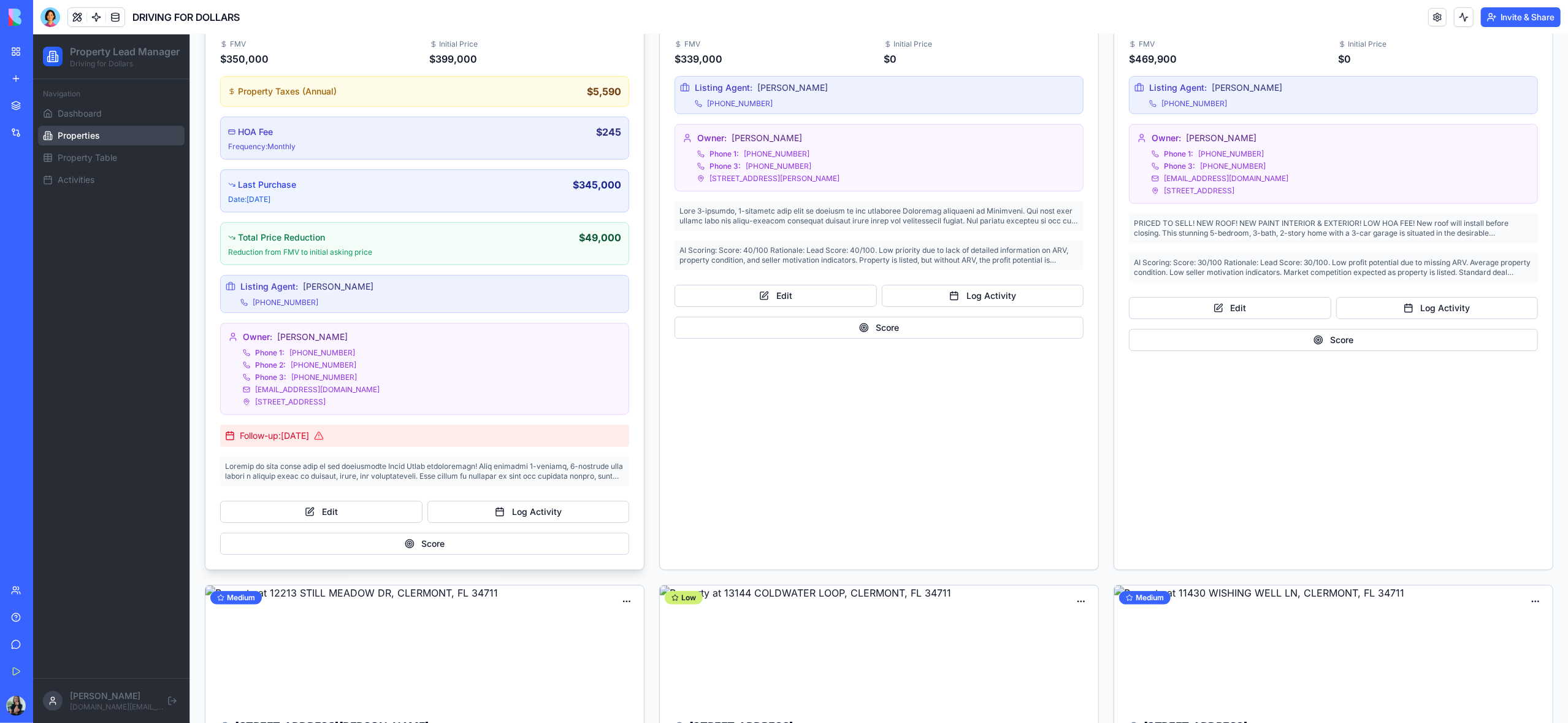
scroll to position [392, 0]
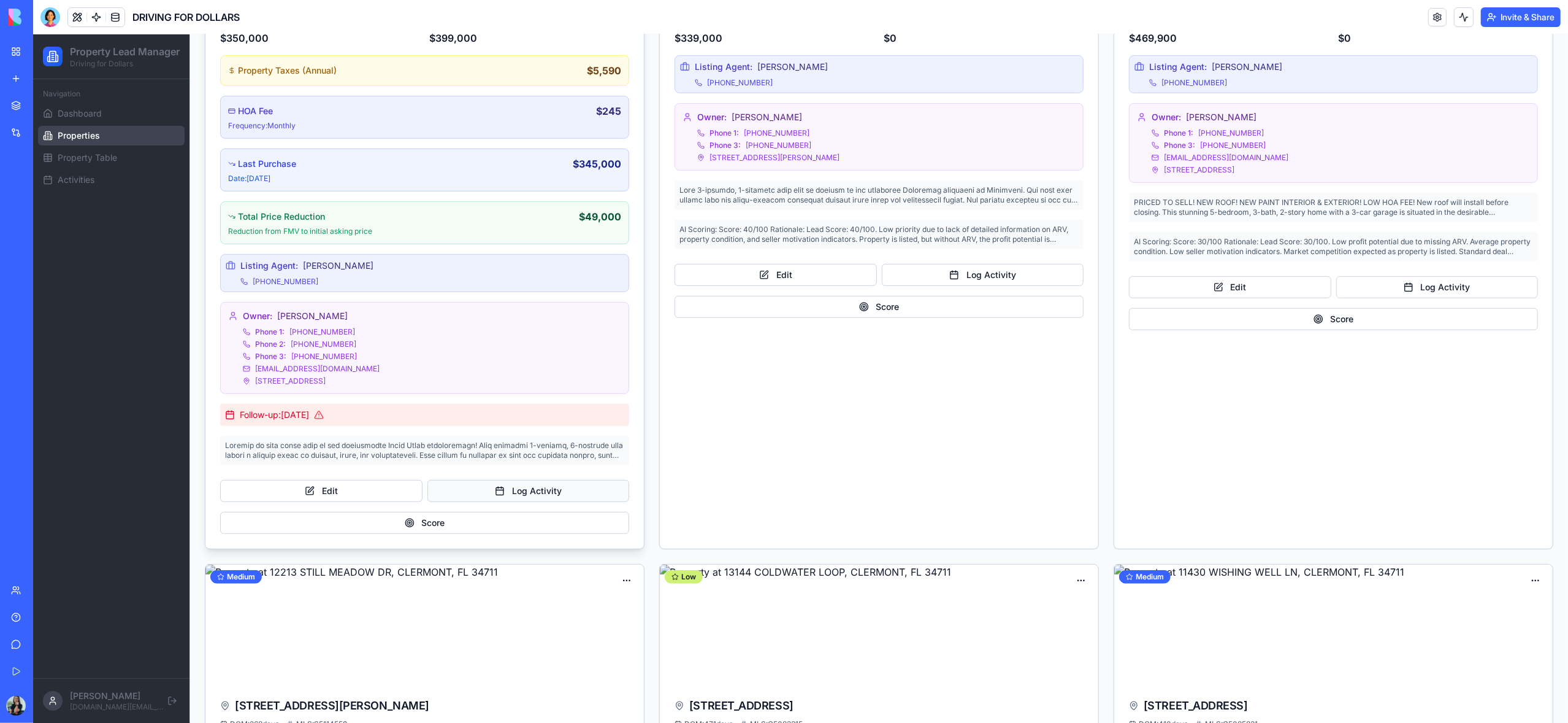
click at [543, 489] on button "Log Activity" at bounding box center [528, 491] width 202 height 22
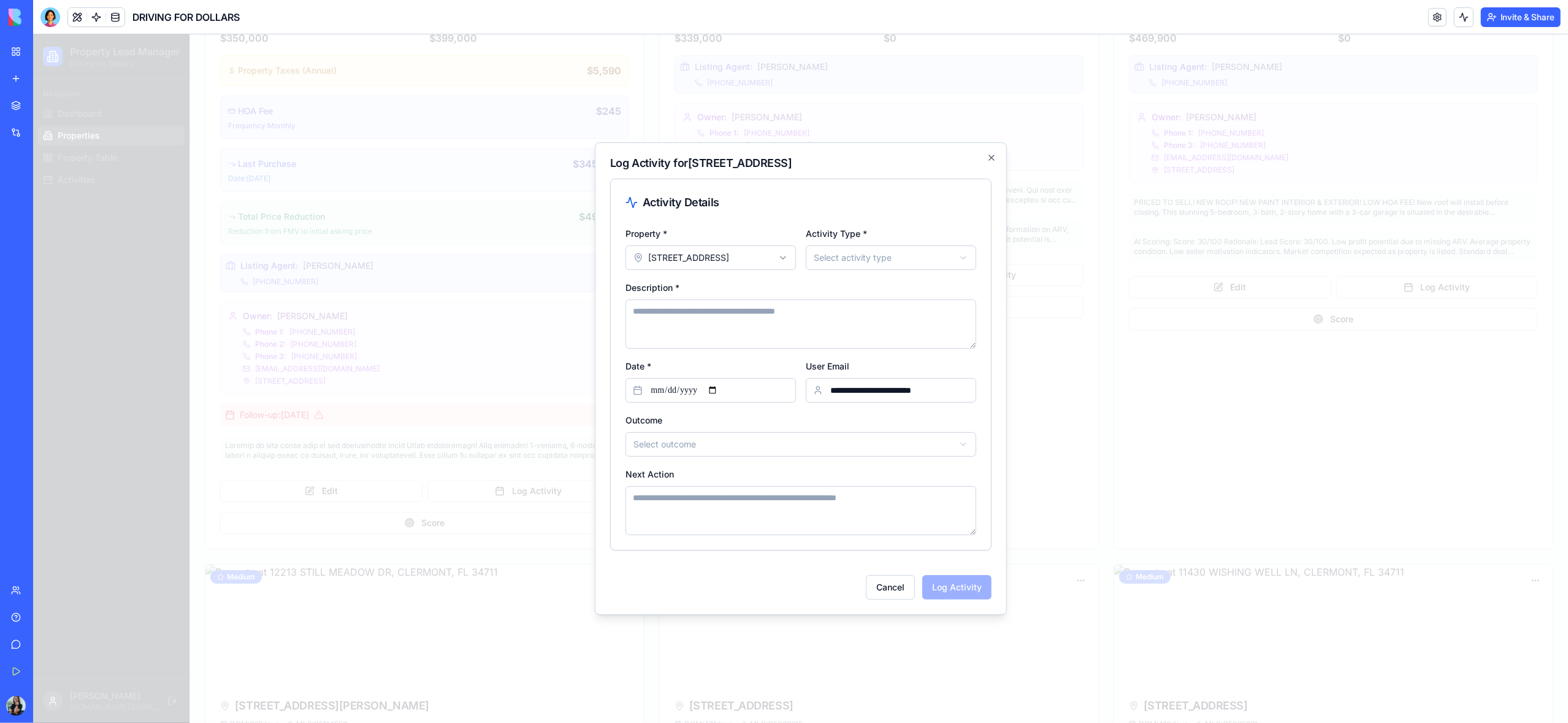
click at [719, 312] on textarea "Description *" at bounding box center [801, 323] width 351 height 49
type textarea "******"
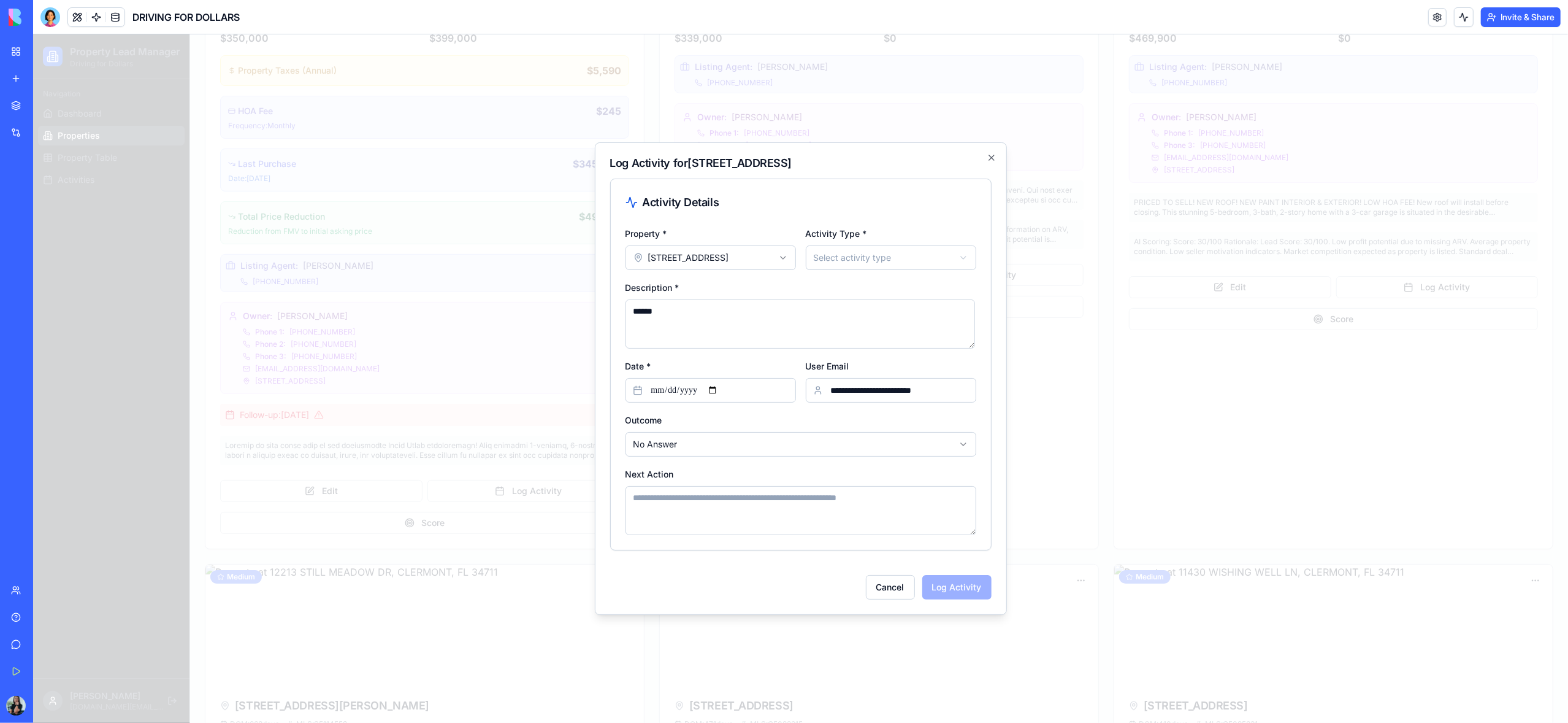
click at [940, 396] on input "**********" at bounding box center [890, 390] width 170 height 24
click at [954, 392] on input "**********" at bounding box center [890, 390] width 170 height 24
drag, startPoint x: 953, startPoint y: 389, endPoint x: 826, endPoint y: 391, distance: 127.0
click at [826, 391] on input "**********" at bounding box center [890, 390] width 170 height 24
click at [679, 511] on textarea "Next Action" at bounding box center [801, 510] width 351 height 49
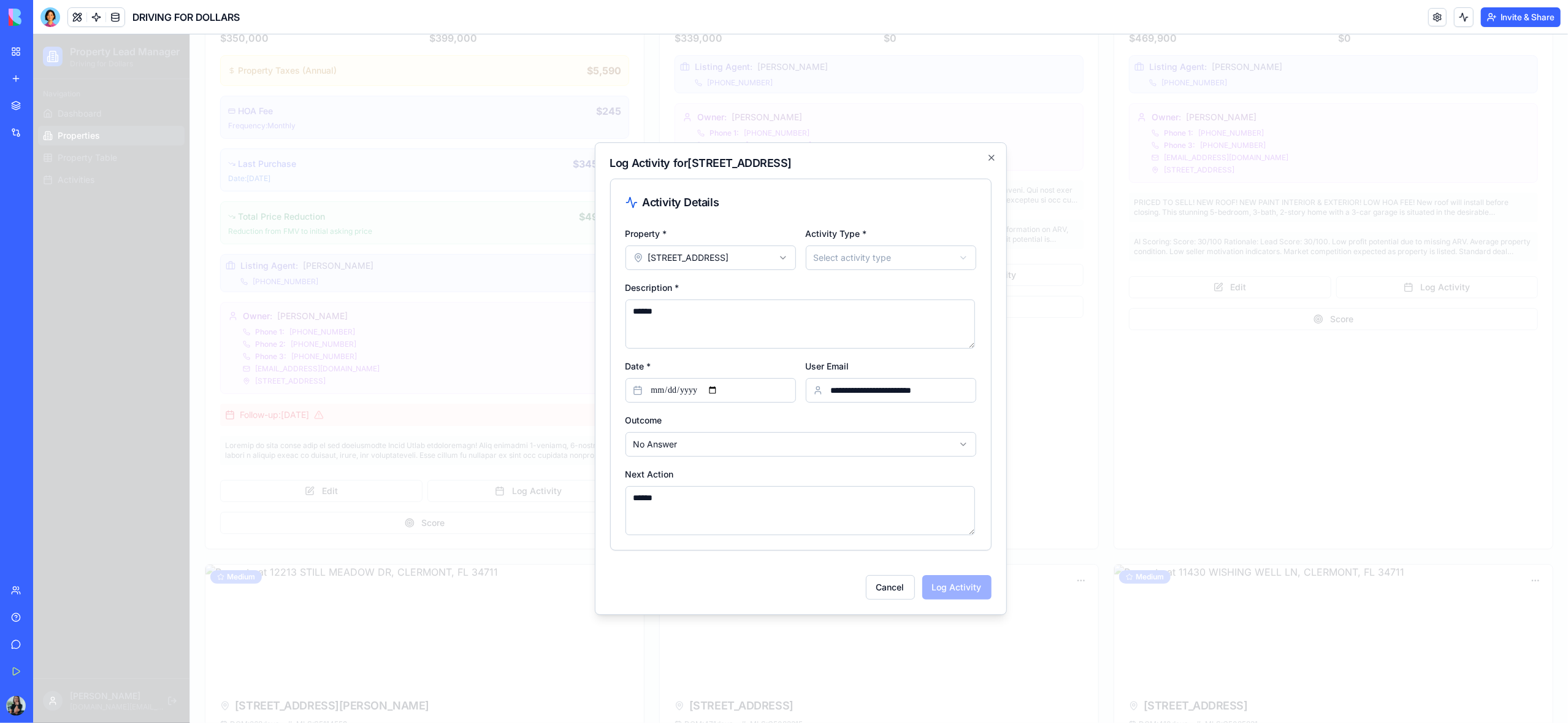
type textarea "******"
click at [939, 592] on button "Log Activity" at bounding box center [957, 587] width 69 height 24
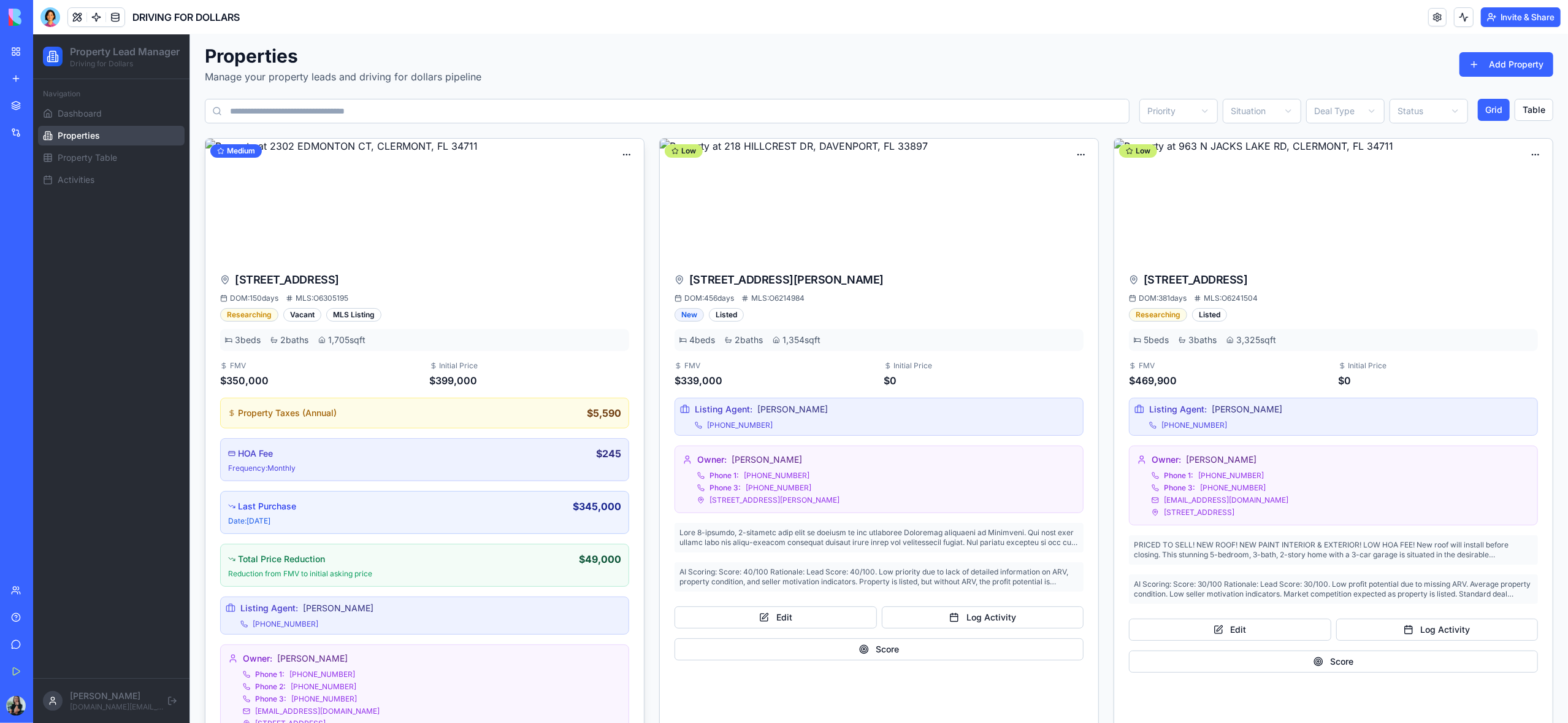
scroll to position [47, 0]
click at [581, 180] on div "Edit" at bounding box center [590, 183] width 90 height 20
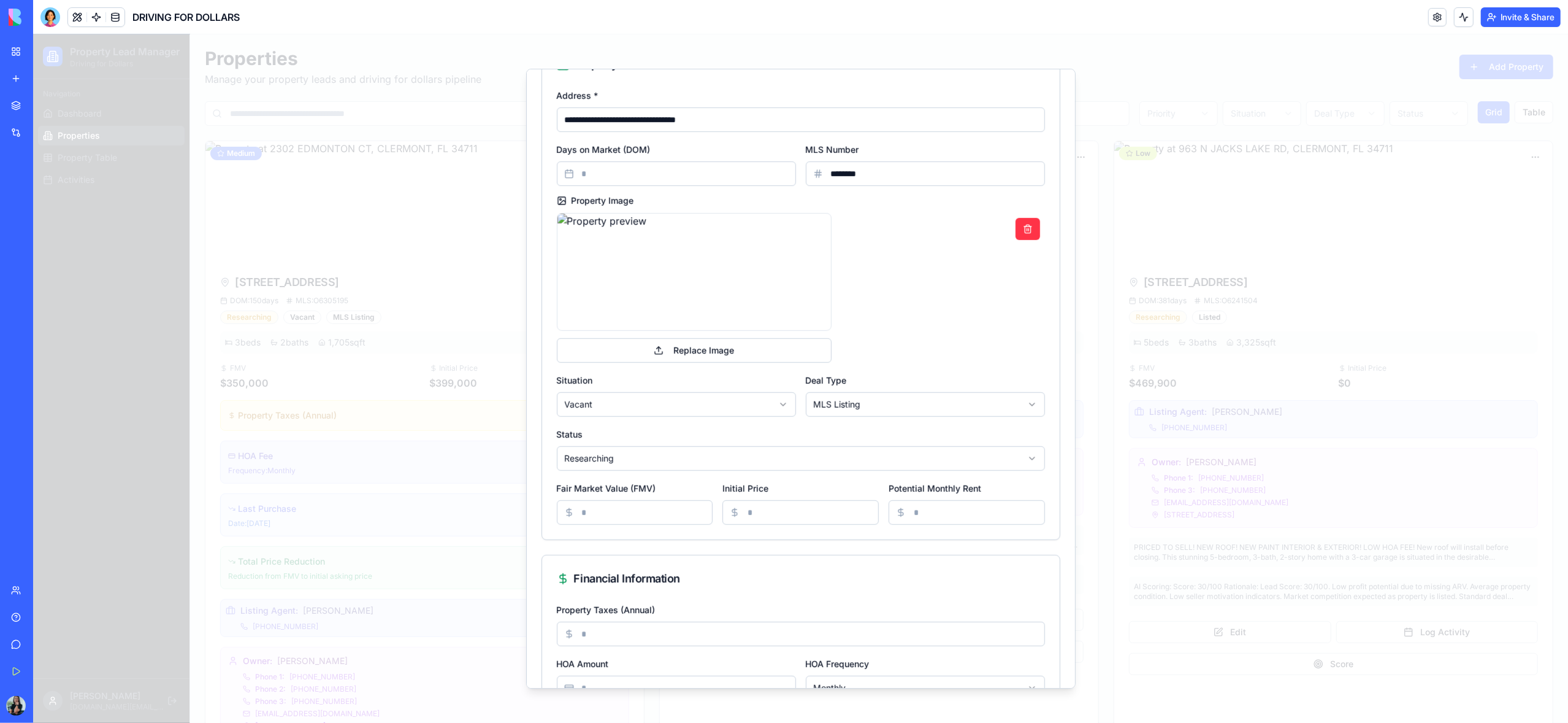
scroll to position [0, 0]
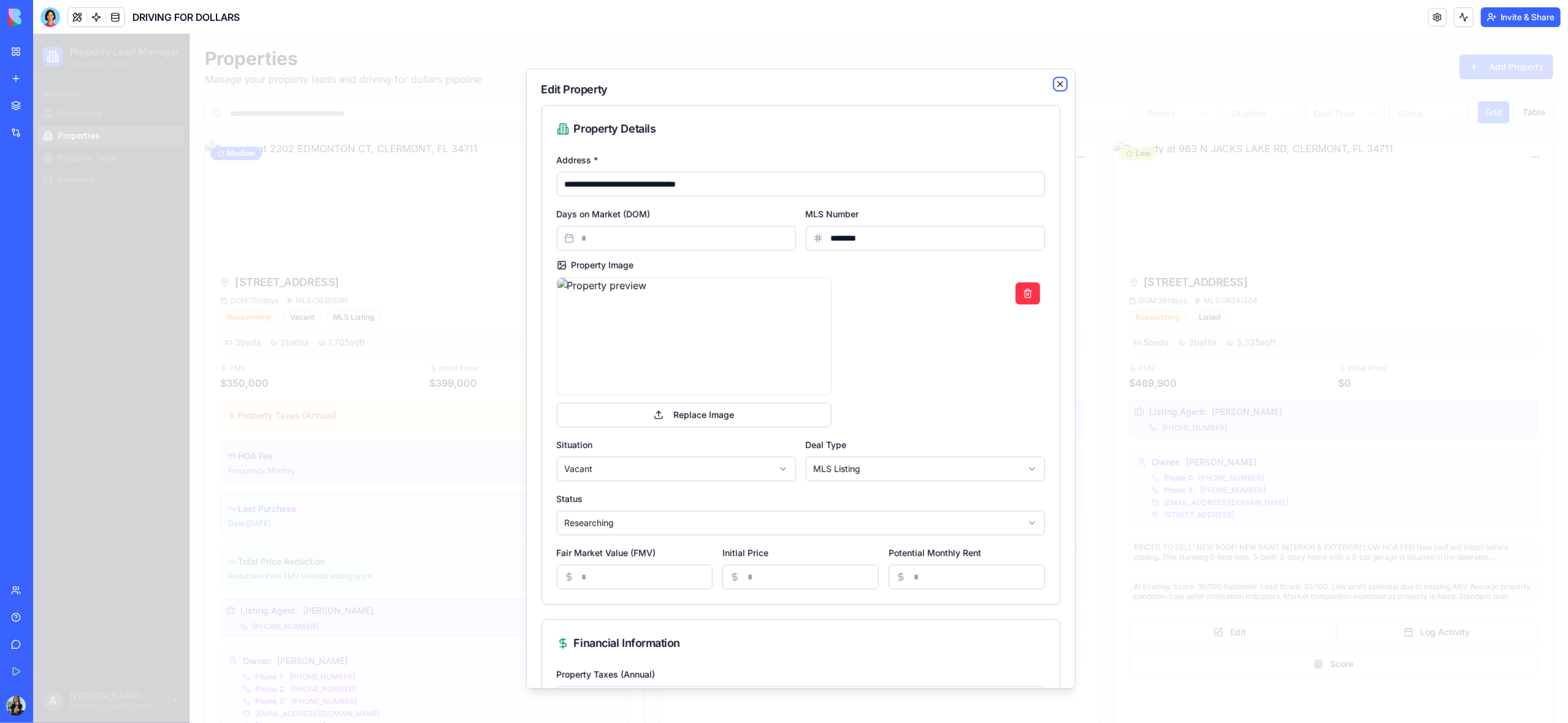
click at [1061, 83] on icon "button" at bounding box center [1061, 84] width 5 height 5
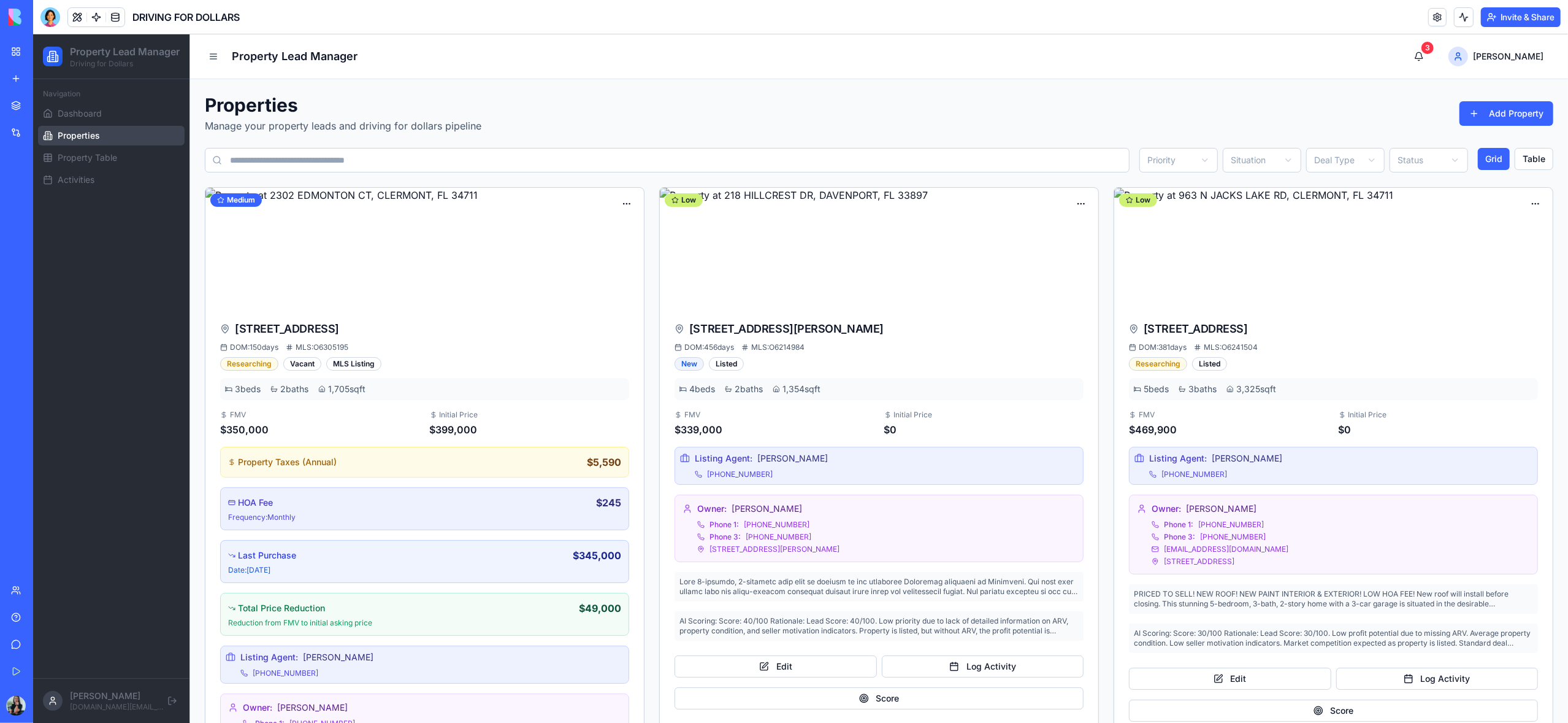
click at [12, 56] on link "My Workspace" at bounding box center [28, 51] width 49 height 24
